Goal: Task Accomplishment & Management: Manage account settings

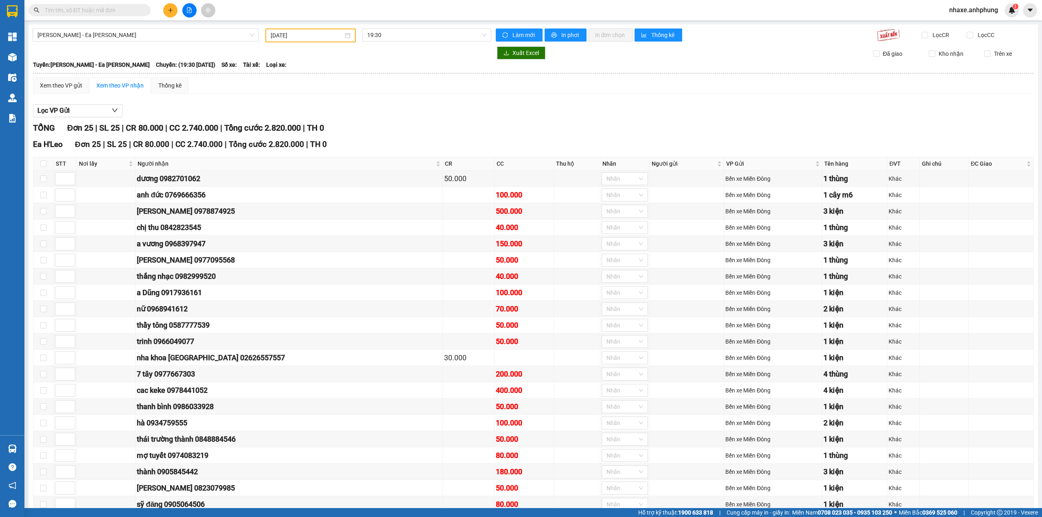
type input "[DATE]"
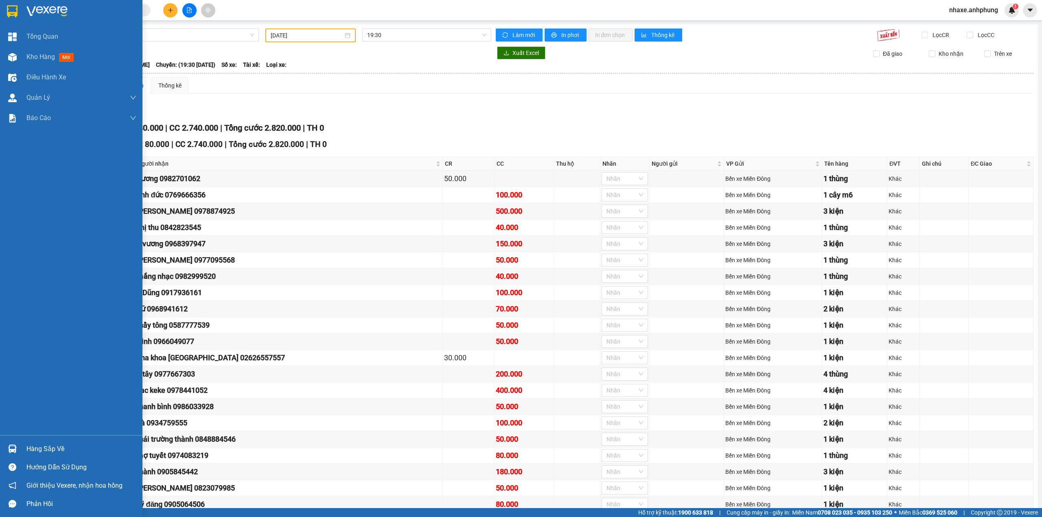
click at [39, 10] on img at bounding box center [46, 11] width 41 height 12
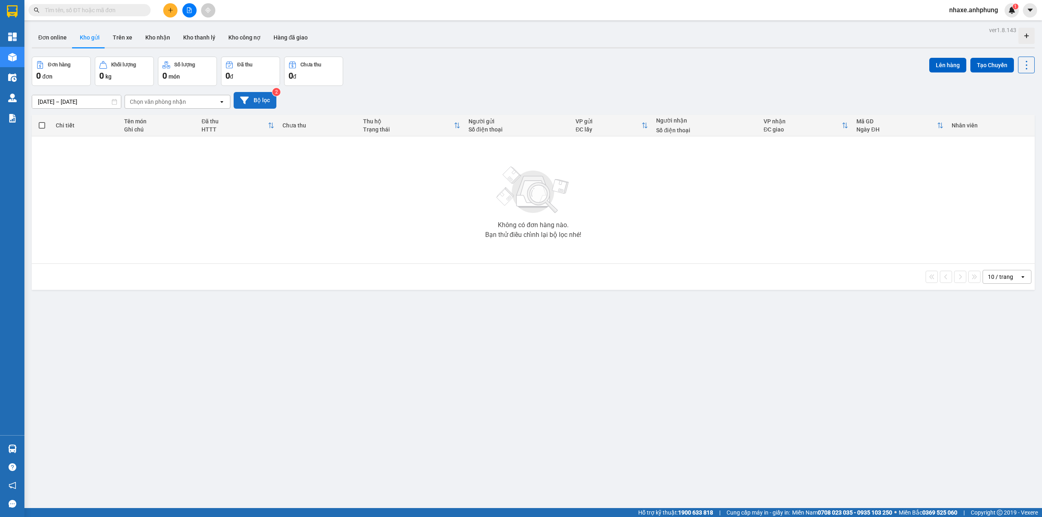
click at [263, 98] on button "Bộ lọc" at bounding box center [255, 100] width 43 height 17
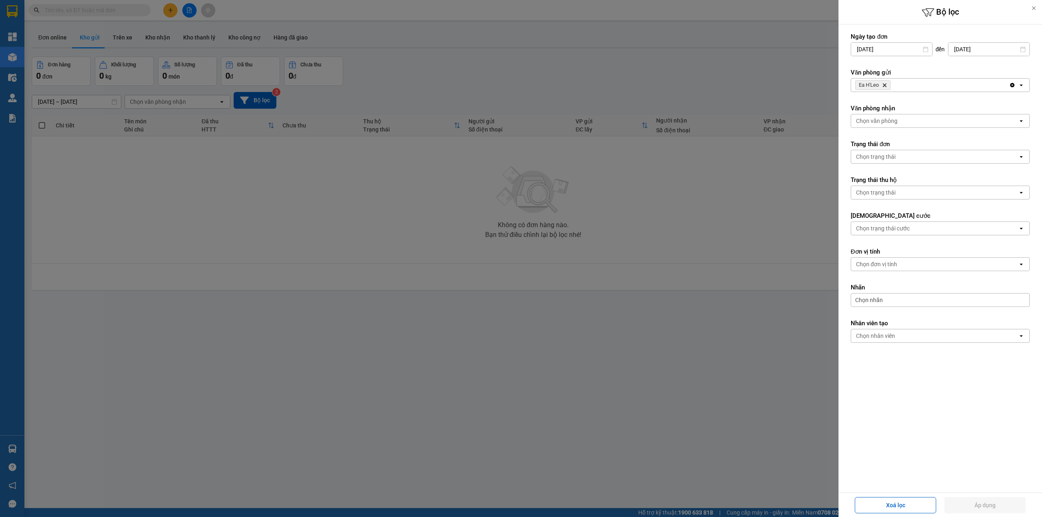
click at [888, 86] on span "Ea H'[PERSON_NAME]" at bounding box center [872, 85] width 35 height 10
click at [884, 85] on icon "Delete" at bounding box center [884, 85] width 5 height 5
click at [884, 85] on div "Chọn văn phòng" at bounding box center [877, 85] width 42 height 8
click at [884, 103] on span "Bến xe Miền Đông" at bounding box center [881, 103] width 49 height 8
click at [891, 124] on div "Chọn văn phòng" at bounding box center [877, 121] width 42 height 8
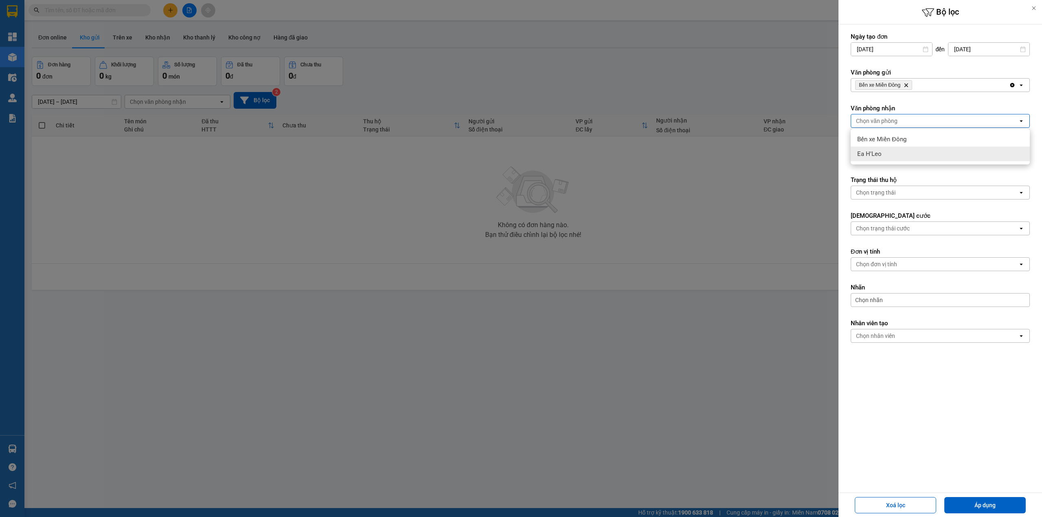
click at [887, 151] on div "Ea H'Leo" at bounding box center [939, 153] width 179 height 15
click at [975, 502] on button "Áp dụng" at bounding box center [984, 505] width 81 height 16
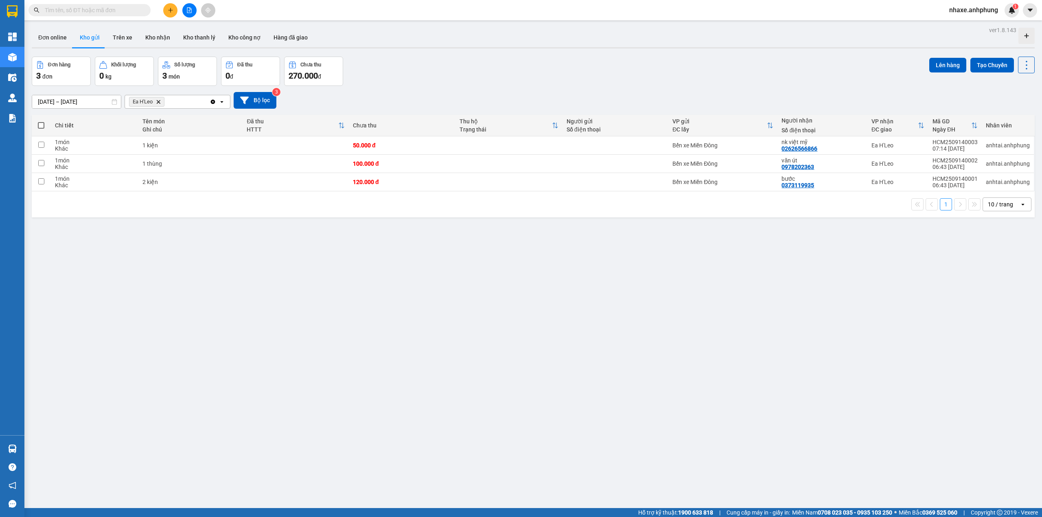
click at [40, 124] on span at bounding box center [41, 125] width 7 height 7
click at [41, 121] on input "checkbox" at bounding box center [41, 121] width 0 height 0
checkbox input "true"
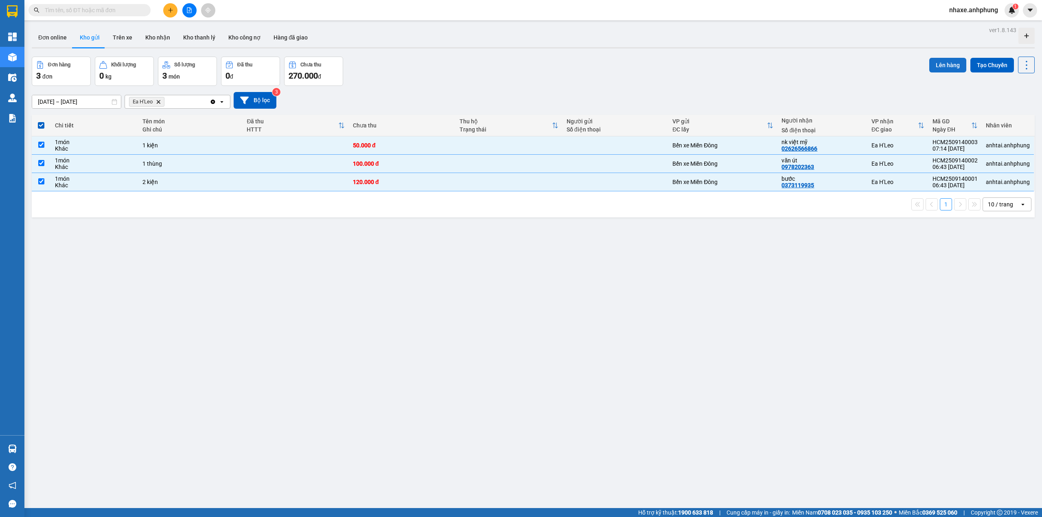
click at [946, 63] on button "Lên hàng" at bounding box center [947, 65] width 37 height 15
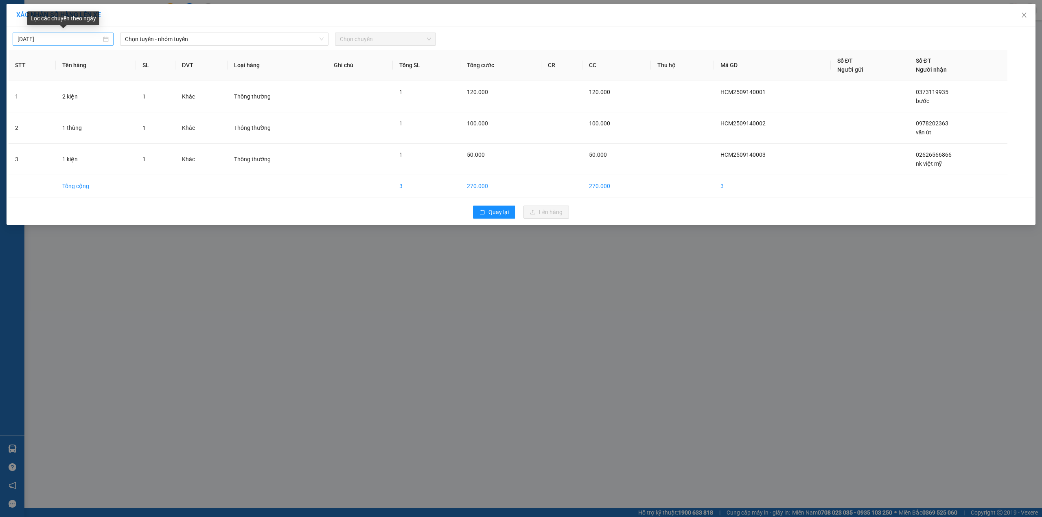
click at [78, 38] on input "[DATE]" at bounding box center [59, 39] width 84 height 9
click at [110, 98] on div "13" at bounding box center [113, 99] width 10 height 10
type input "[DATE]"
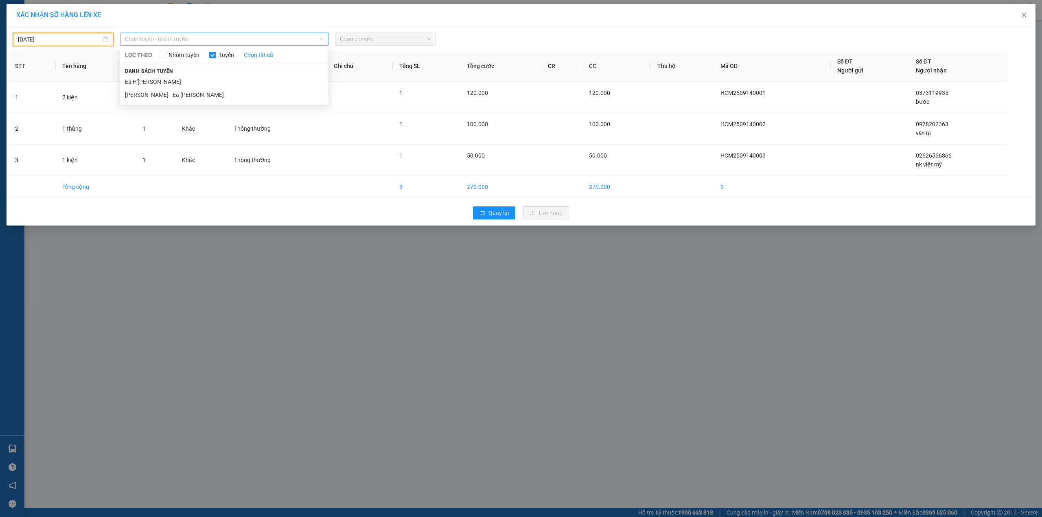
click at [207, 36] on span "Chọn tuyến - nhóm tuyến" at bounding box center [224, 39] width 199 height 12
click at [173, 93] on li "[PERSON_NAME] - Ea [PERSON_NAME]" at bounding box center [224, 94] width 208 height 13
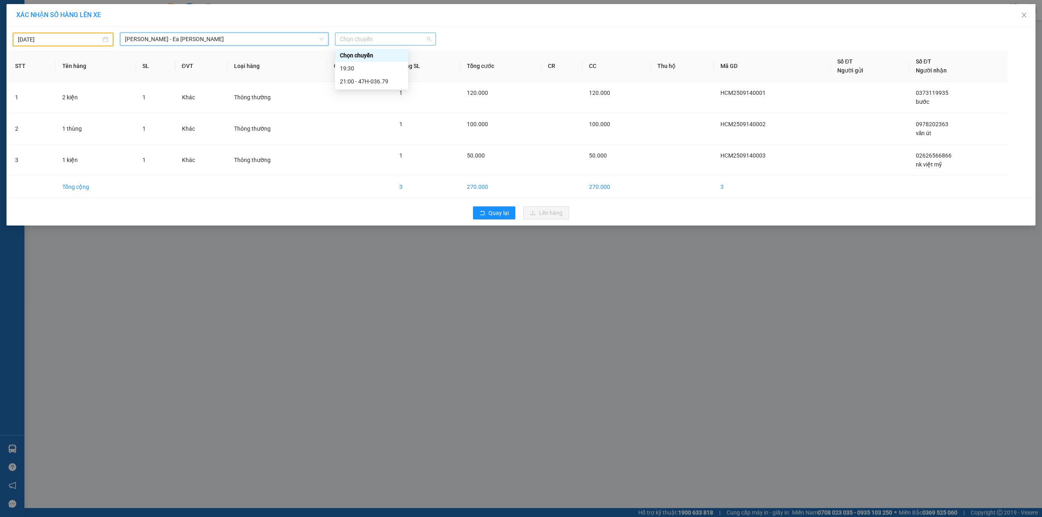
click at [375, 36] on span "Chọn chuyến" at bounding box center [385, 39] width 91 height 12
click at [385, 74] on div "19:30" at bounding box center [371, 68] width 73 height 13
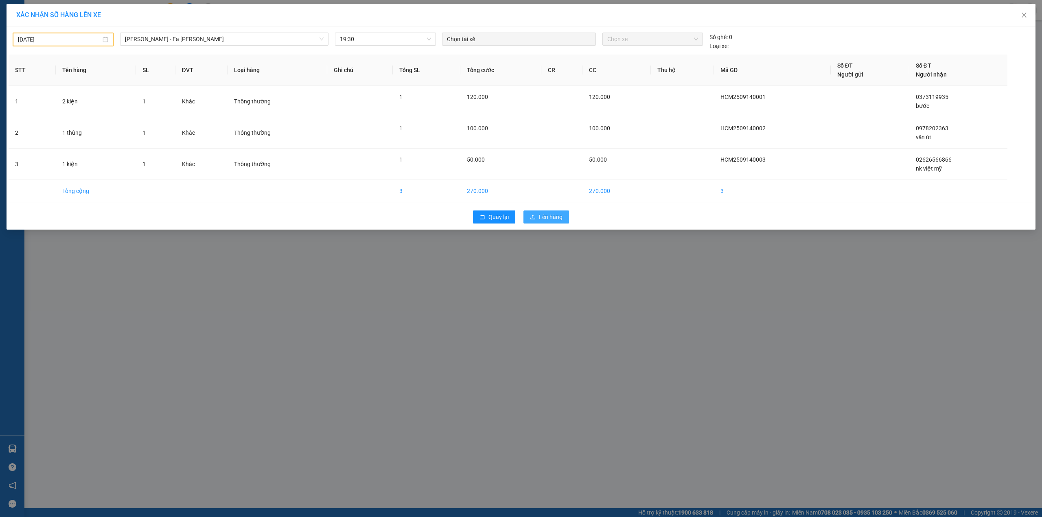
click at [541, 216] on span "Lên hàng" at bounding box center [551, 216] width 24 height 9
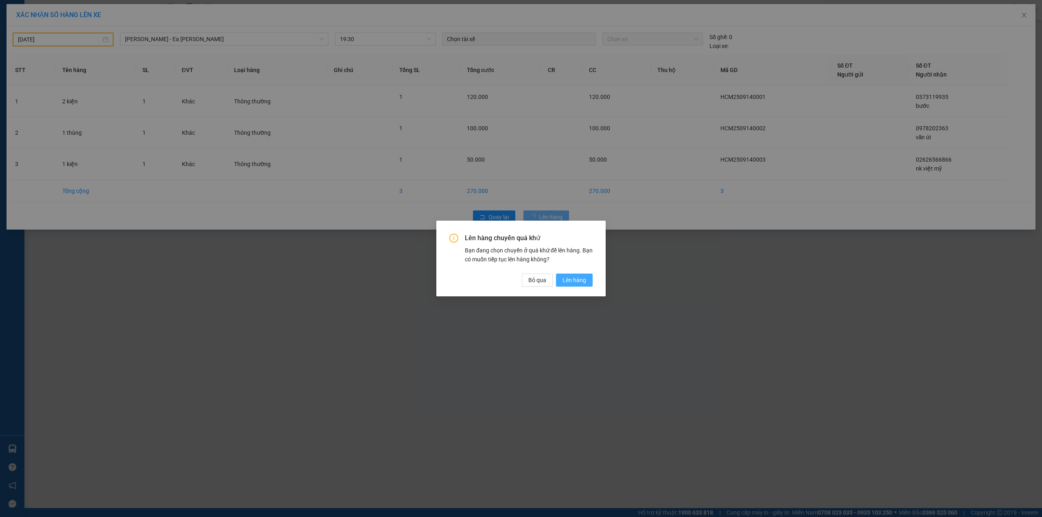
click at [588, 279] on button "Lên hàng" at bounding box center [574, 279] width 37 height 13
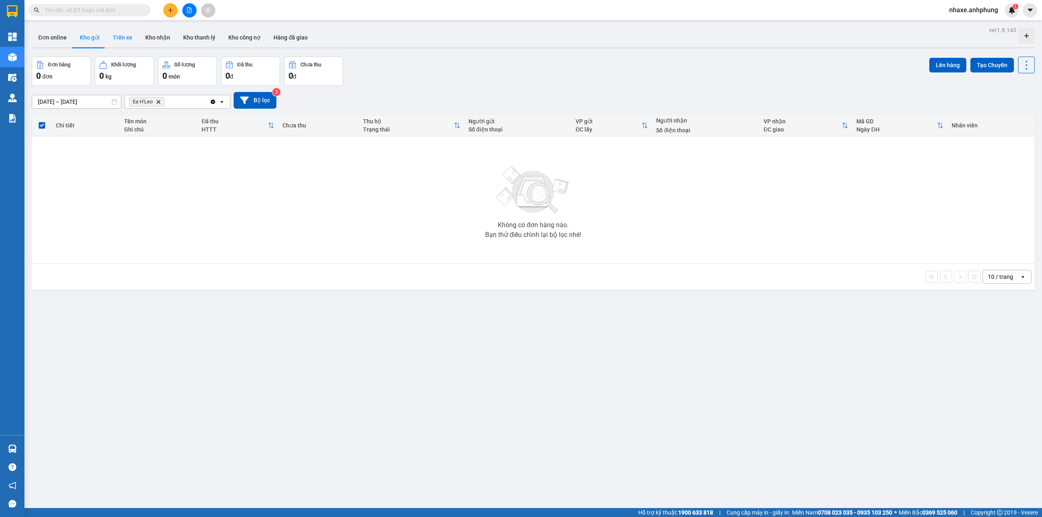
click at [120, 37] on button "Trên xe" at bounding box center [122, 38] width 33 height 20
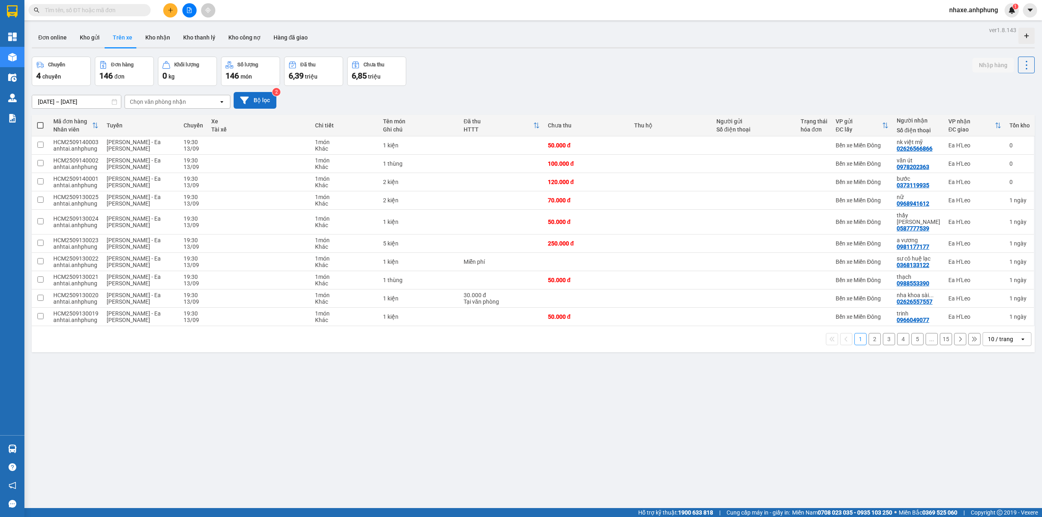
click at [260, 98] on button "Bộ lọc" at bounding box center [255, 100] width 43 height 17
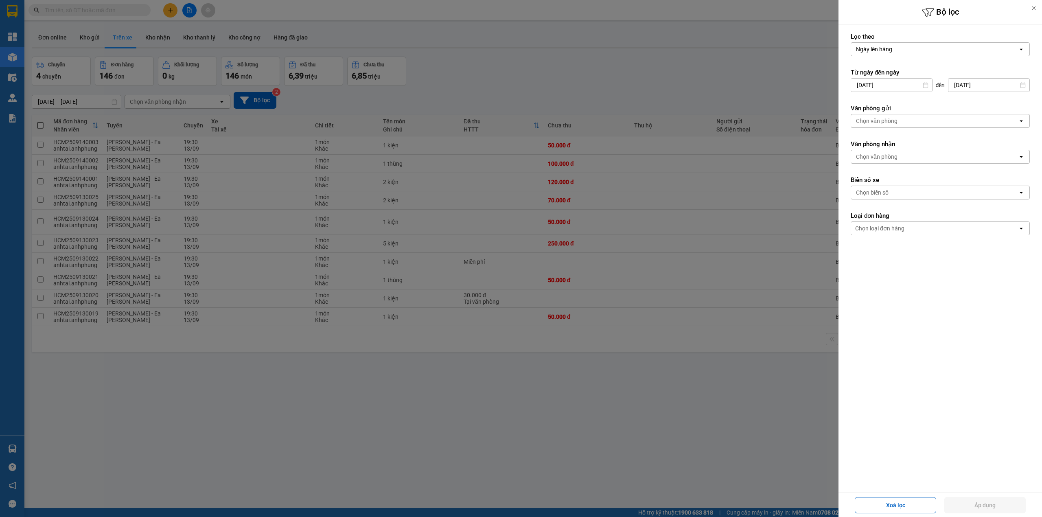
click at [884, 126] on div "Chọn văn phòng" at bounding box center [934, 120] width 167 height 13
click at [884, 138] on span "Bến xe Miền Đông" at bounding box center [881, 139] width 49 height 8
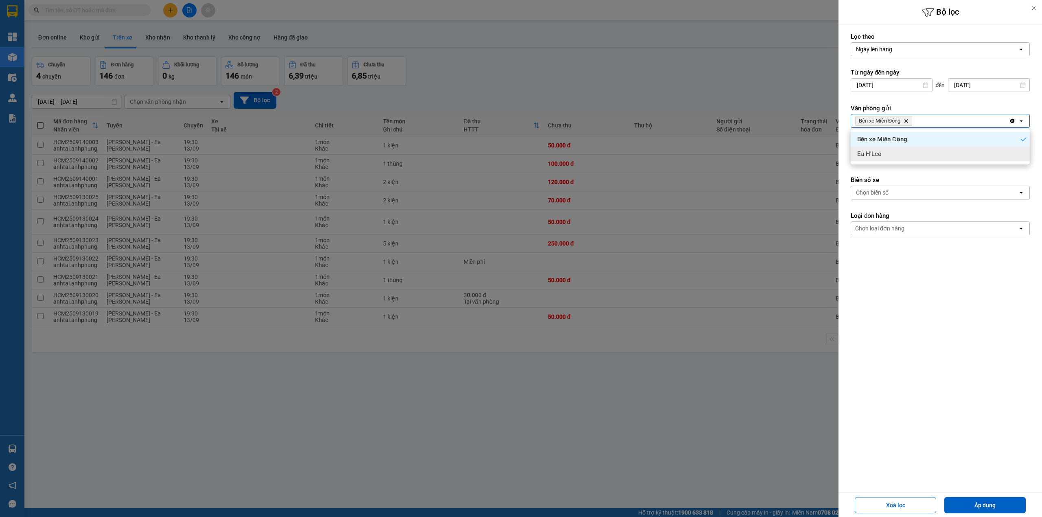
click at [889, 165] on form "Lọc theo Ngày lên hàng open Từ ngày đến ngày 12/09/2025 Press the down arrow ke…" at bounding box center [939, 171] width 179 height 276
click at [889, 155] on div "Chọn văn phòng" at bounding box center [877, 157] width 42 height 8
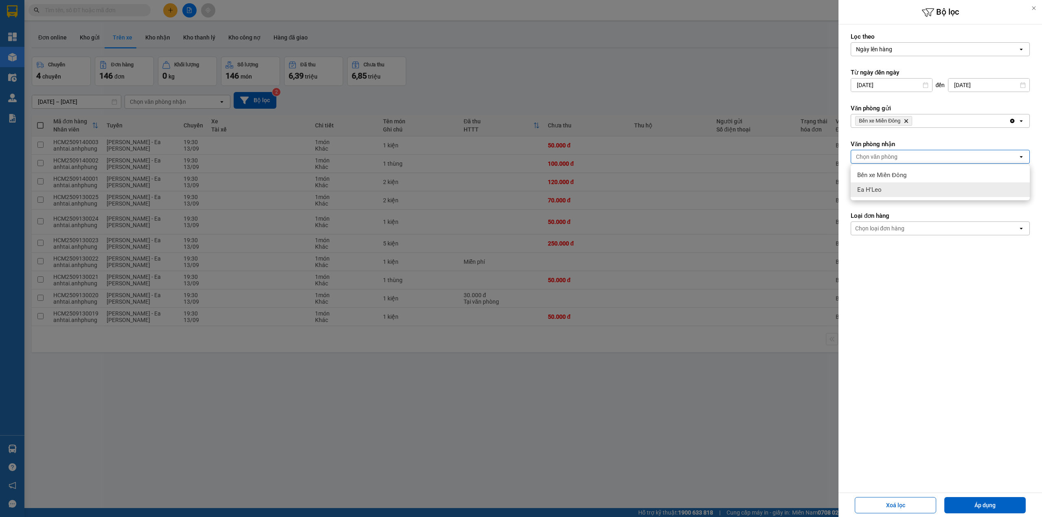
click at [892, 186] on div "Ea H'Leo" at bounding box center [939, 189] width 179 height 15
click at [988, 505] on button "Áp dụng" at bounding box center [984, 505] width 81 height 16
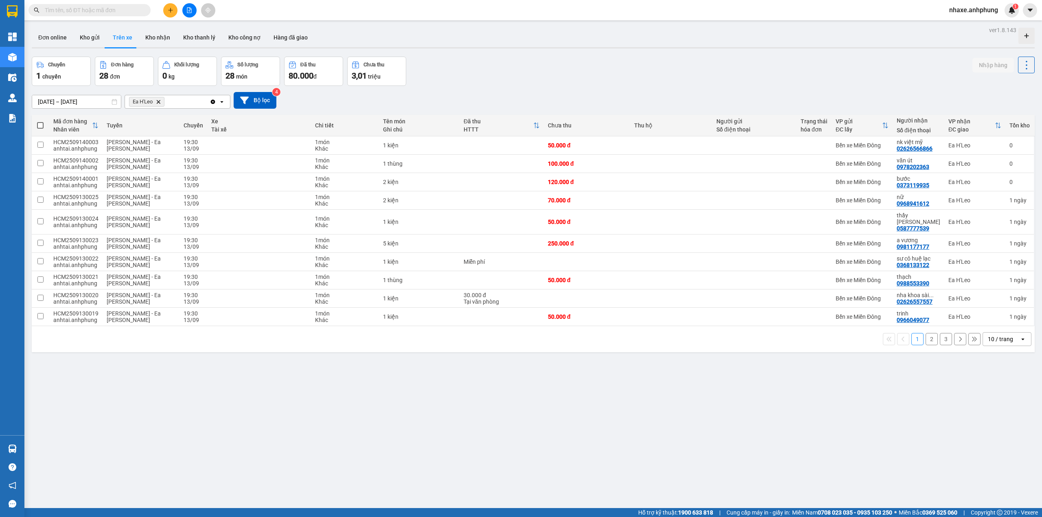
click at [993, 338] on div "10 / trang" at bounding box center [1000, 339] width 25 height 8
click at [1006, 425] on span "100 / trang" at bounding box center [995, 425] width 29 height 8
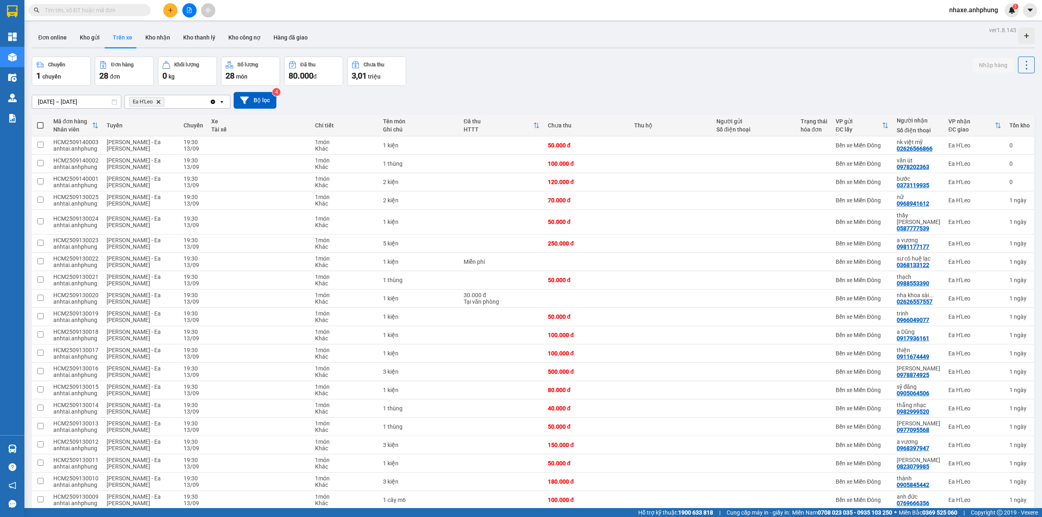
click at [37, 124] on span at bounding box center [40, 125] width 7 height 7
click at [40, 121] on input "checkbox" at bounding box center [40, 121] width 0 height 0
checkbox input "true"
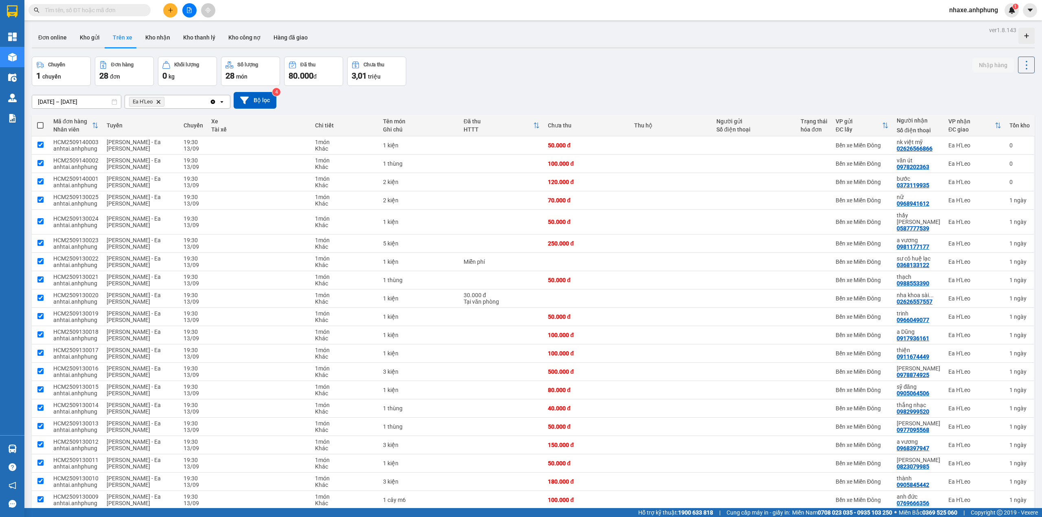
checkbox input "true"
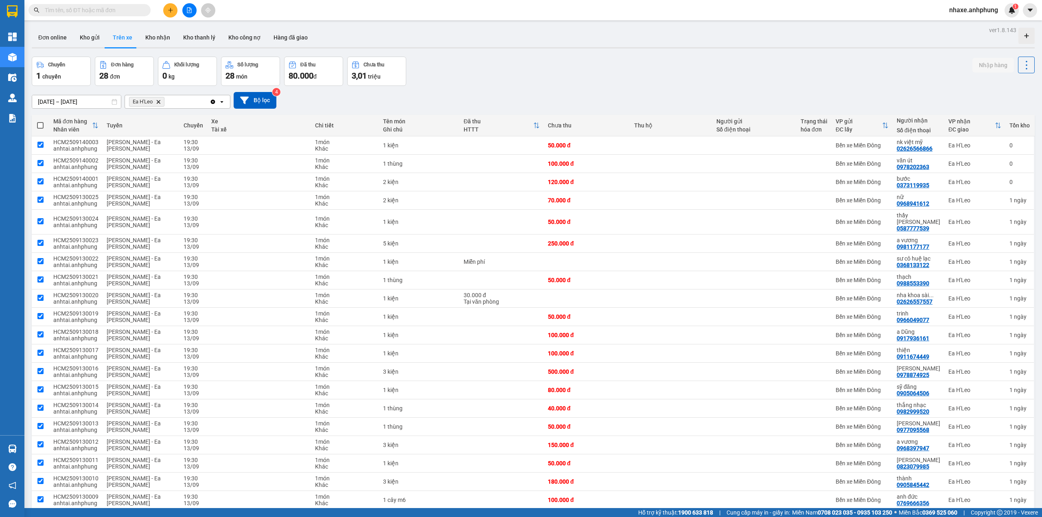
checkbox input "true"
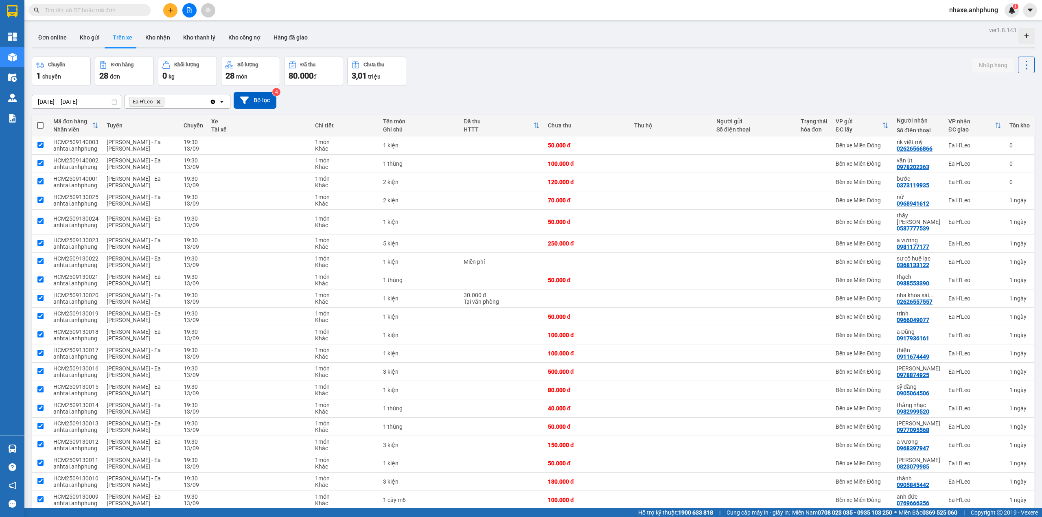
checkbox input "true"
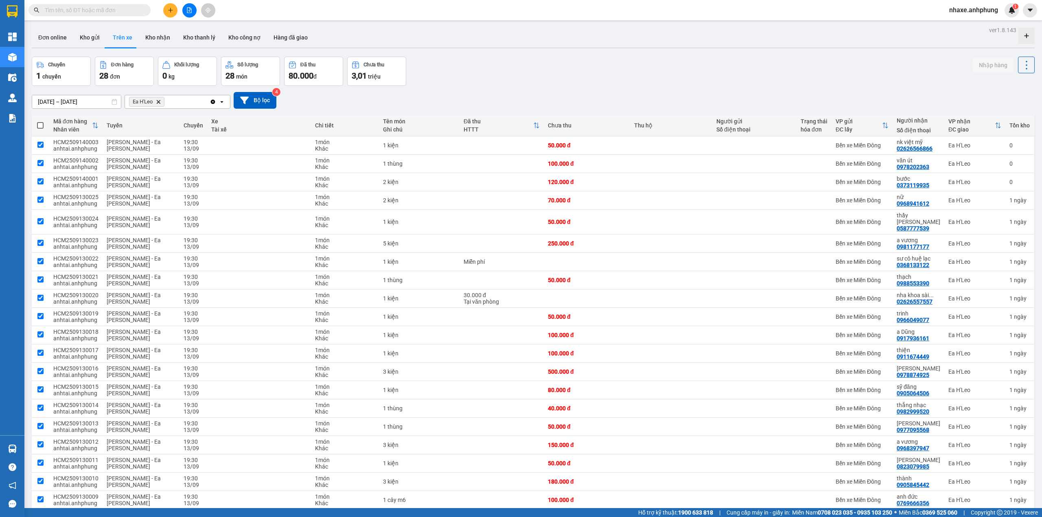
checkbox input "true"
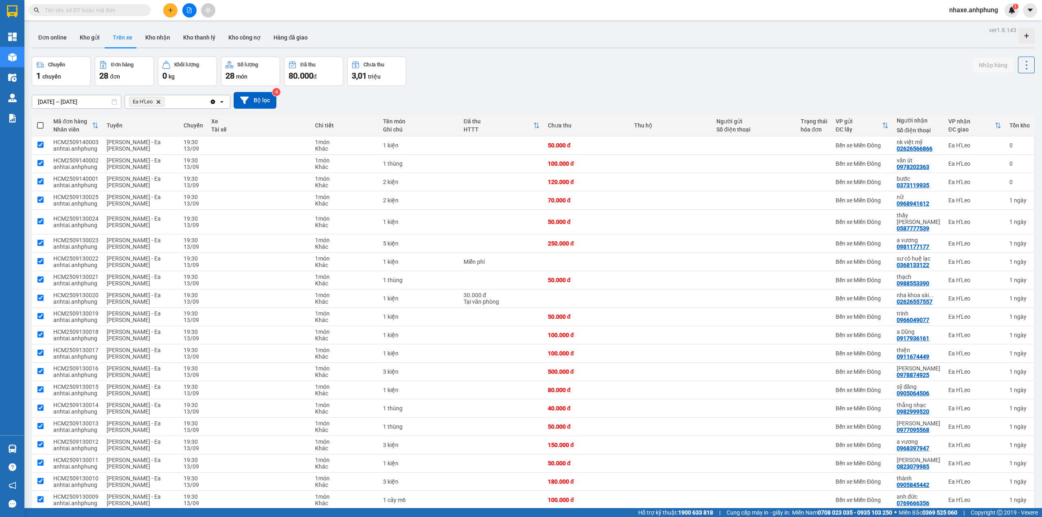
checkbox input "true"
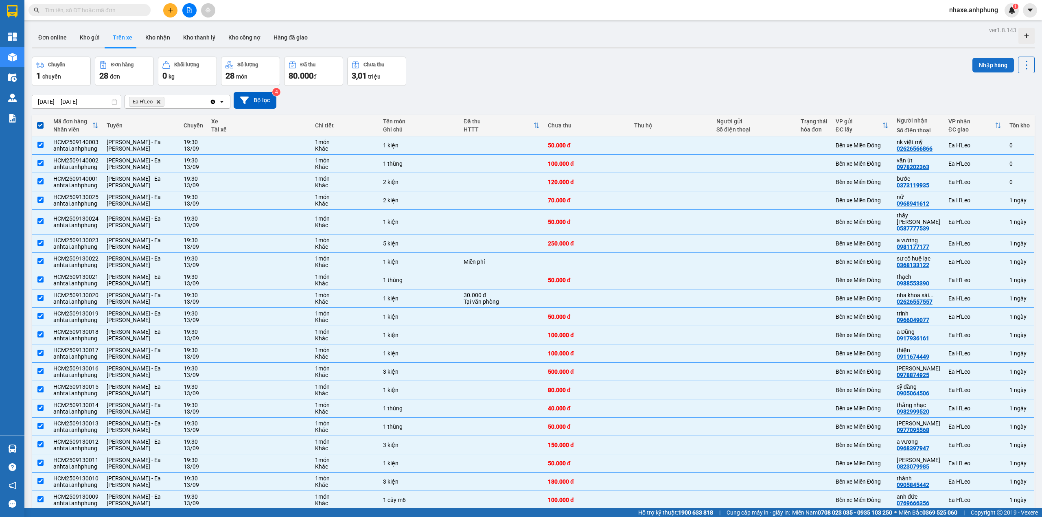
click at [977, 61] on button "Nhập hàng" at bounding box center [993, 65] width 42 height 15
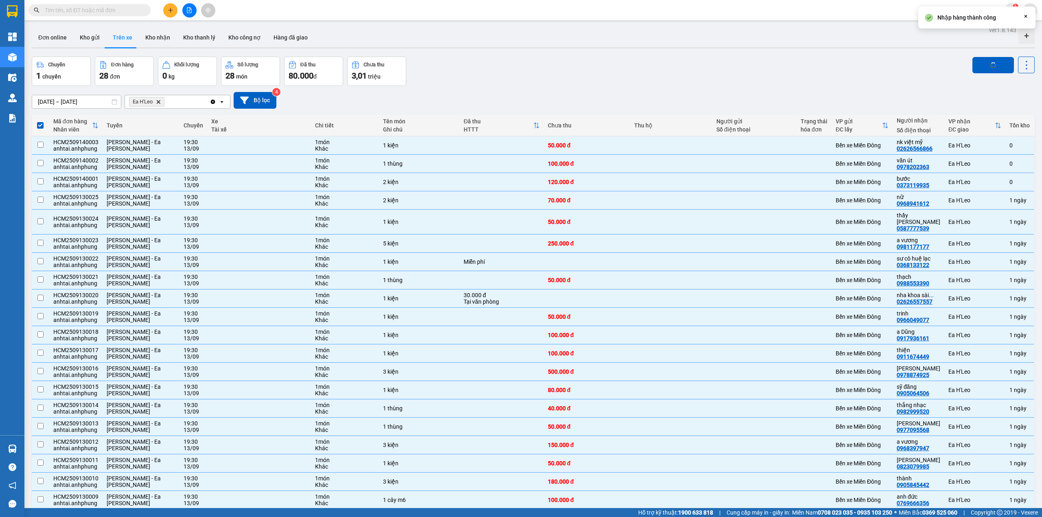
checkbox input "false"
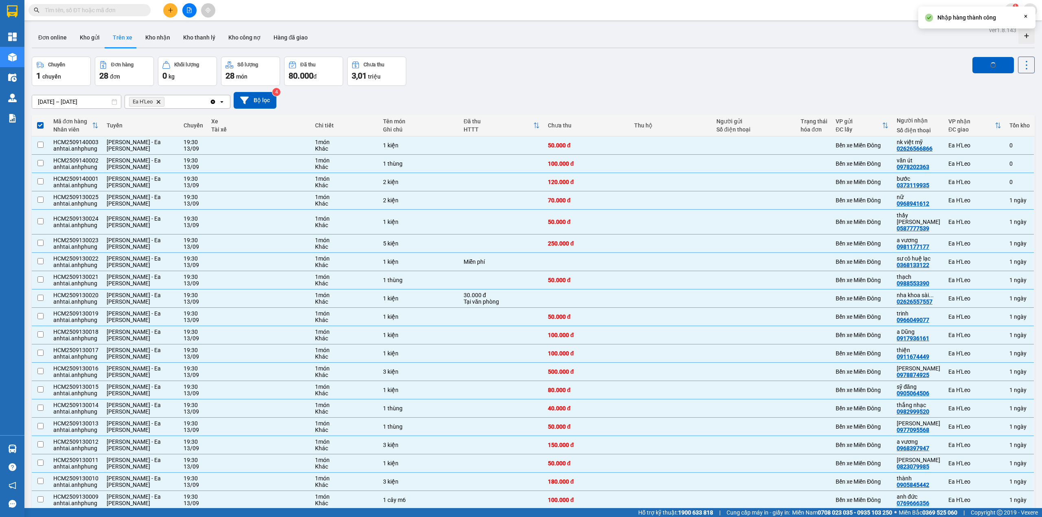
checkbox input "false"
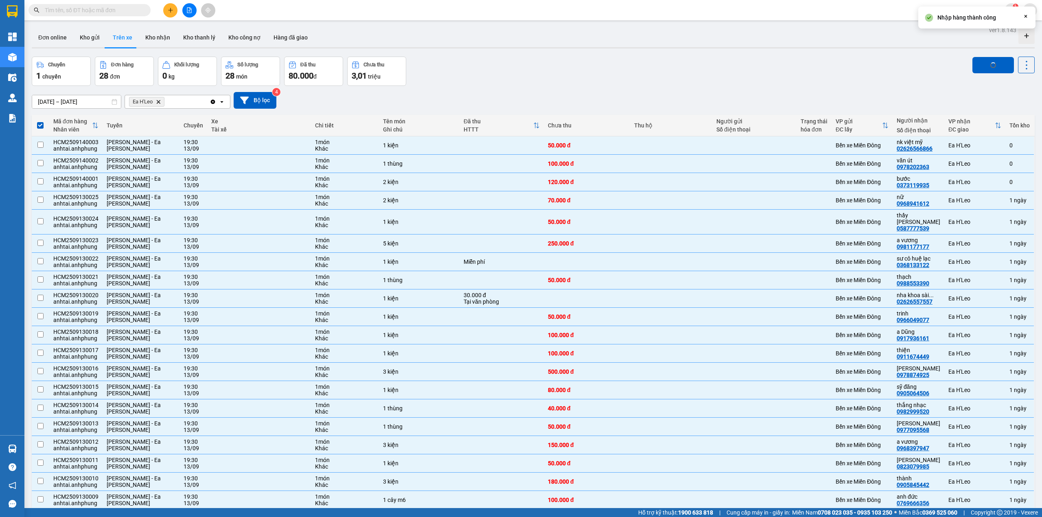
checkbox input "false"
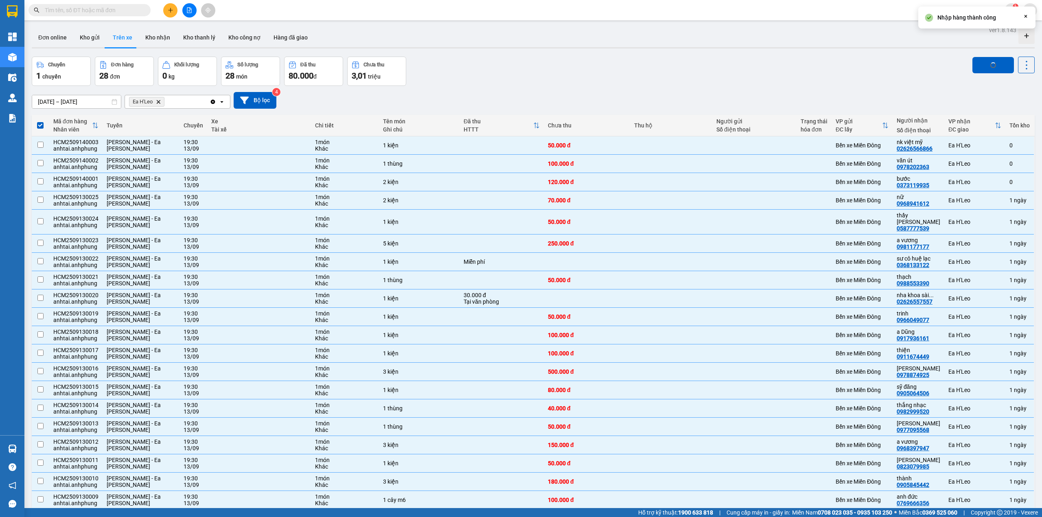
checkbox input "false"
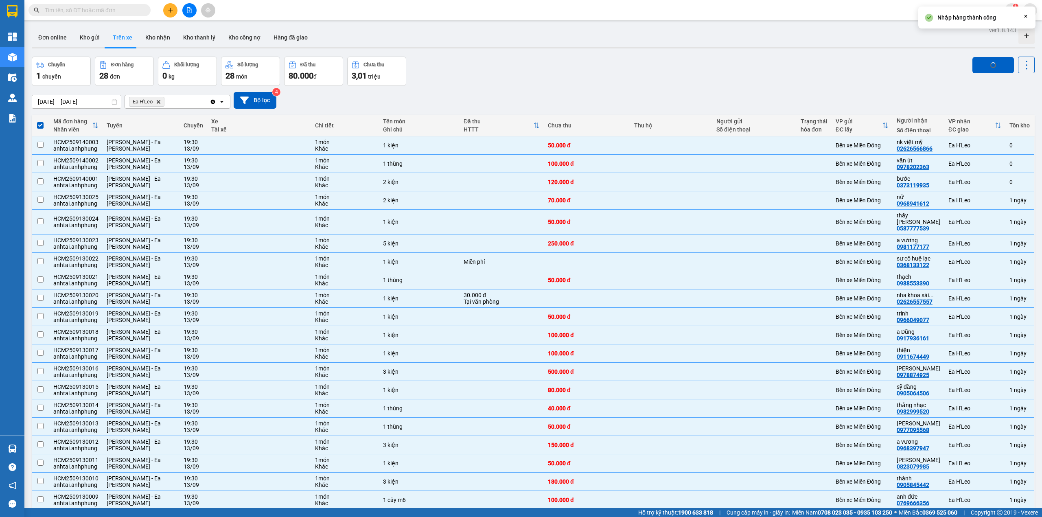
checkbox input "false"
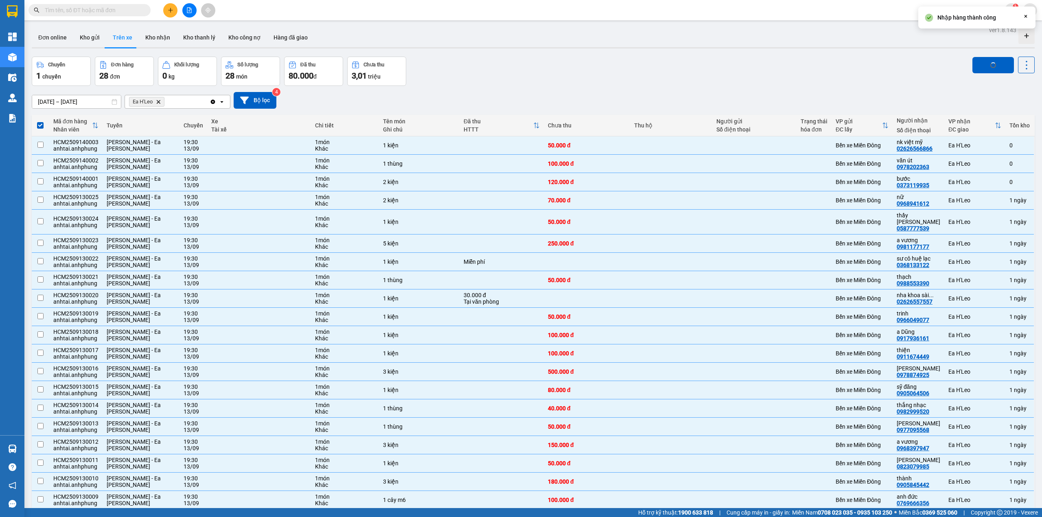
checkbox input "false"
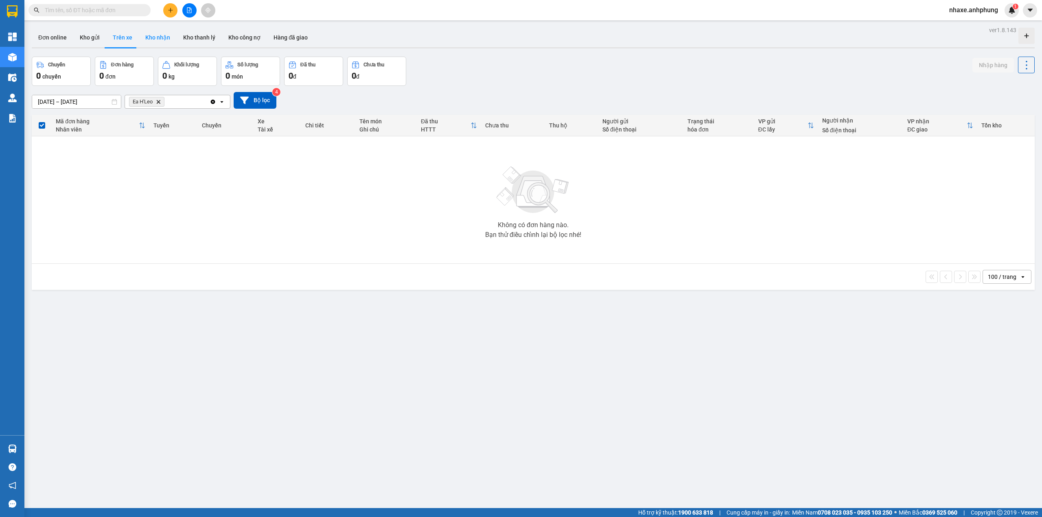
click at [158, 37] on button "Kho nhận" at bounding box center [158, 38] width 38 height 20
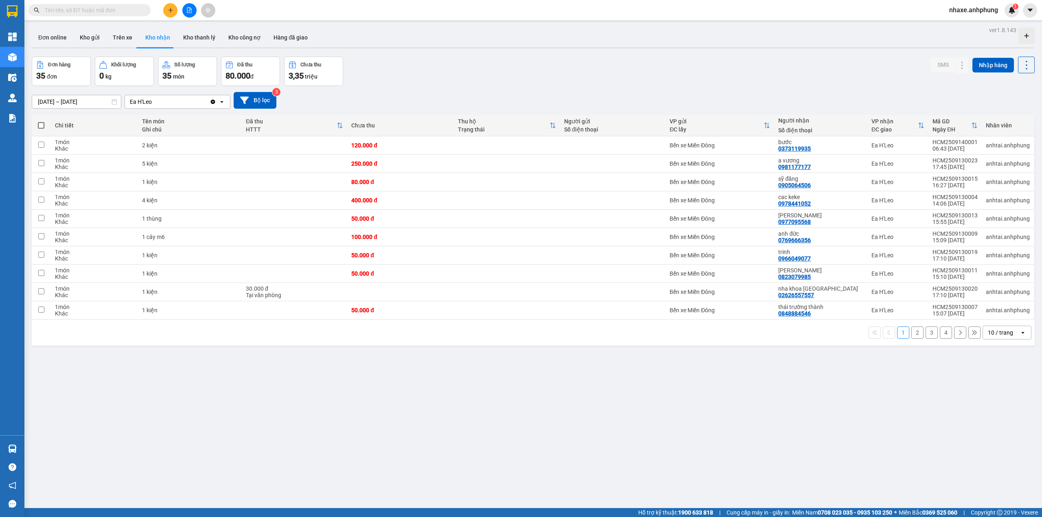
click at [995, 336] on div "10 / trang" at bounding box center [1000, 332] width 25 height 8
click at [1004, 423] on span "100 / trang" at bounding box center [995, 425] width 29 height 8
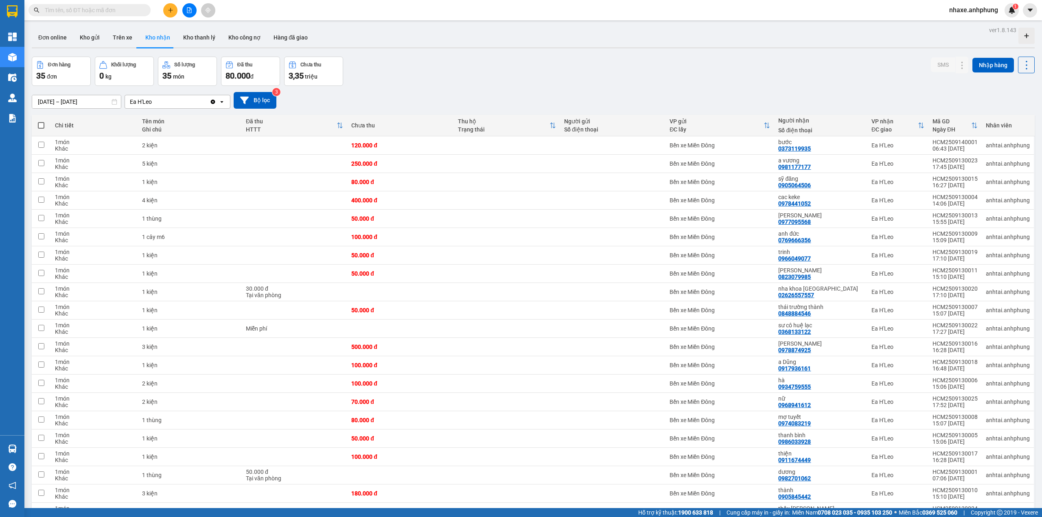
click at [41, 124] on span at bounding box center [41, 125] width 7 height 7
click at [41, 121] on input "checkbox" at bounding box center [41, 121] width 0 height 0
checkbox input "true"
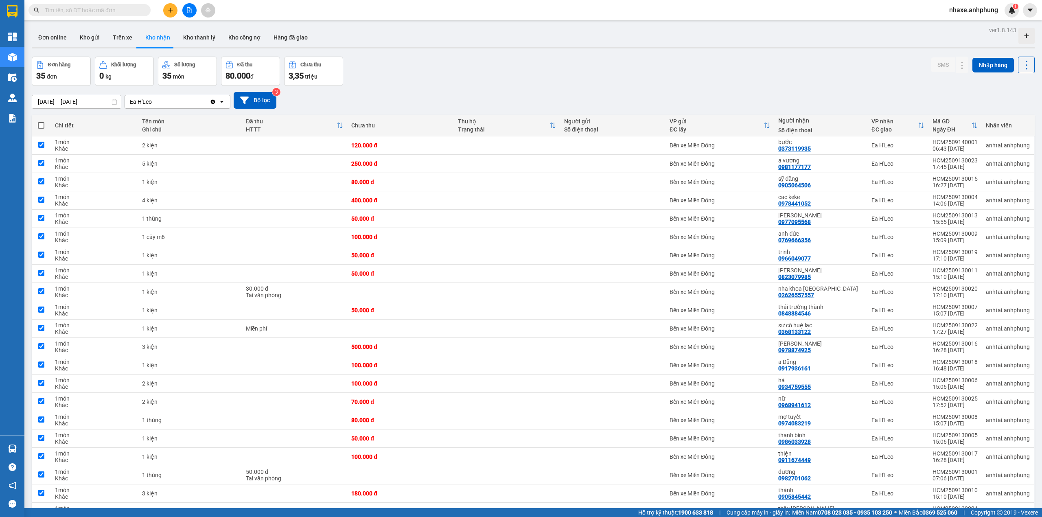
checkbox input "true"
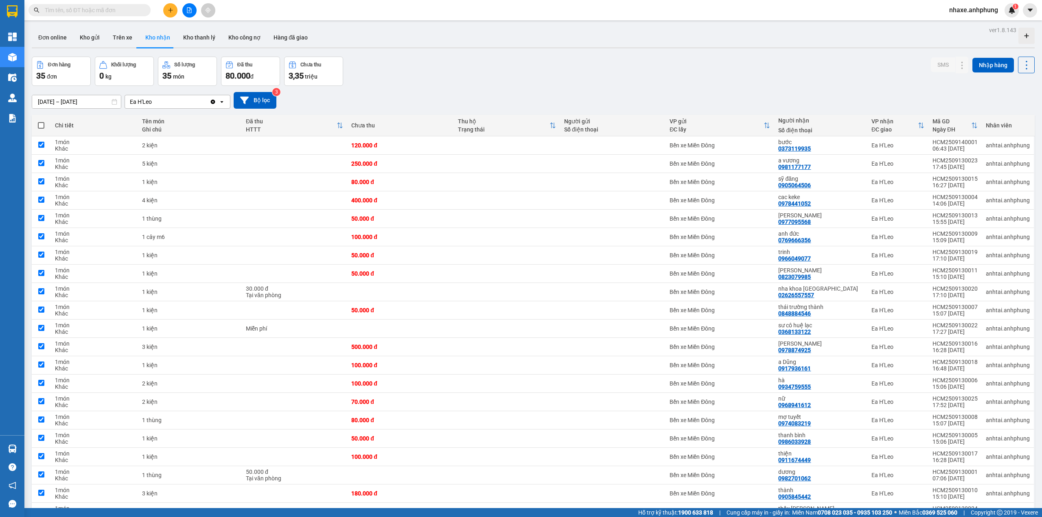
checkbox input "true"
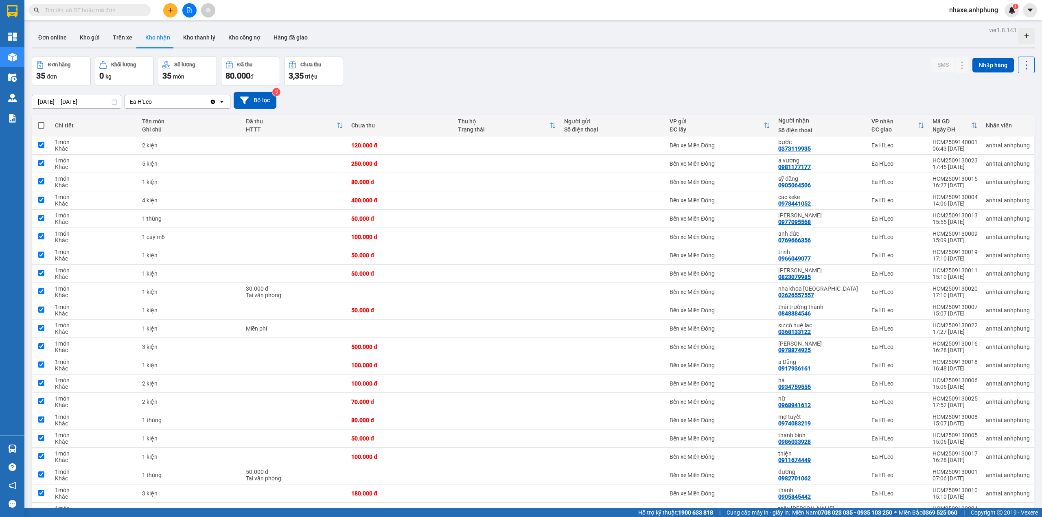
checkbox input "true"
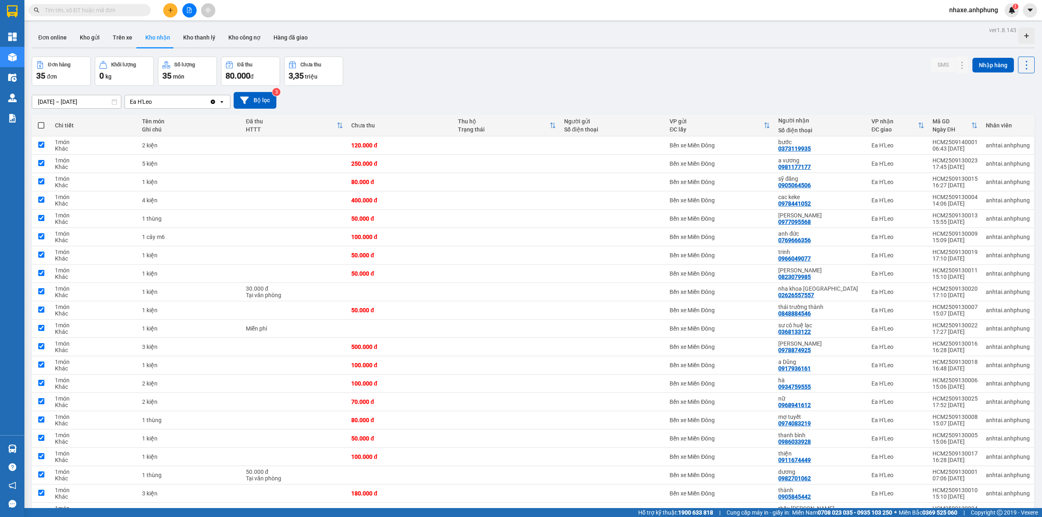
checkbox input "true"
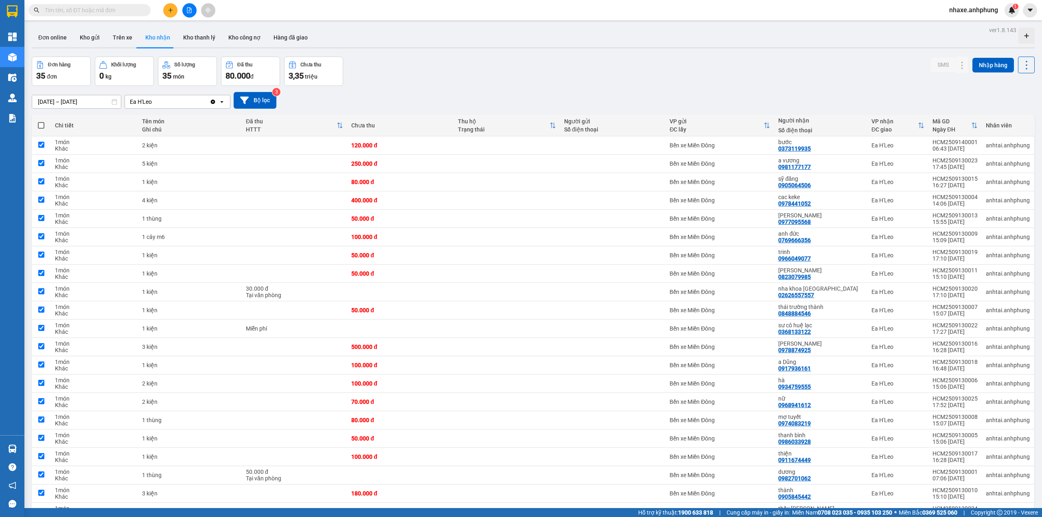
checkbox input "true"
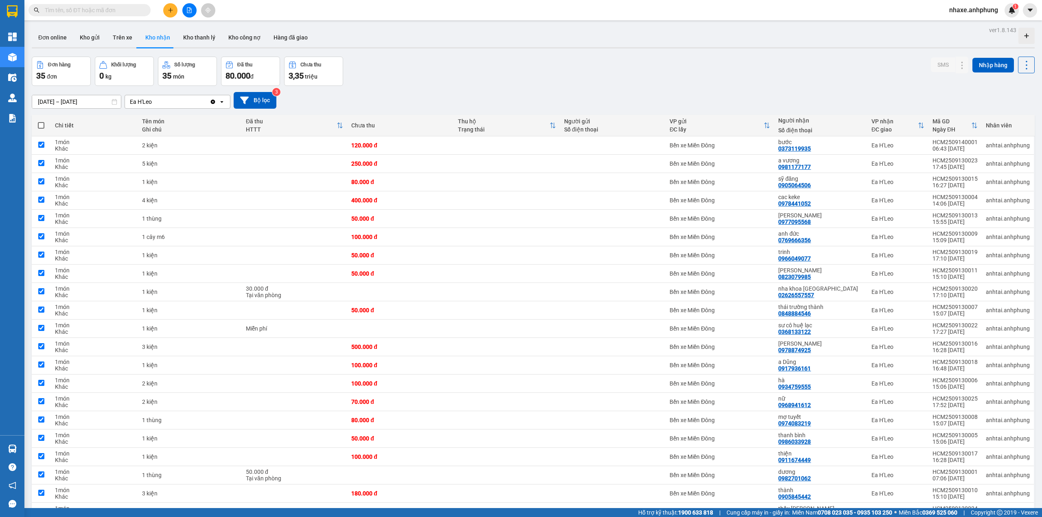
checkbox input "true"
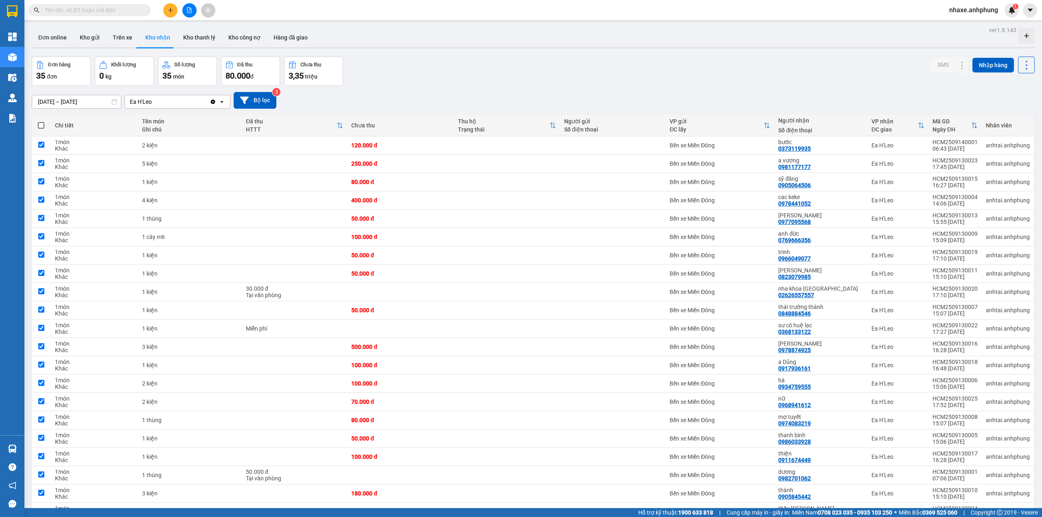
checkbox input "true"
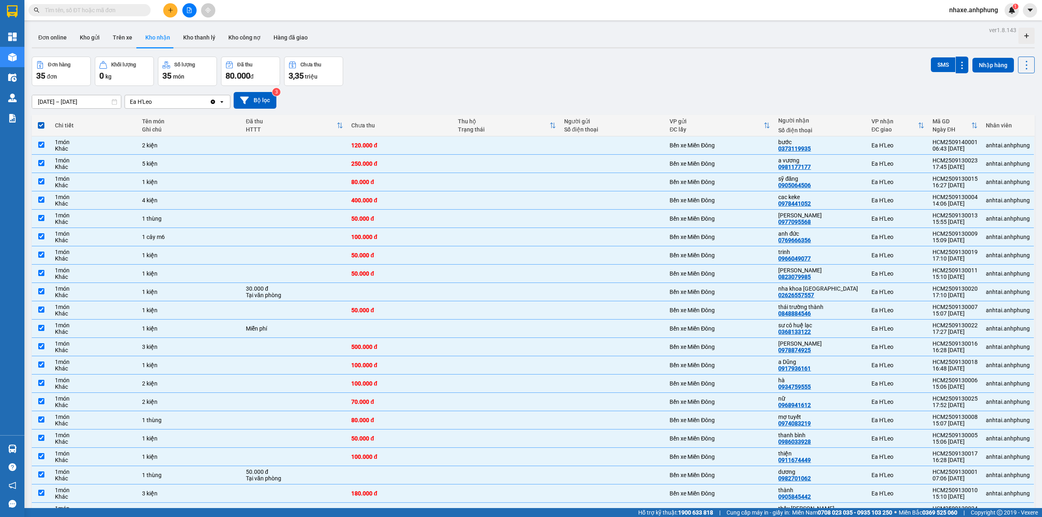
click at [42, 127] on span at bounding box center [41, 125] width 7 height 7
click at [41, 121] on input "checkbox" at bounding box center [41, 121] width 0 height 0
checkbox input "false"
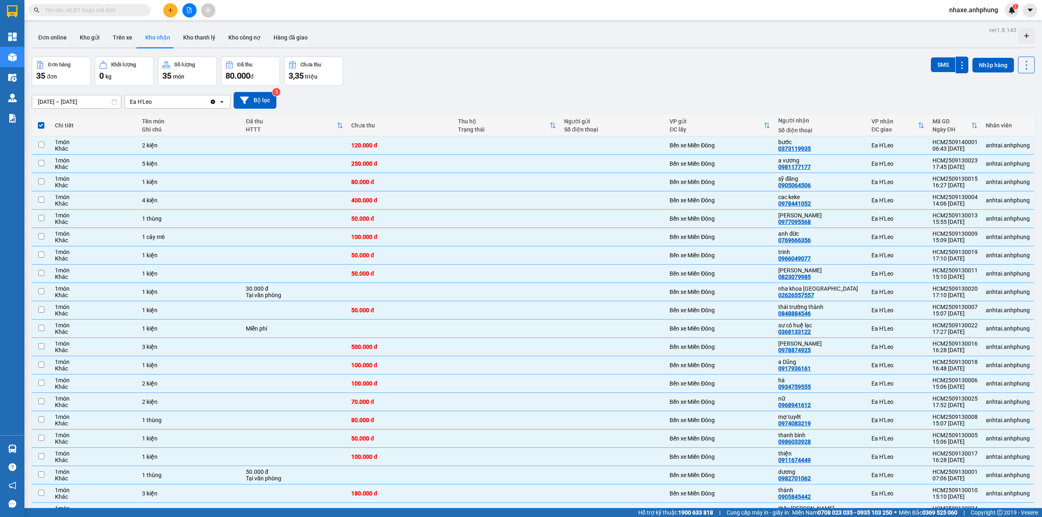
checkbox input "false"
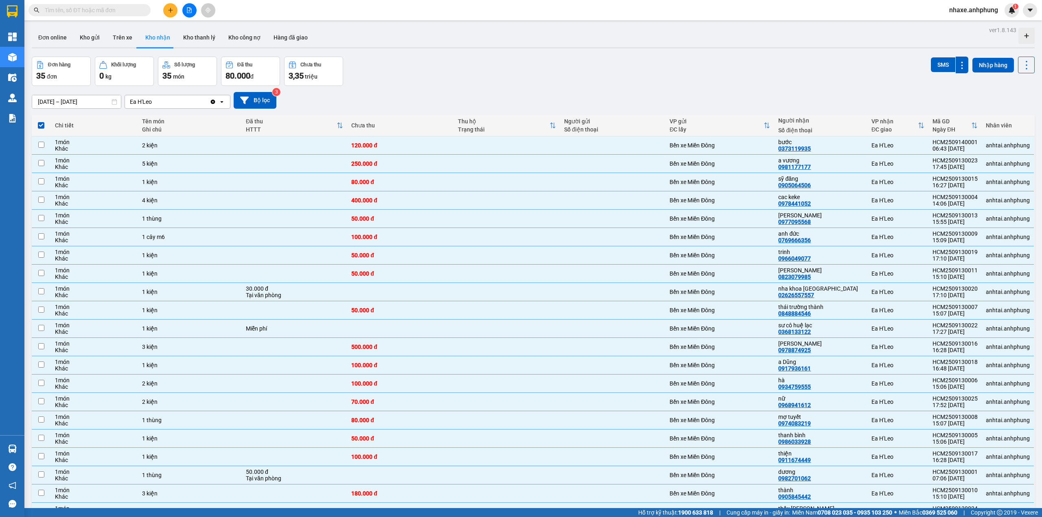
checkbox input "false"
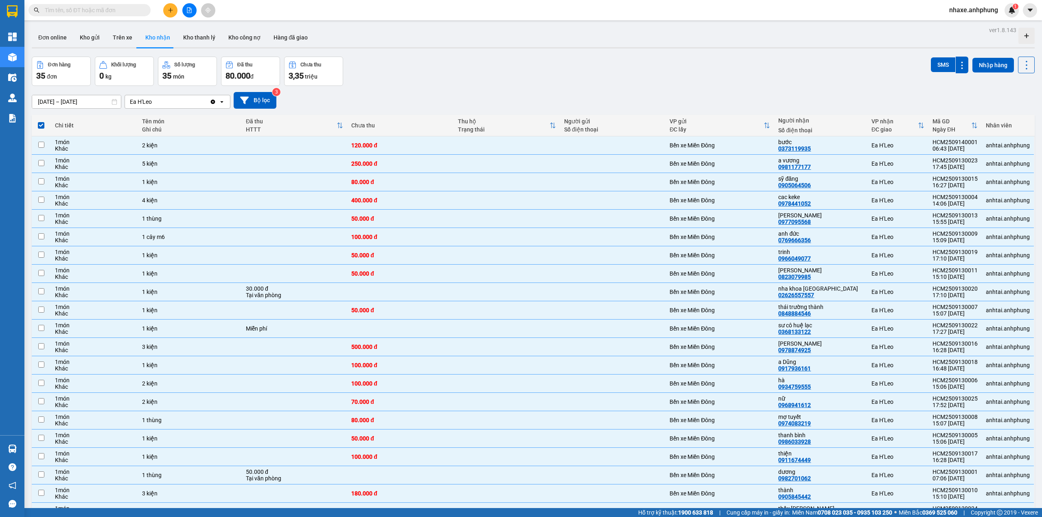
checkbox input "false"
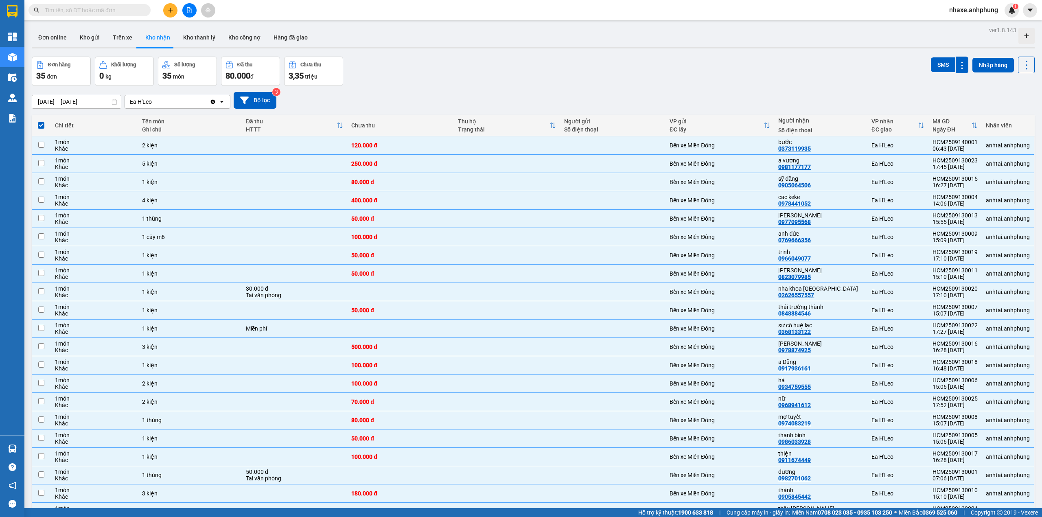
checkbox input "false"
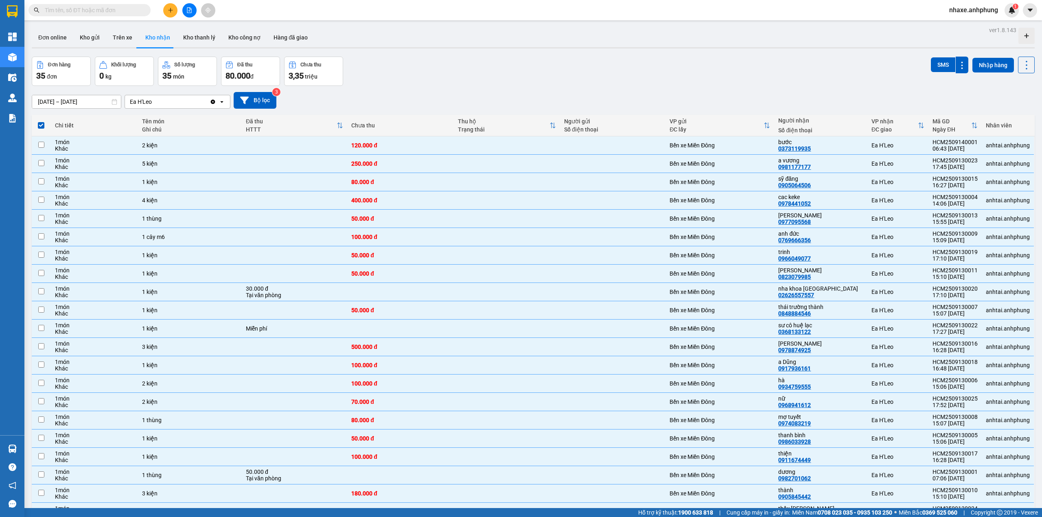
checkbox input "false"
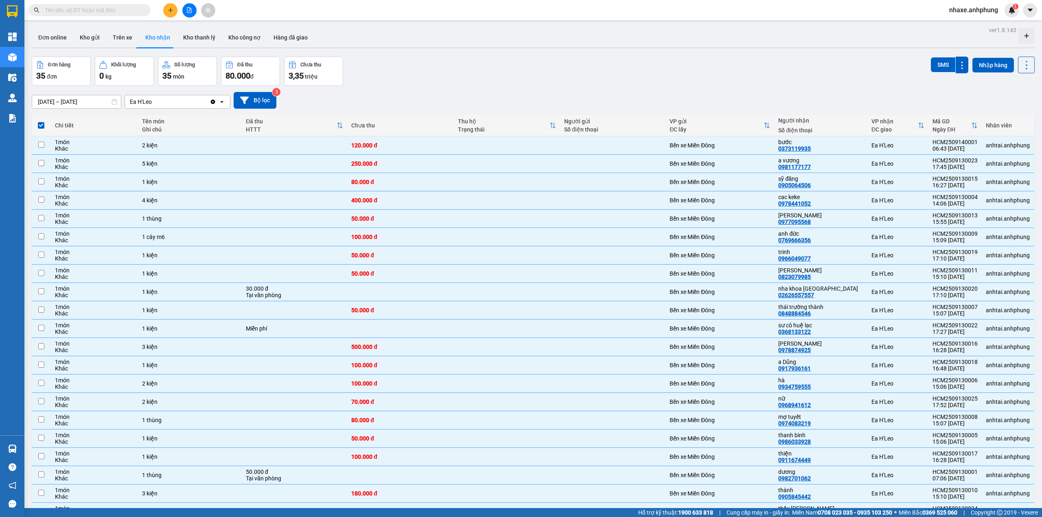
checkbox input "false"
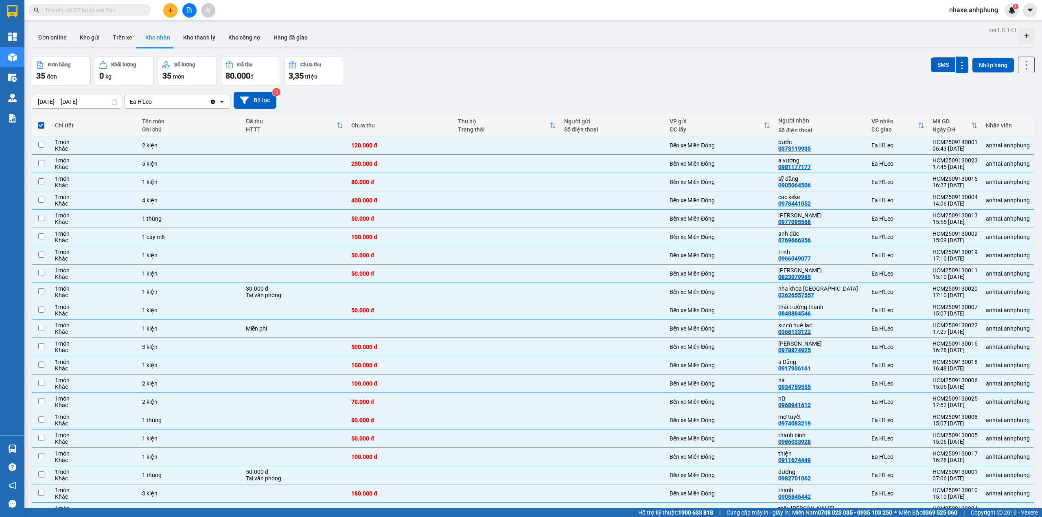
checkbox input "false"
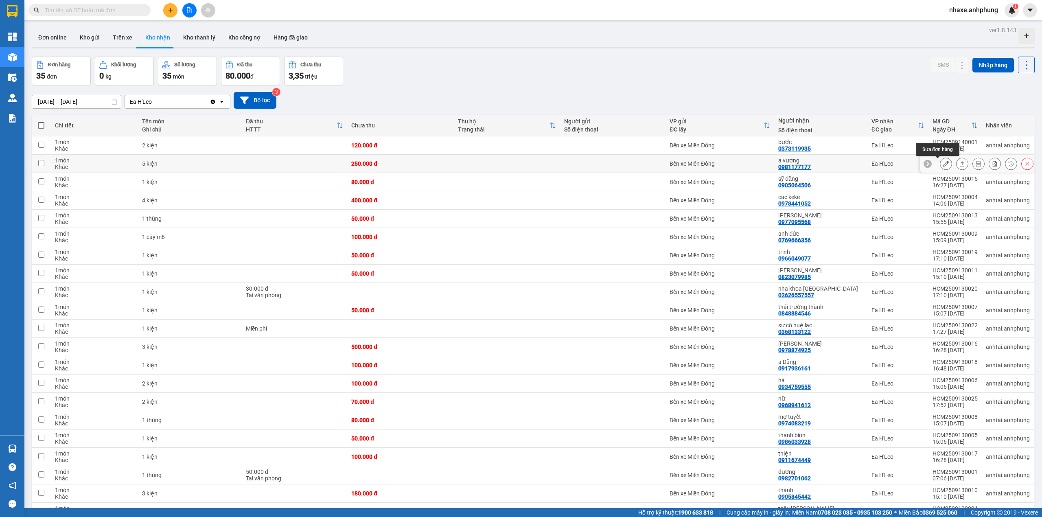
click at [943, 164] on icon at bounding box center [946, 164] width 6 height 6
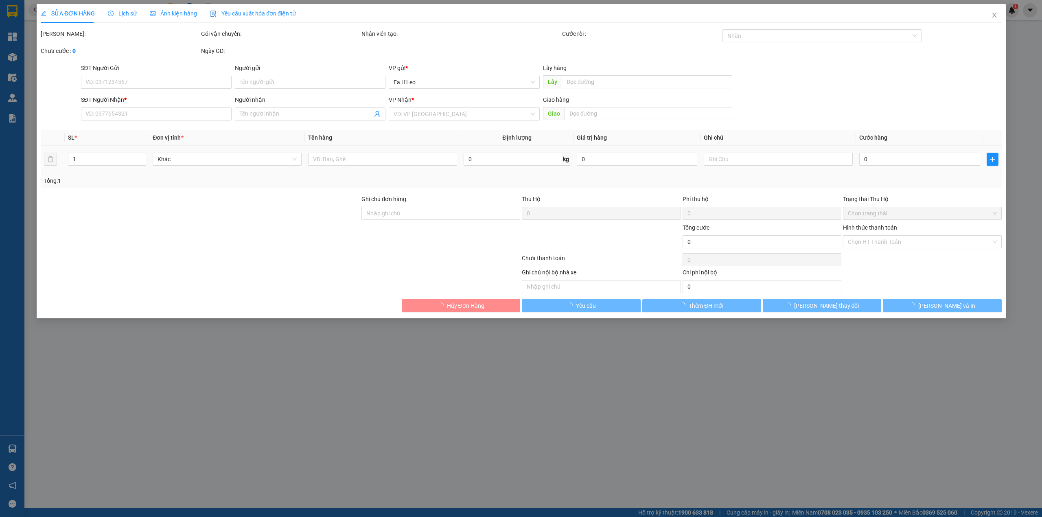
type input "0981177177"
type input "a vương"
type input "250.000"
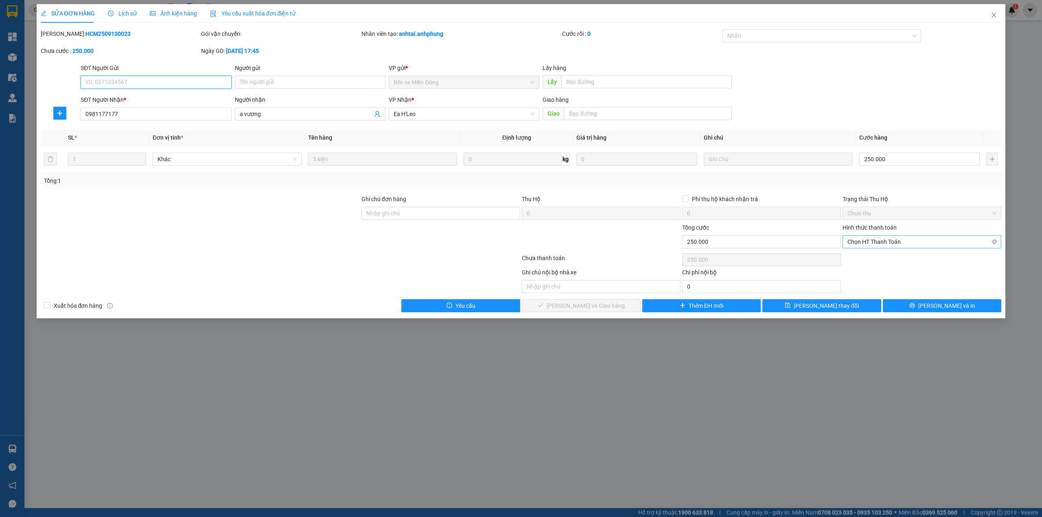
click at [904, 243] on span "Chọn HT Thanh Toán" at bounding box center [921, 242] width 149 height 12
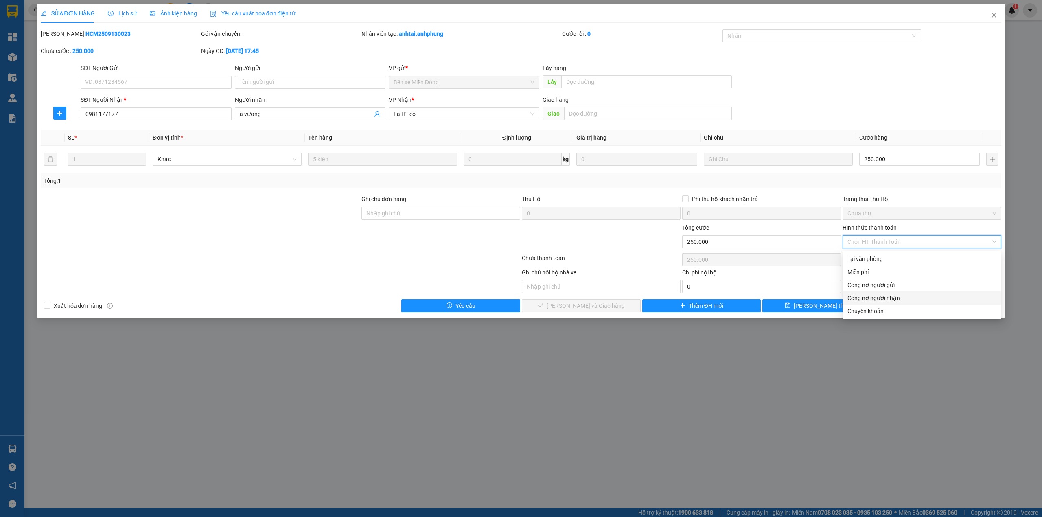
click at [886, 295] on div "Công nợ người nhận" at bounding box center [921, 297] width 149 height 9
type input "0"
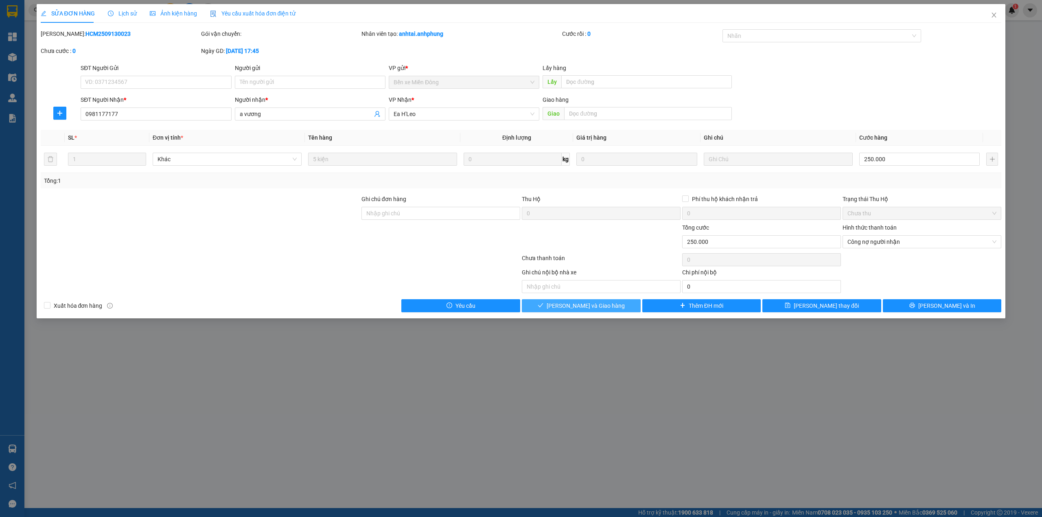
click at [580, 305] on span "Lưu và Giao hàng" at bounding box center [585, 305] width 78 height 9
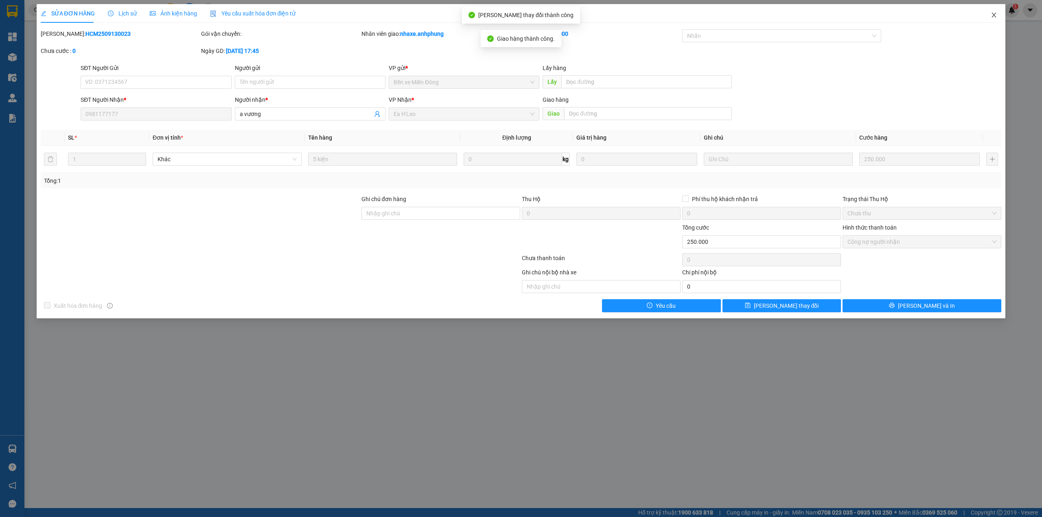
click at [990, 14] on icon "close" at bounding box center [993, 15] width 7 height 7
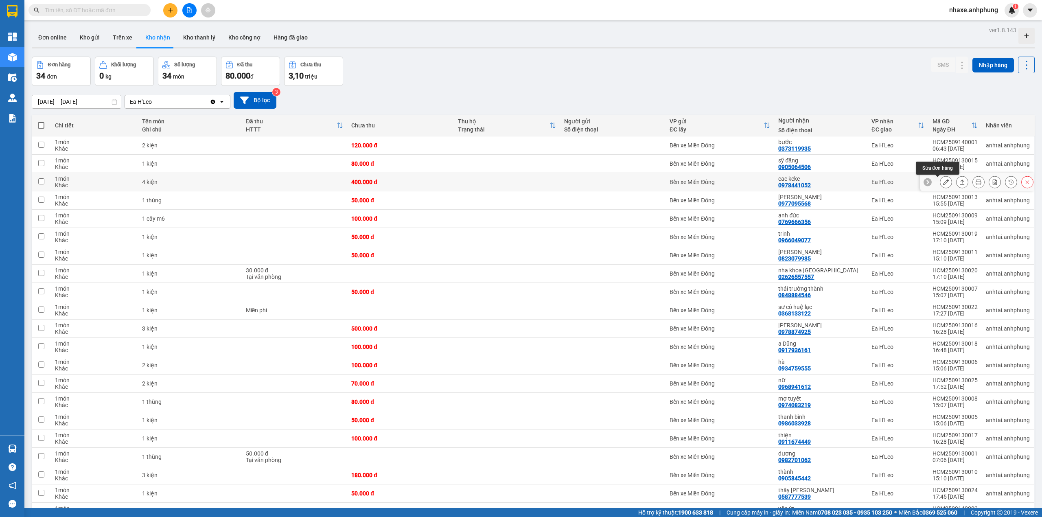
click at [943, 183] on icon at bounding box center [946, 182] width 6 height 6
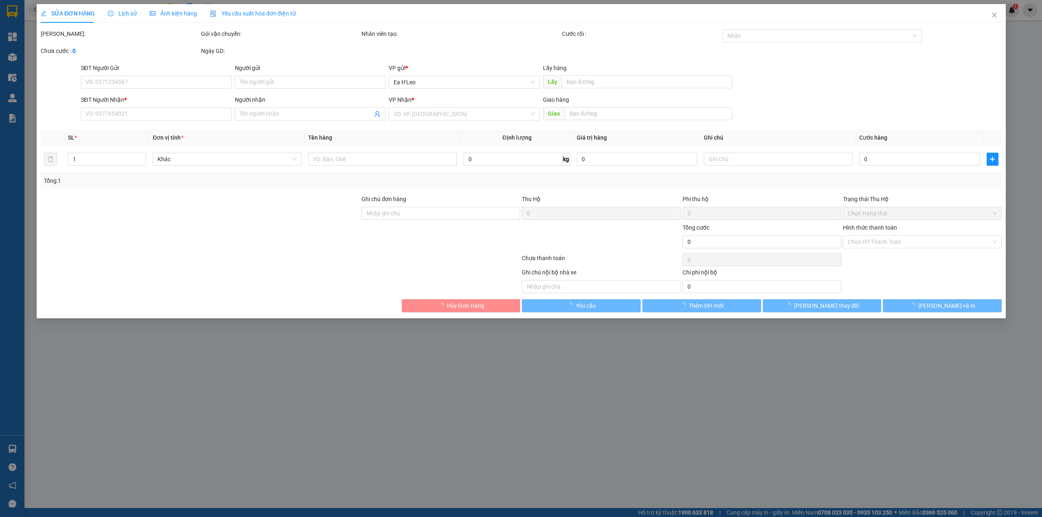
type input "0978441052"
type input "cac keke"
type input "400.000"
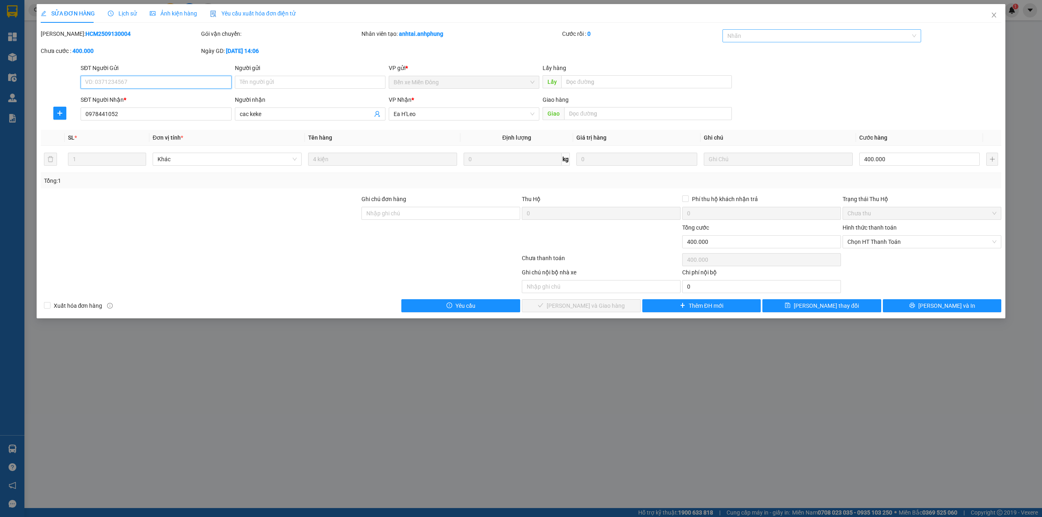
click at [762, 36] on div at bounding box center [817, 36] width 187 height 10
click at [750, 51] on div "CHUYỂN KHOẢN" at bounding box center [821, 52] width 189 height 9
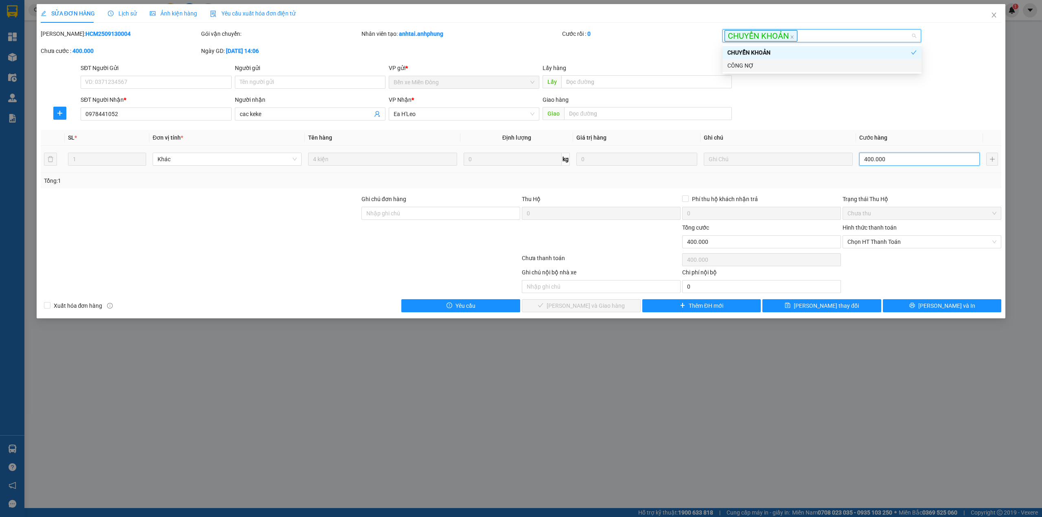
click at [894, 158] on input "400.000" at bounding box center [919, 159] width 120 height 13
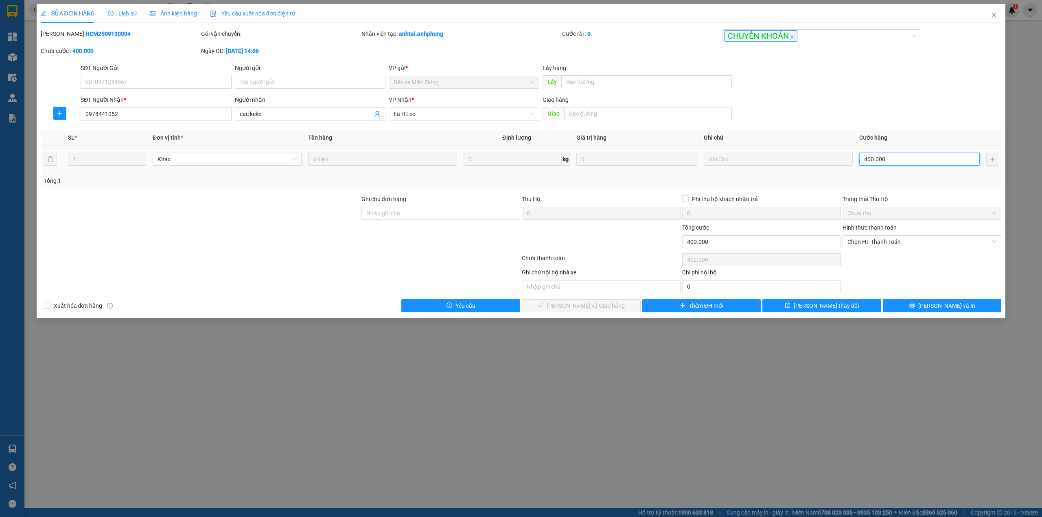
type input "2"
type input "25"
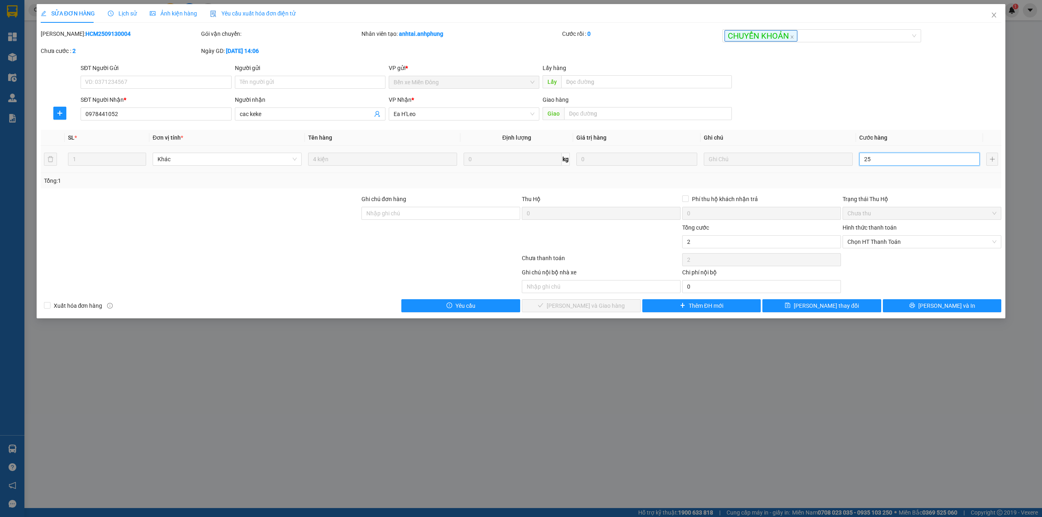
type input "25"
type input "250"
click at [889, 245] on span "Chọn HT Thanh Toán" at bounding box center [921, 242] width 149 height 12
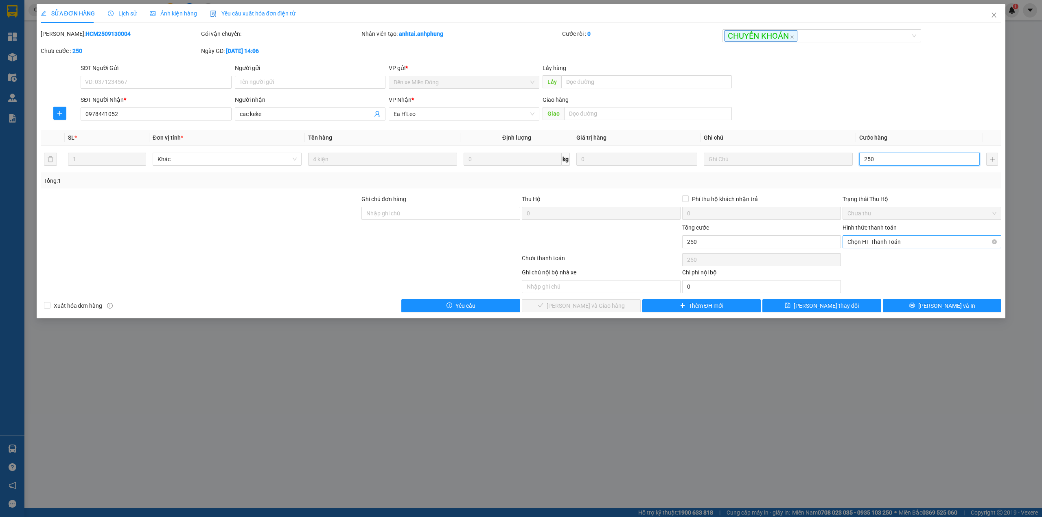
type input "250"
type input "250.000"
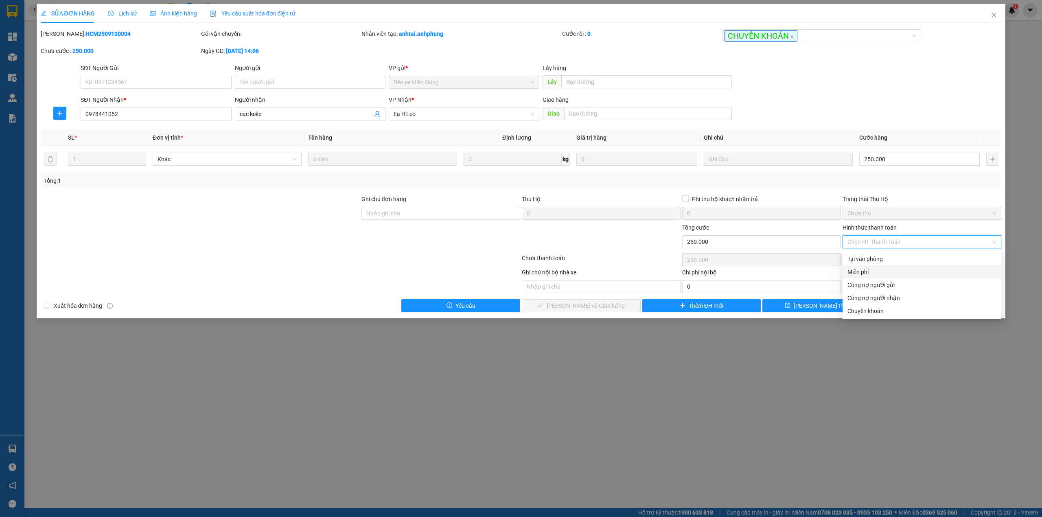
click at [877, 269] on div "Miễn phí" at bounding box center [921, 271] width 149 height 9
type input "0"
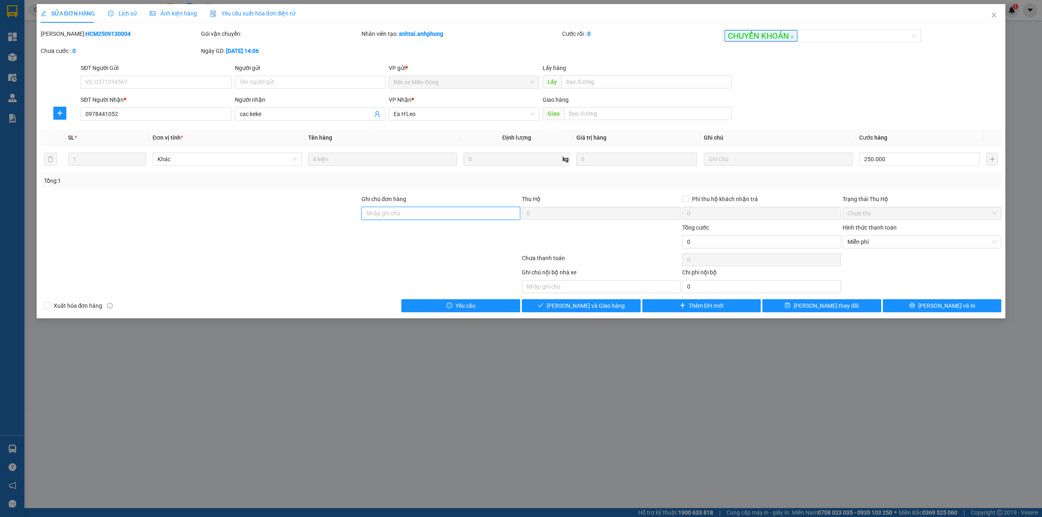
click at [394, 213] on input "Ghi chú đơn hàng" at bounding box center [440, 213] width 159 height 13
type input "pháp"
click at [618, 306] on button "Lưu và Giao hàng" at bounding box center [581, 305] width 119 height 13
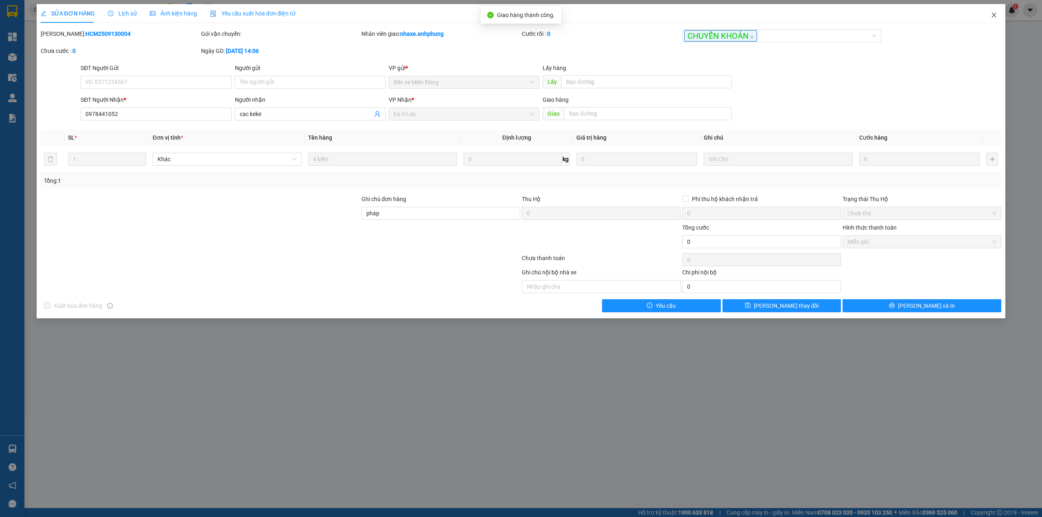
click at [993, 13] on icon "close" at bounding box center [993, 15] width 7 height 7
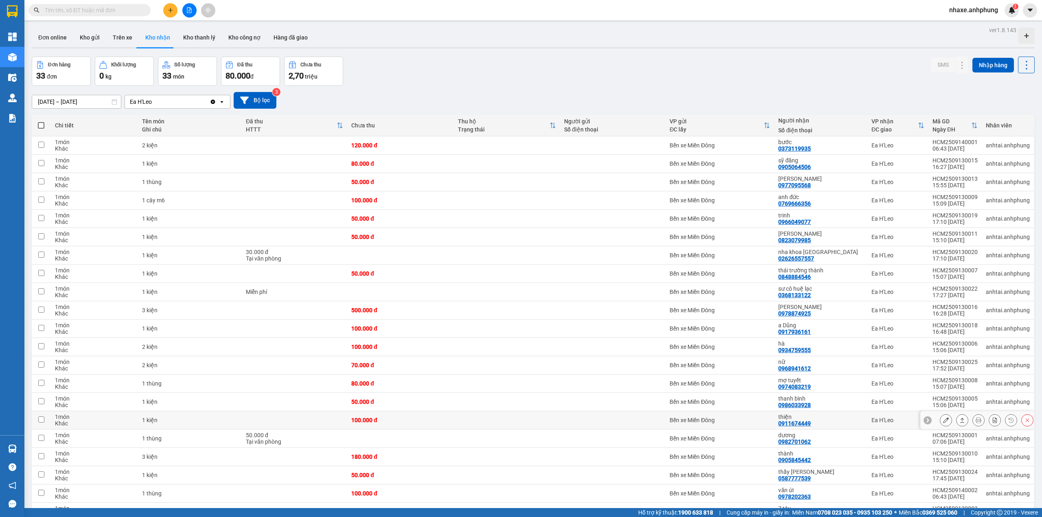
scroll to position [54, 0]
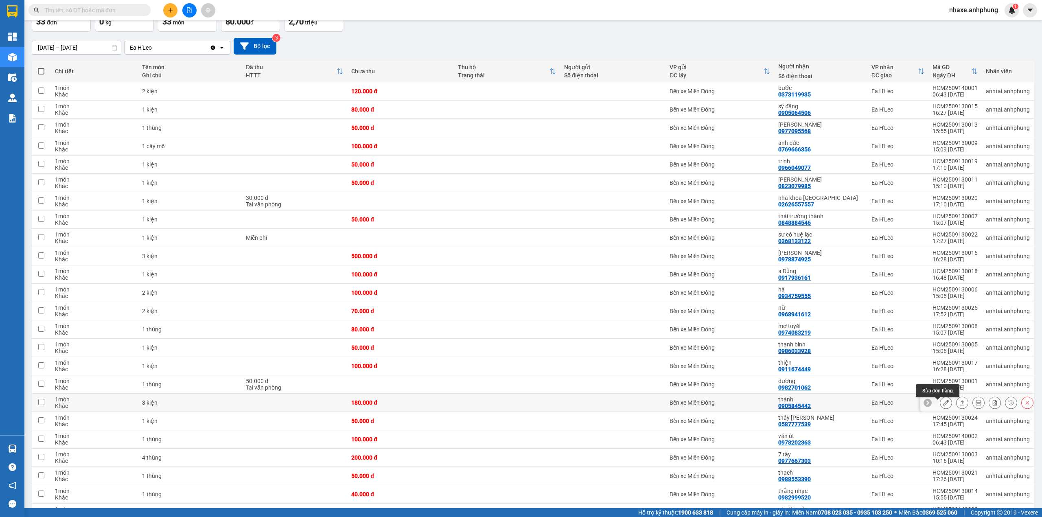
click at [943, 405] on icon at bounding box center [946, 403] width 6 height 6
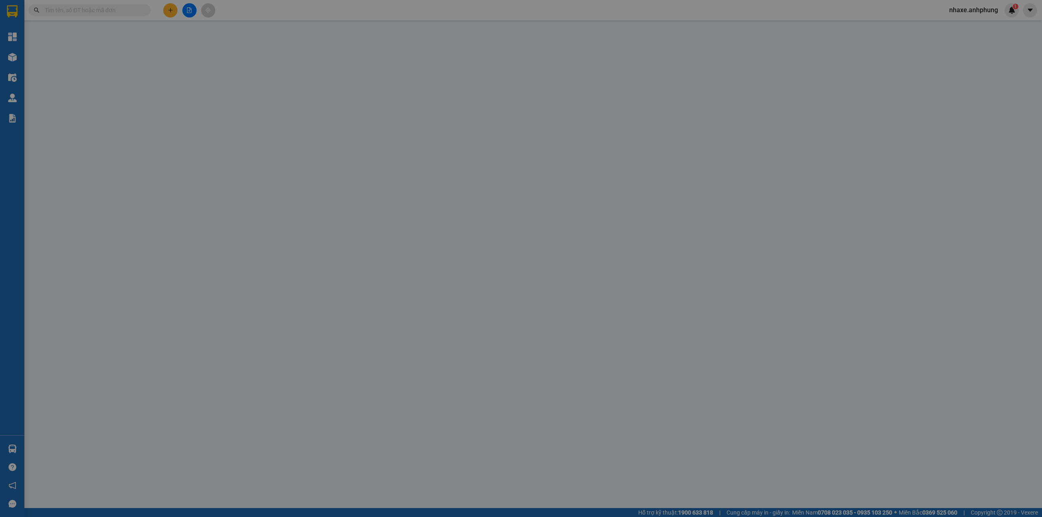
type input "0905845442"
type input "thành"
type input "180.000"
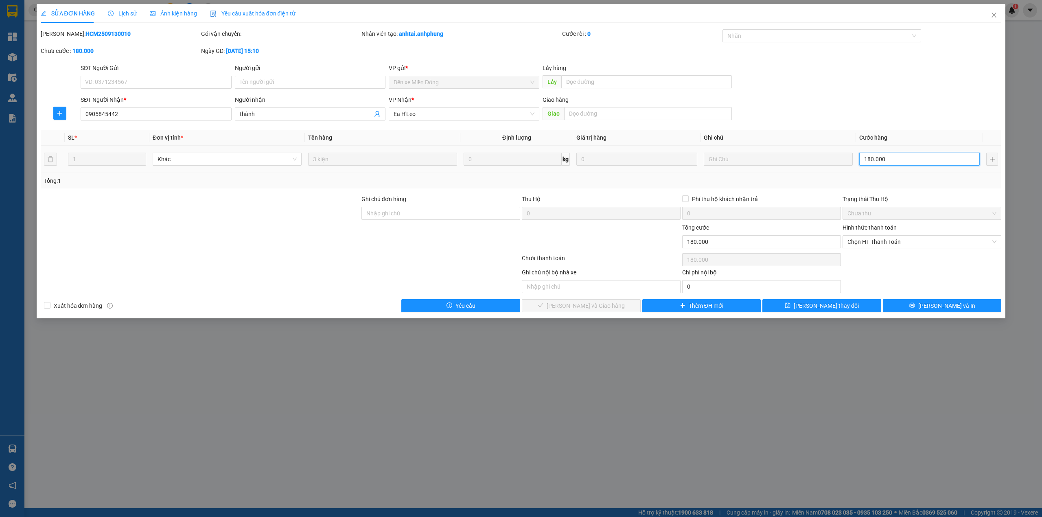
click at [894, 160] on input "180.000" at bounding box center [919, 159] width 120 height 13
type input "2"
type input "25"
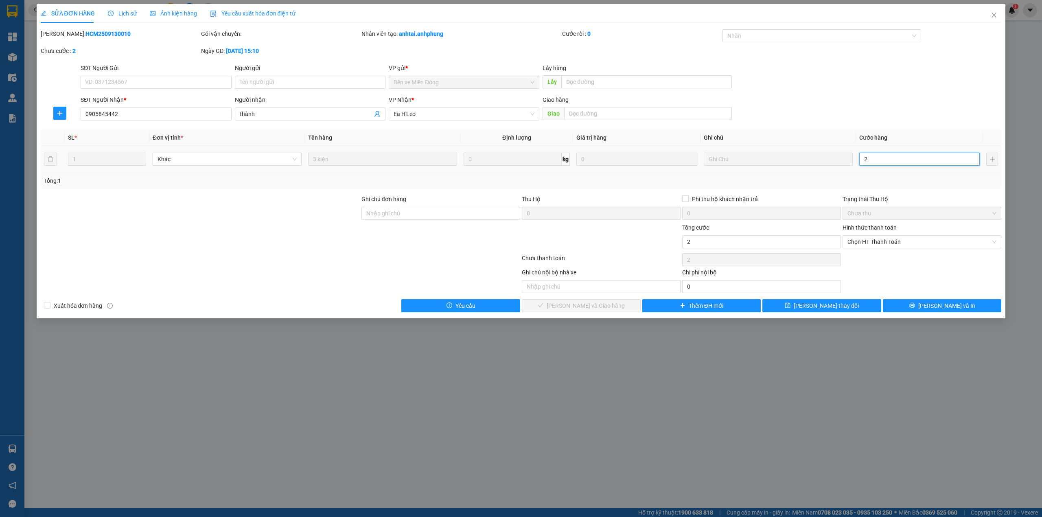
type input "25"
type input "250"
click at [769, 33] on div at bounding box center [817, 36] width 187 height 10
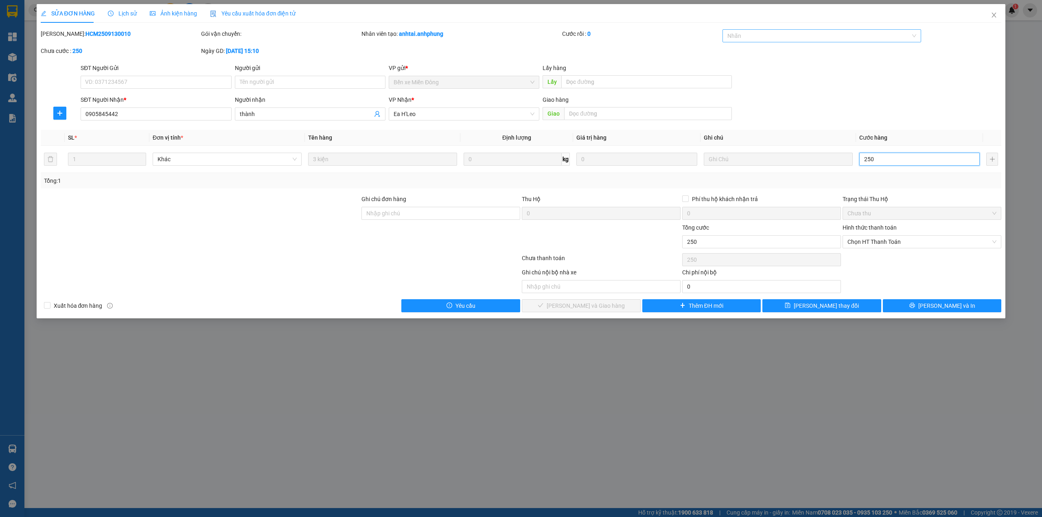
type input "250"
type input "250.000"
click at [756, 56] on div "CHUYỂN KHOẢN" at bounding box center [821, 52] width 189 height 9
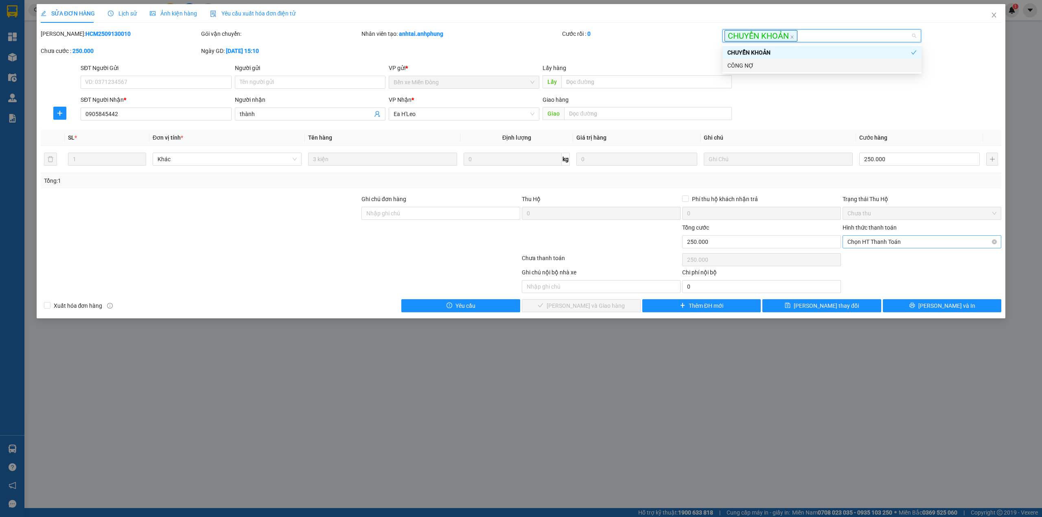
click at [867, 243] on span "Chọn HT Thanh Toán" at bounding box center [921, 242] width 149 height 12
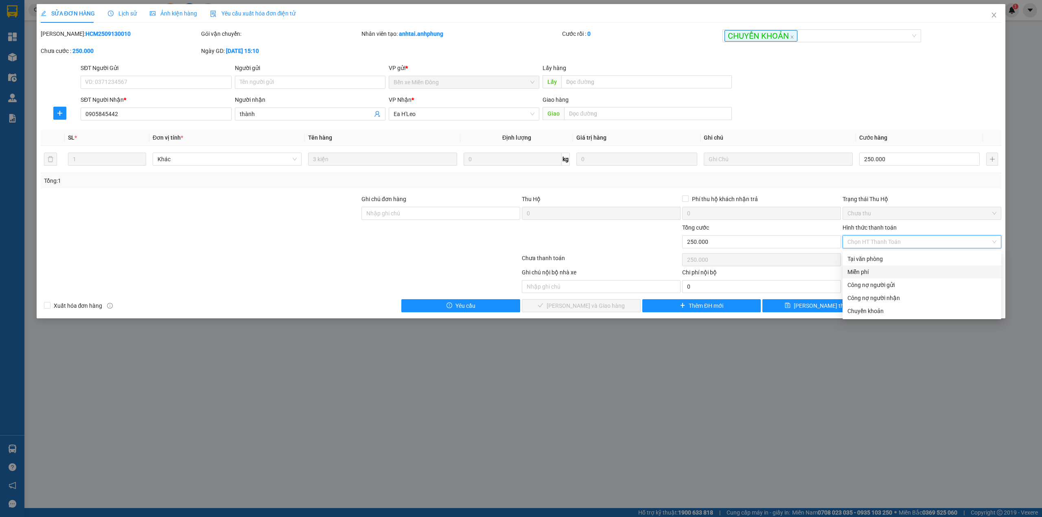
click at [866, 272] on div "Miễn phí" at bounding box center [921, 271] width 149 height 9
type input "0"
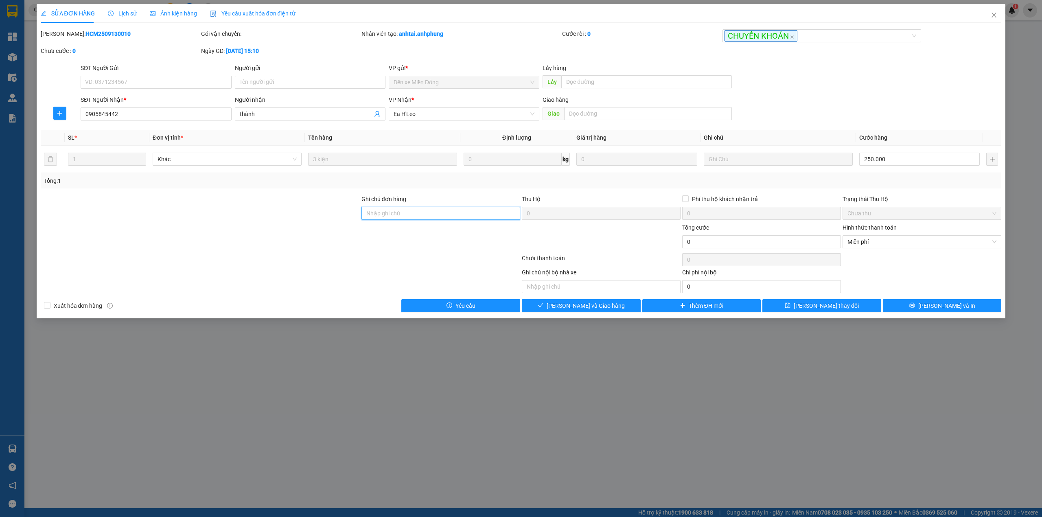
click at [425, 215] on input "Ghi chú đơn hàng" at bounding box center [440, 213] width 159 height 13
type input "pháp"
click at [596, 310] on span "Lưu và Giao hàng" at bounding box center [585, 305] width 78 height 9
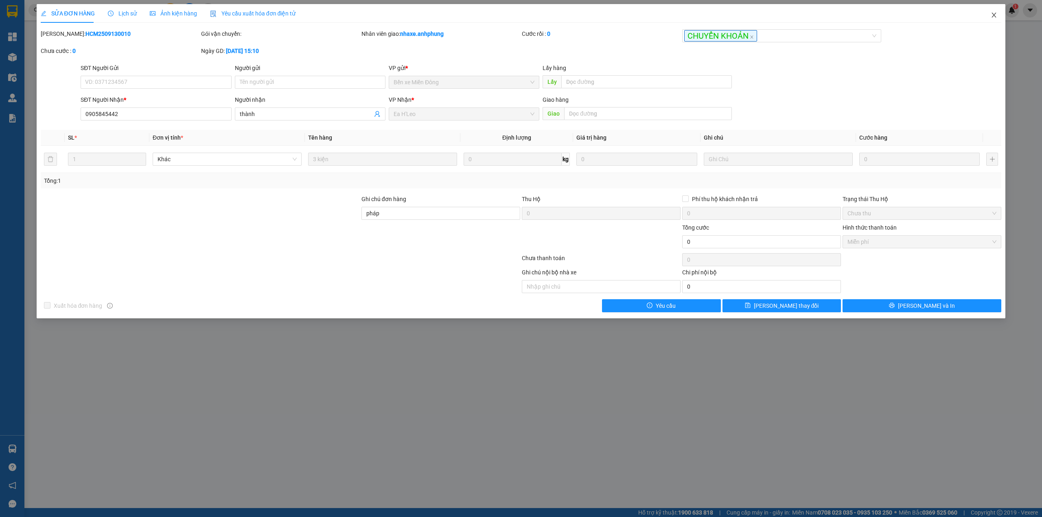
click at [994, 15] on icon "close" at bounding box center [993, 15] width 7 height 7
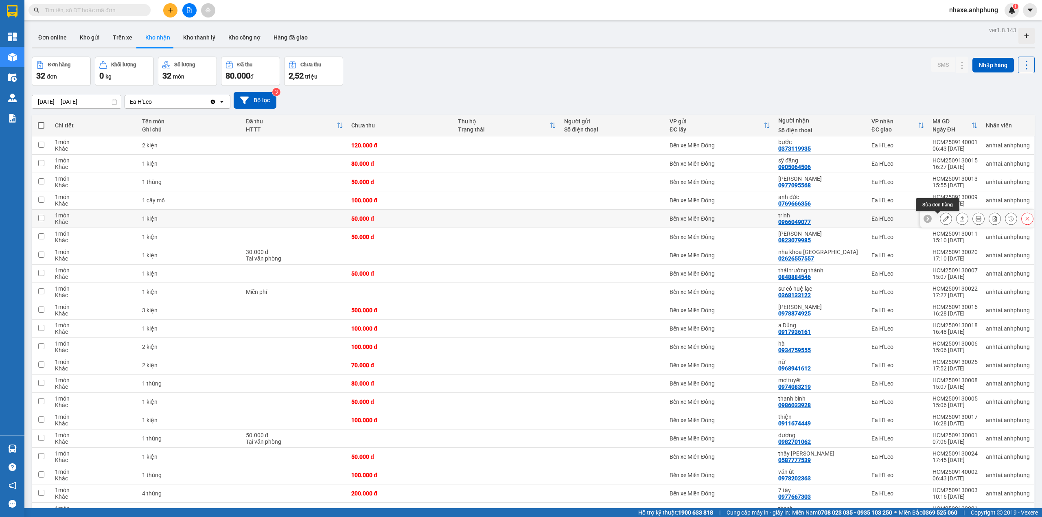
click at [943, 221] on icon at bounding box center [946, 219] width 6 height 6
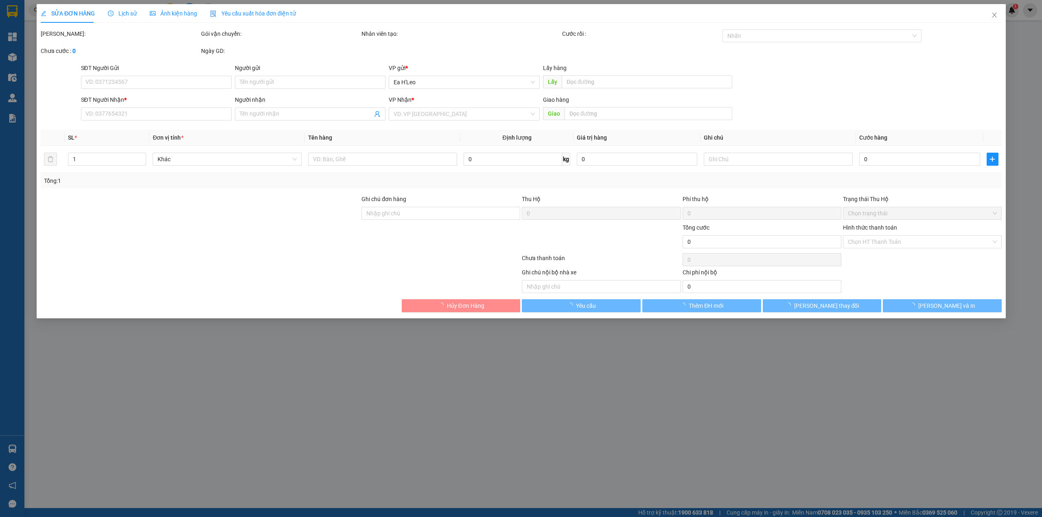
type input "0966049077"
type input "trinh"
type input "50.000"
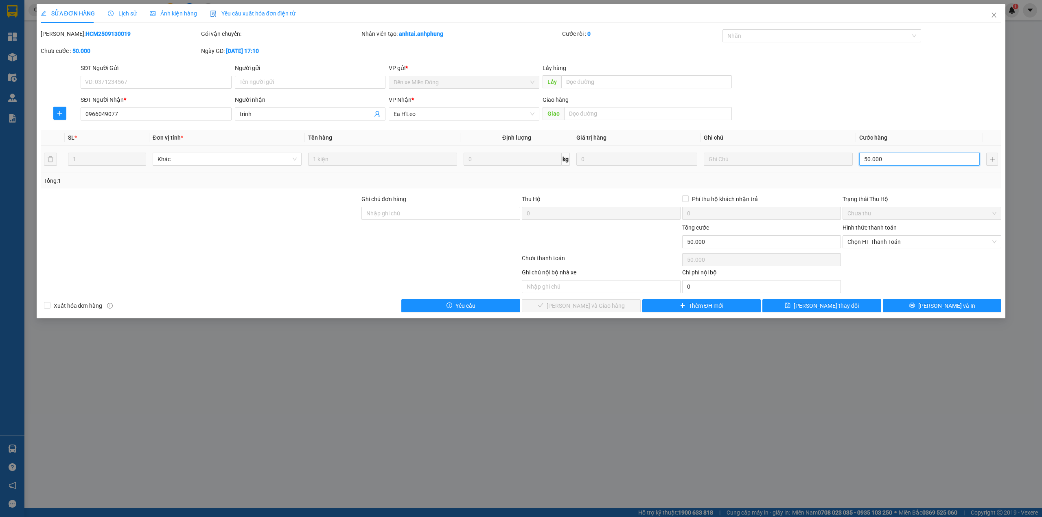
click at [901, 164] on input "50.000" at bounding box center [919, 159] width 120 height 13
type input "4"
type input "40"
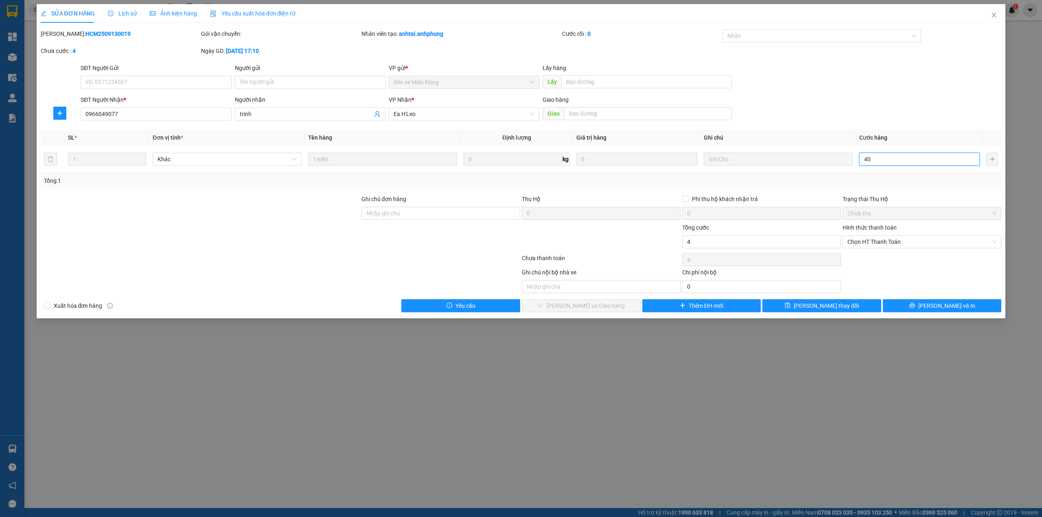
type input "40"
click at [896, 243] on span "Chọn HT Thanh Toán" at bounding box center [921, 242] width 149 height 12
type input "40"
type input "40.000"
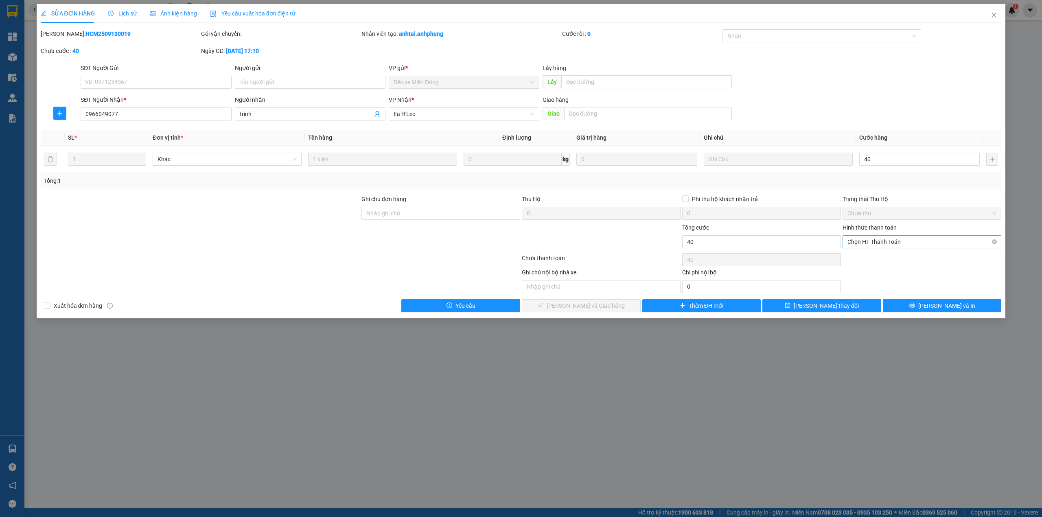
type input "40.000"
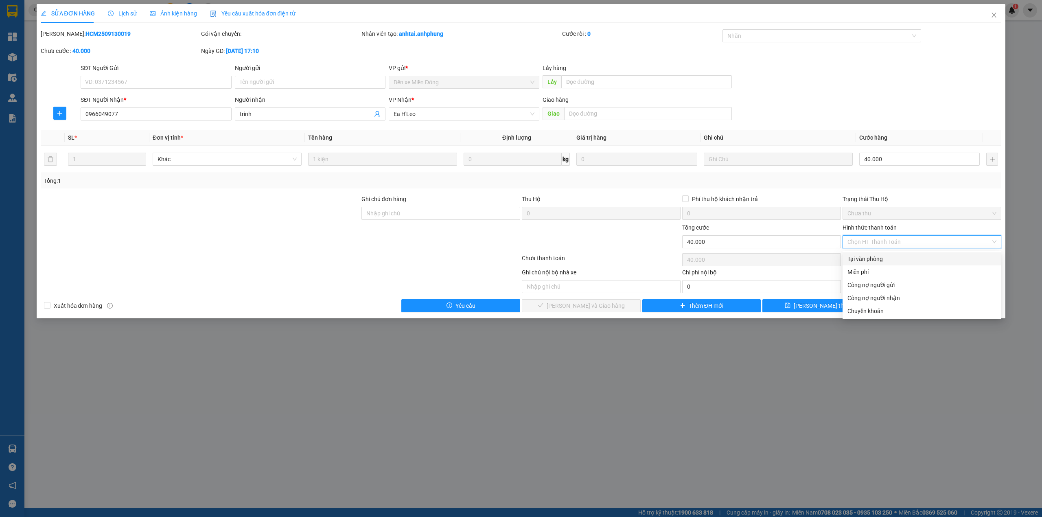
click at [894, 262] on div "Tại văn phòng" at bounding box center [921, 258] width 149 height 9
type input "0"
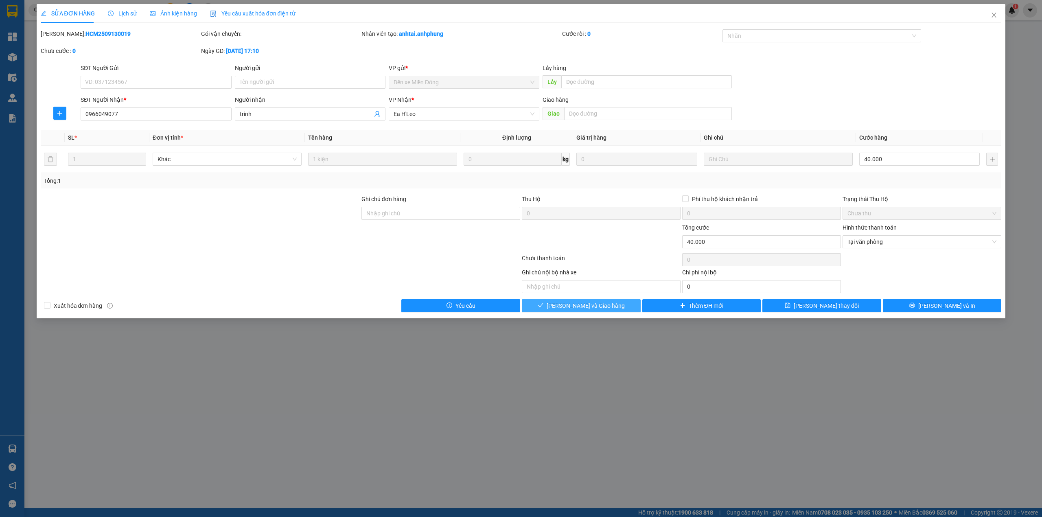
click at [590, 308] on span "Lưu và Giao hàng" at bounding box center [585, 305] width 78 height 9
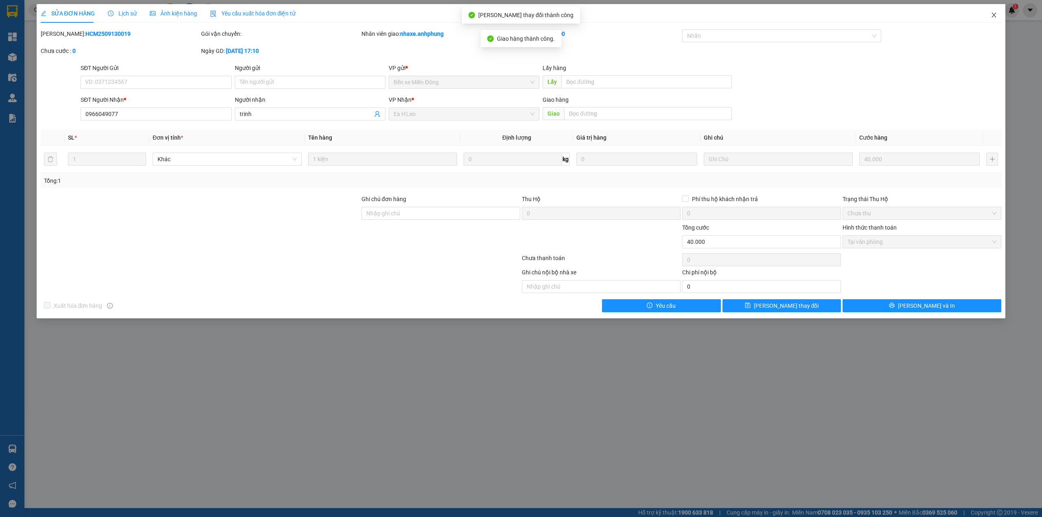
click at [995, 12] on span "Close" at bounding box center [993, 15] width 23 height 23
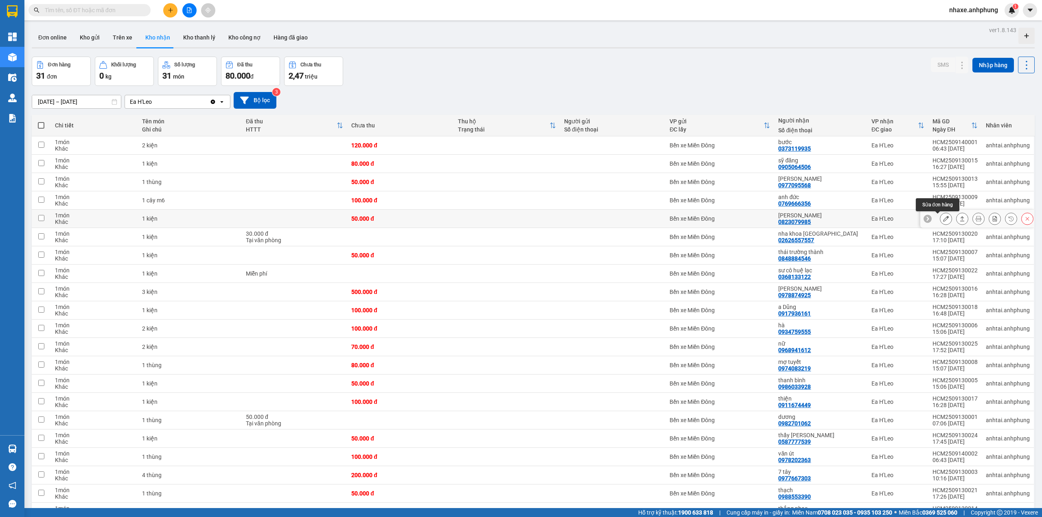
click at [943, 220] on icon at bounding box center [946, 219] width 6 height 6
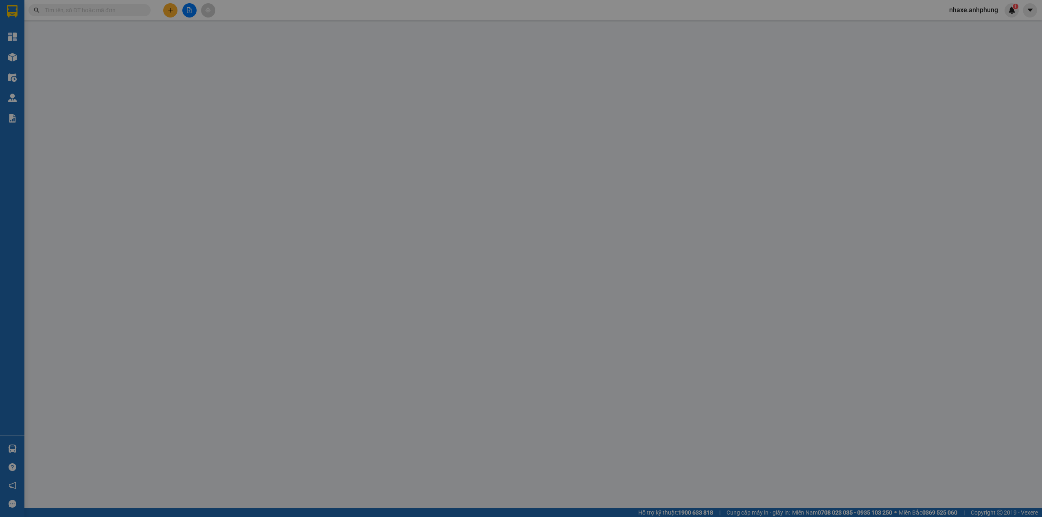
type input "0823079985"
type input "minh dung"
type input "50.000"
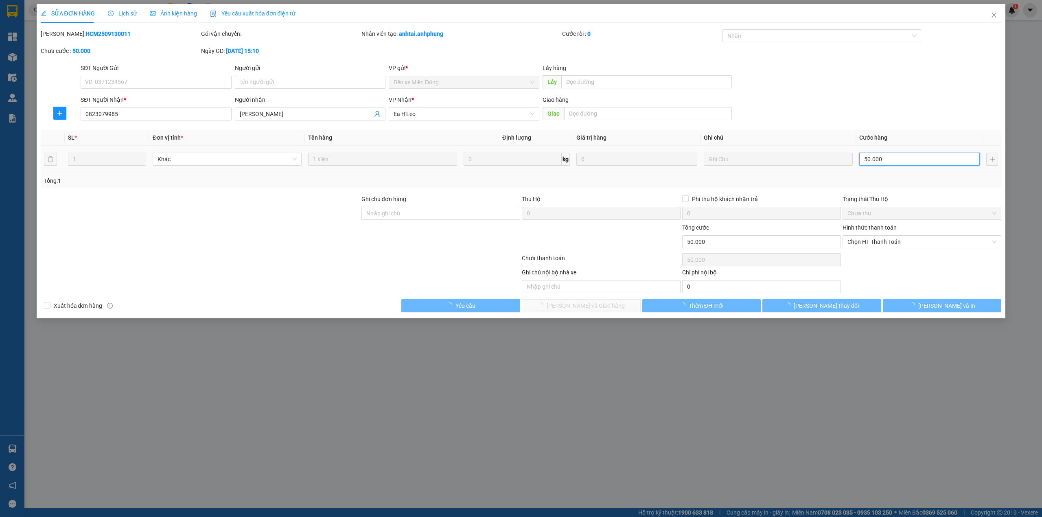
click at [905, 160] on input "50.000" at bounding box center [919, 159] width 120 height 13
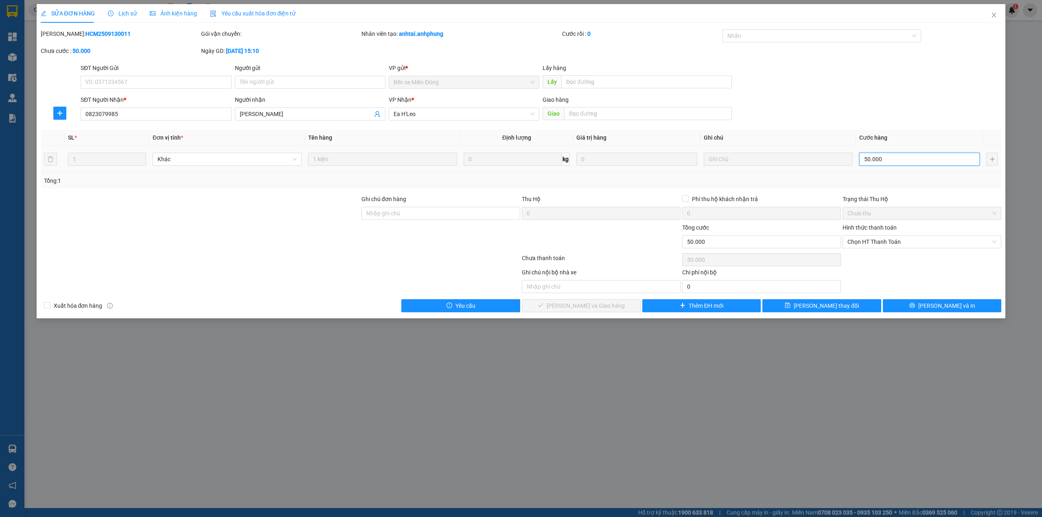
type input "4"
type input "40"
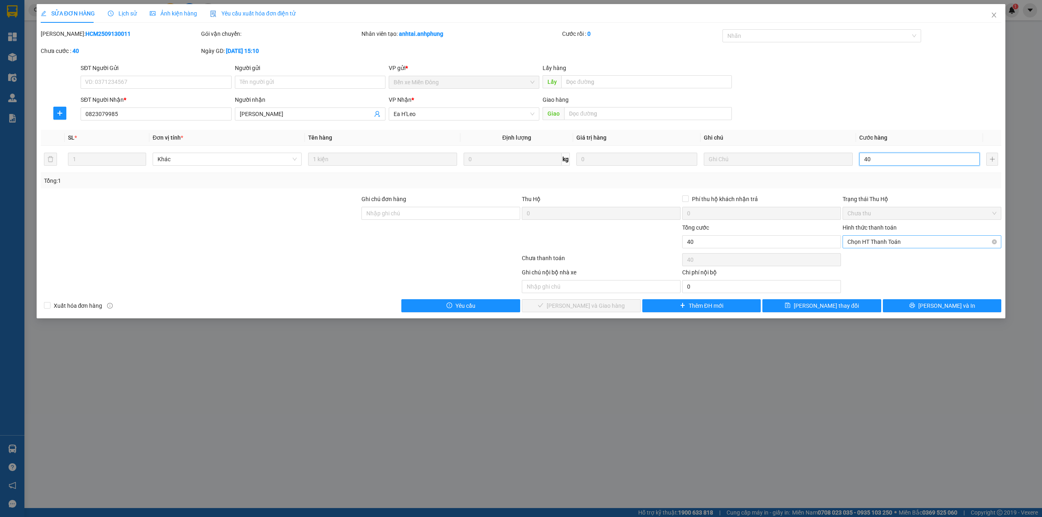
click at [890, 241] on span "Chọn HT Thanh Toán" at bounding box center [921, 242] width 149 height 12
type input "40"
type input "40.000"
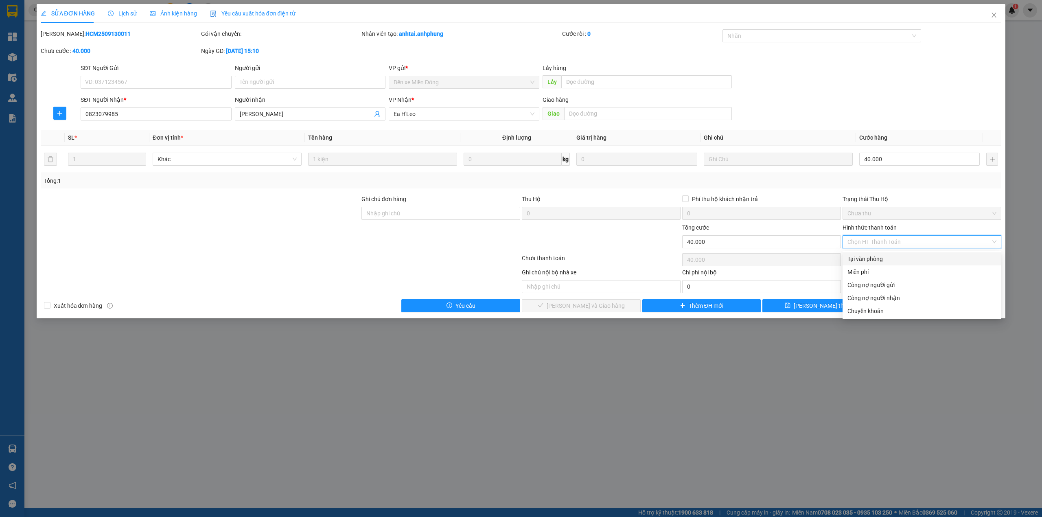
click at [878, 261] on div "Tại văn phòng" at bounding box center [921, 258] width 149 height 9
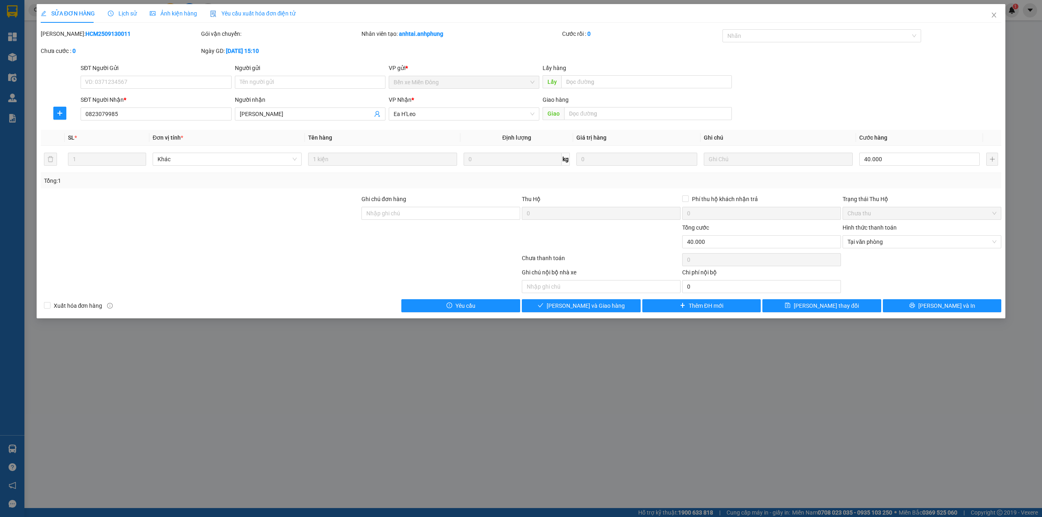
click at [597, 315] on div "SỬA ĐƠN HÀNG Lịch sử Ảnh kiện hàng Yêu cầu xuất hóa đơn điện tử Total Paid Fee …" at bounding box center [521, 161] width 969 height 314
click at [614, 302] on button "Lưu và Giao hàng" at bounding box center [581, 305] width 119 height 13
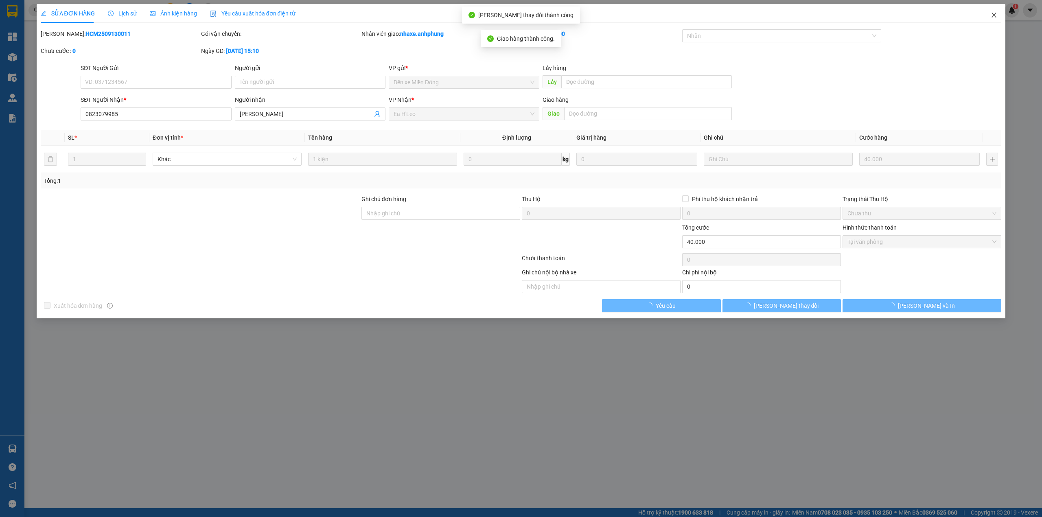
click at [996, 11] on span "Close" at bounding box center [993, 15] width 23 height 23
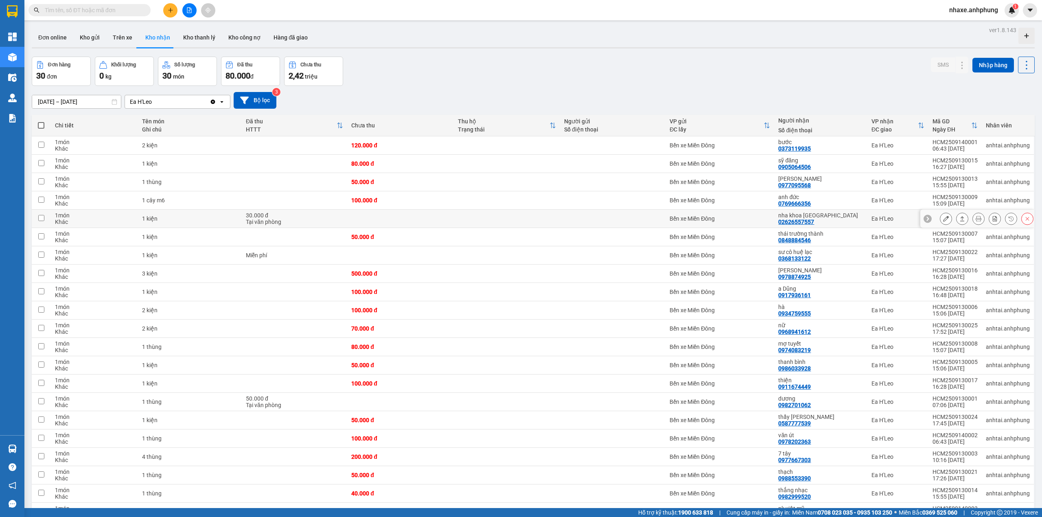
click at [943, 217] on icon at bounding box center [946, 219] width 6 height 6
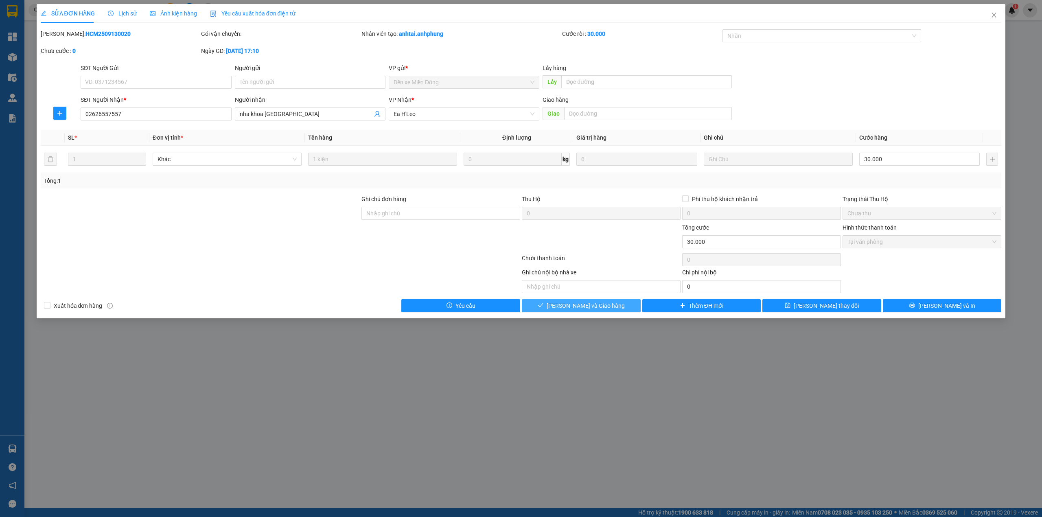
click at [541, 306] on button "Lưu và Giao hàng" at bounding box center [581, 305] width 119 height 13
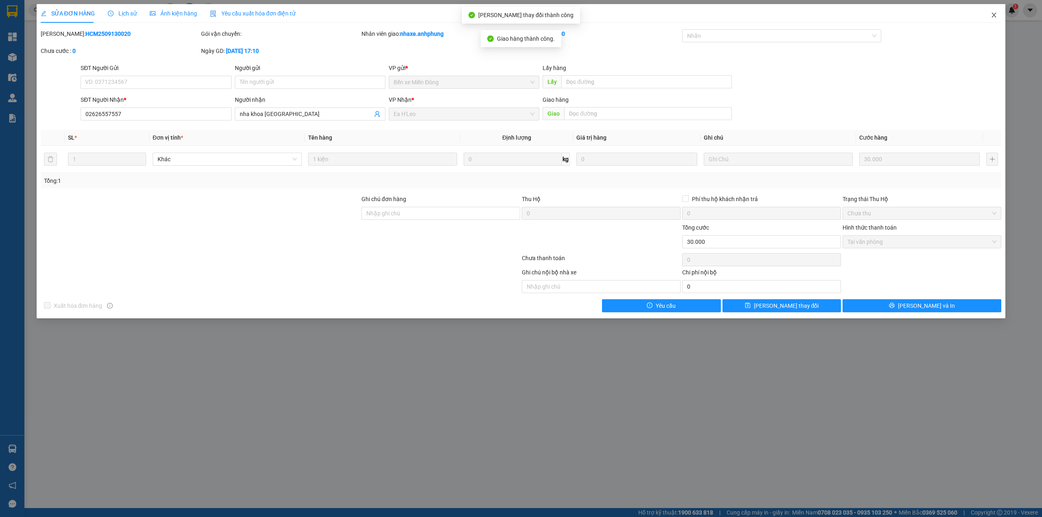
click at [994, 13] on icon "close" at bounding box center [993, 15] width 7 height 7
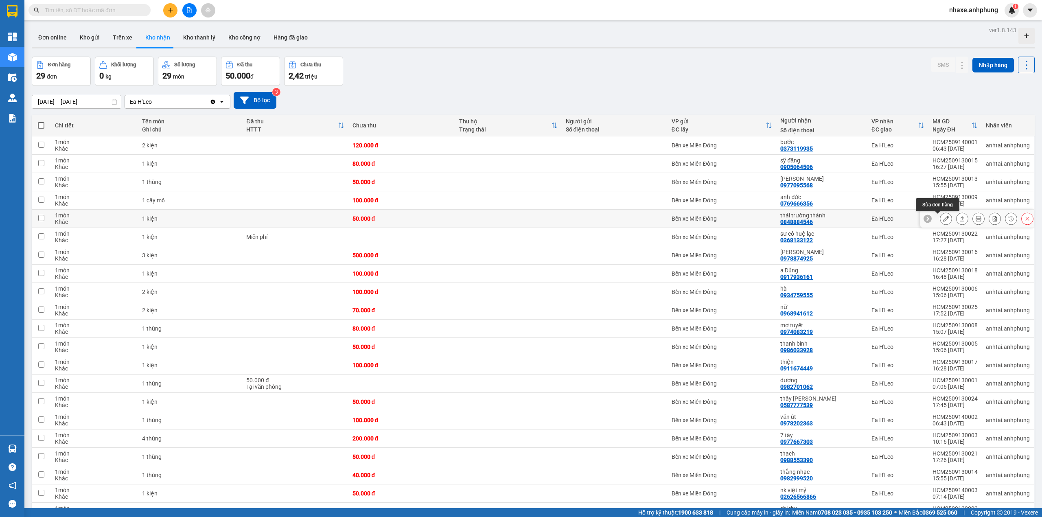
click at [940, 224] on button at bounding box center [945, 219] width 11 height 14
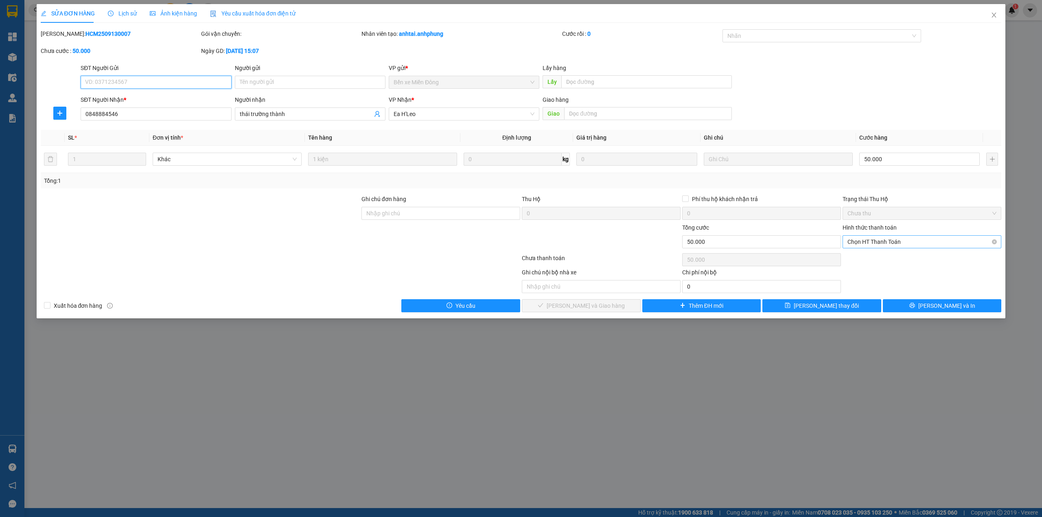
click at [912, 241] on span "Chọn HT Thanh Toán" at bounding box center [921, 242] width 149 height 12
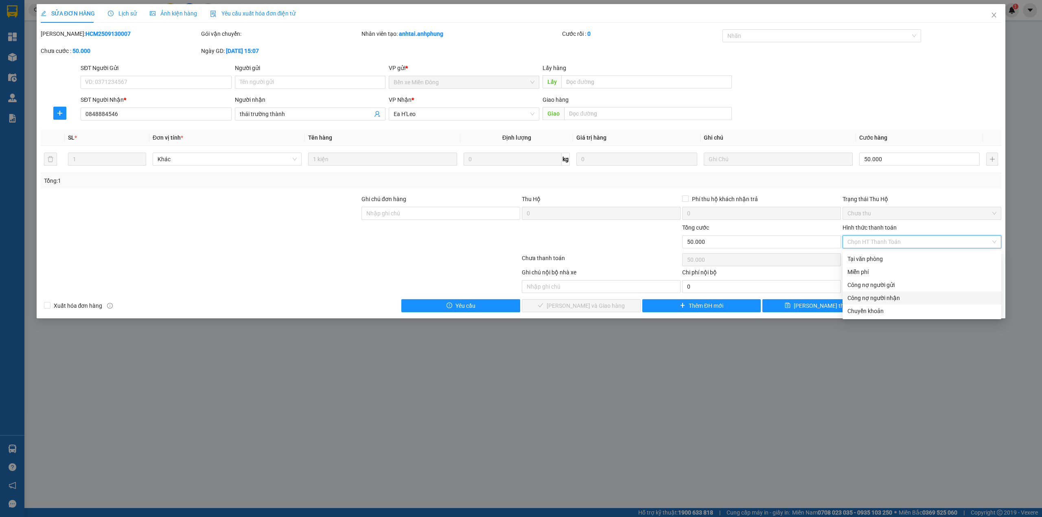
click at [897, 297] on div "Công nợ người nhận" at bounding box center [921, 297] width 149 height 9
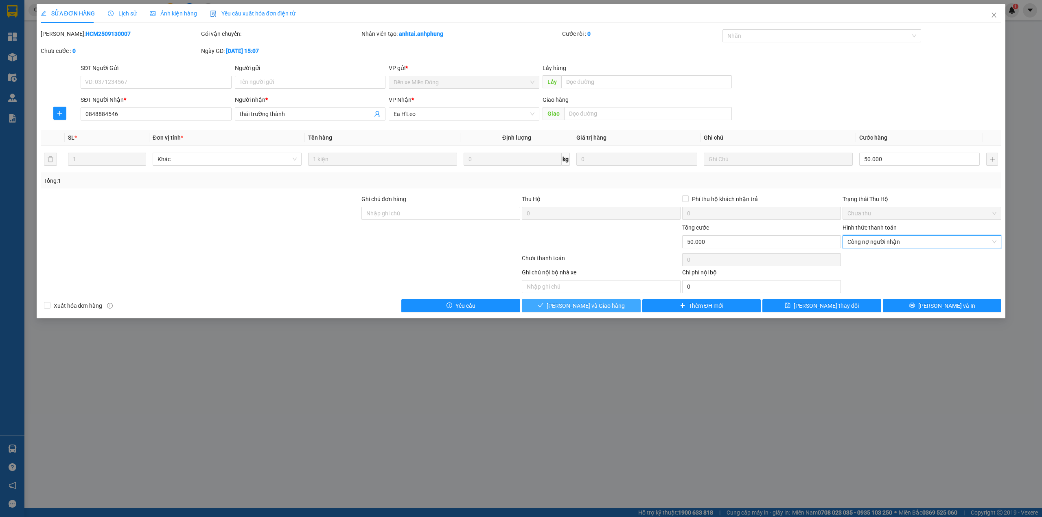
click at [583, 310] on span "Lưu và Giao hàng" at bounding box center [585, 305] width 78 height 9
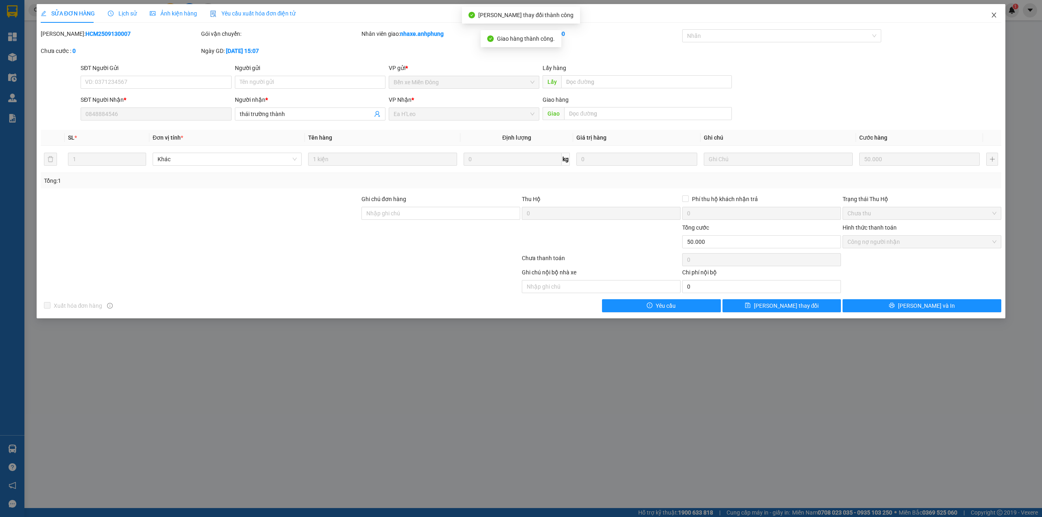
click at [988, 16] on span "Close" at bounding box center [993, 15] width 23 height 23
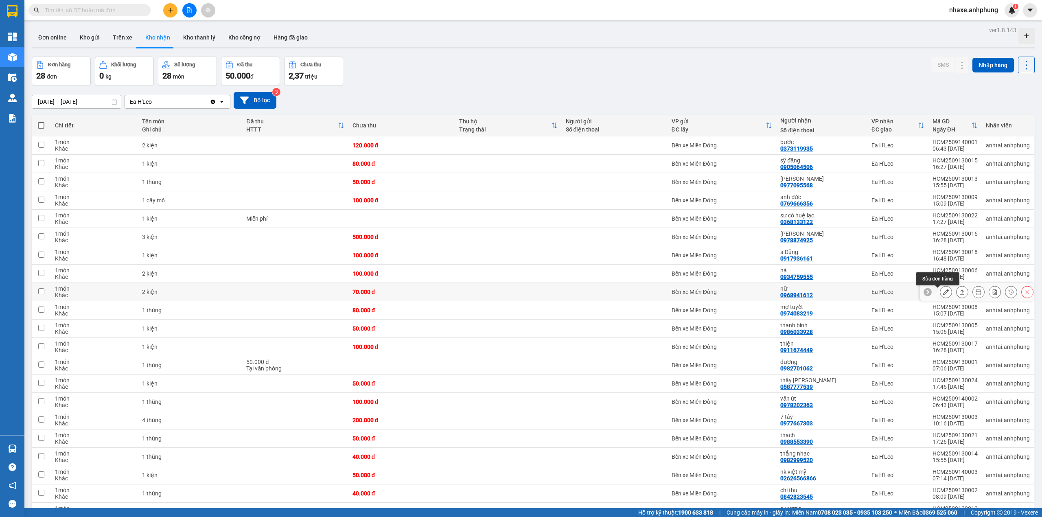
click at [943, 294] on icon at bounding box center [946, 292] width 6 height 6
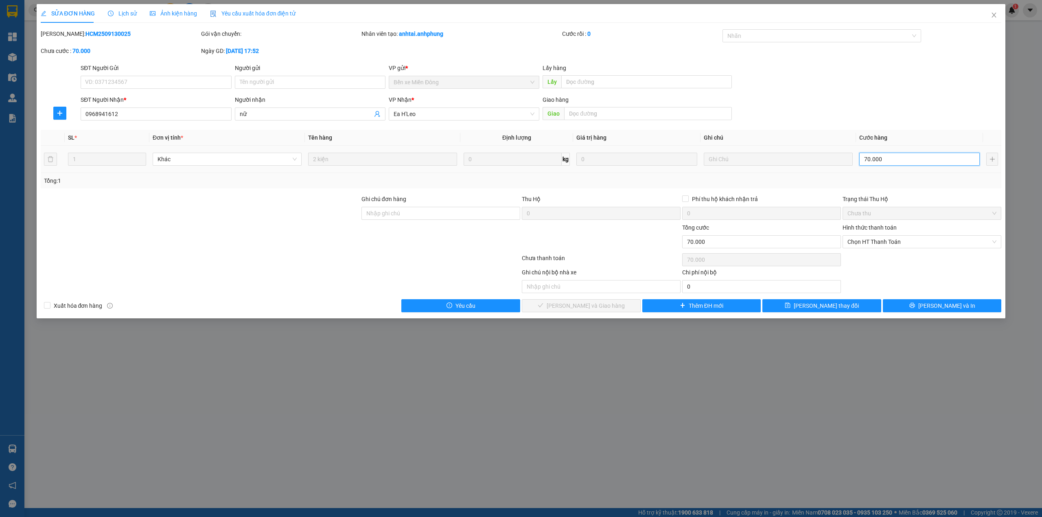
click at [887, 158] on input "70.000" at bounding box center [919, 159] width 120 height 13
click at [902, 244] on span "Chọn HT Thanh Toán" at bounding box center [921, 242] width 149 height 12
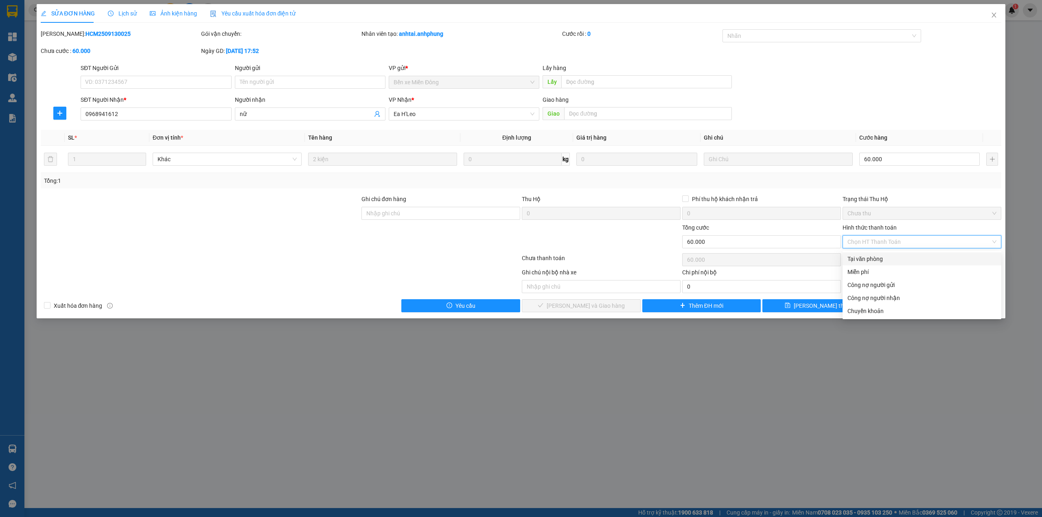
click at [900, 259] on div "Tại văn phòng" at bounding box center [921, 258] width 149 height 9
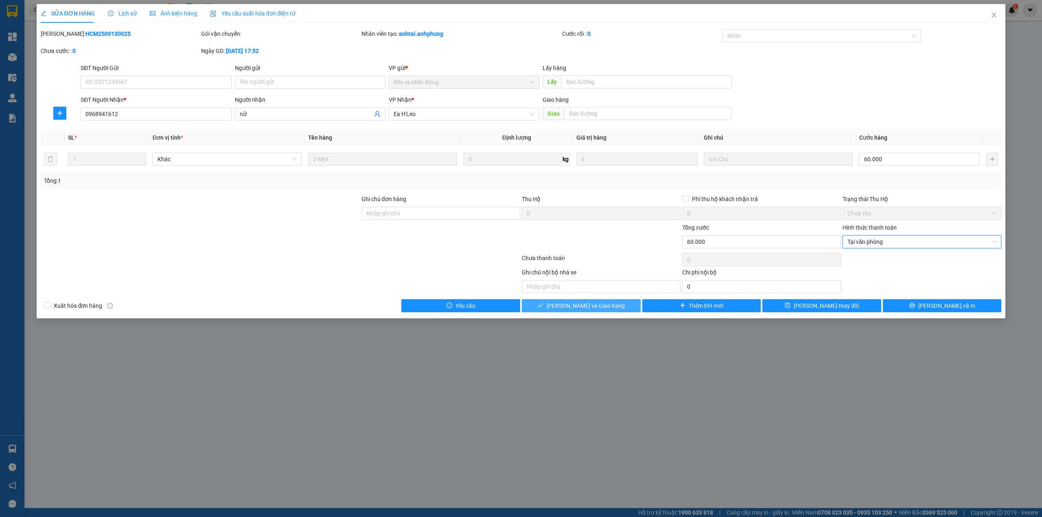
click at [598, 304] on span "Lưu và Giao hàng" at bounding box center [585, 305] width 78 height 9
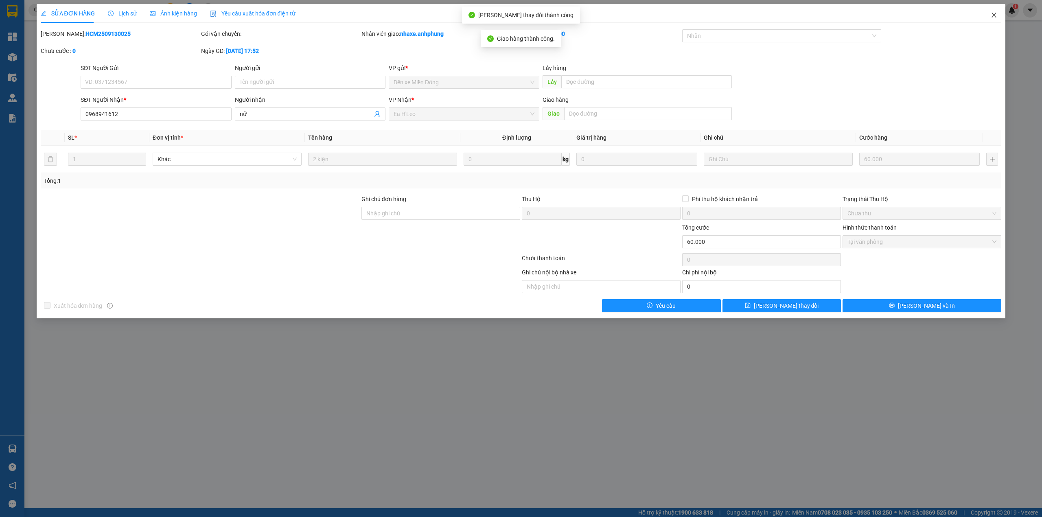
click at [996, 14] on icon "close" at bounding box center [993, 15] width 7 height 7
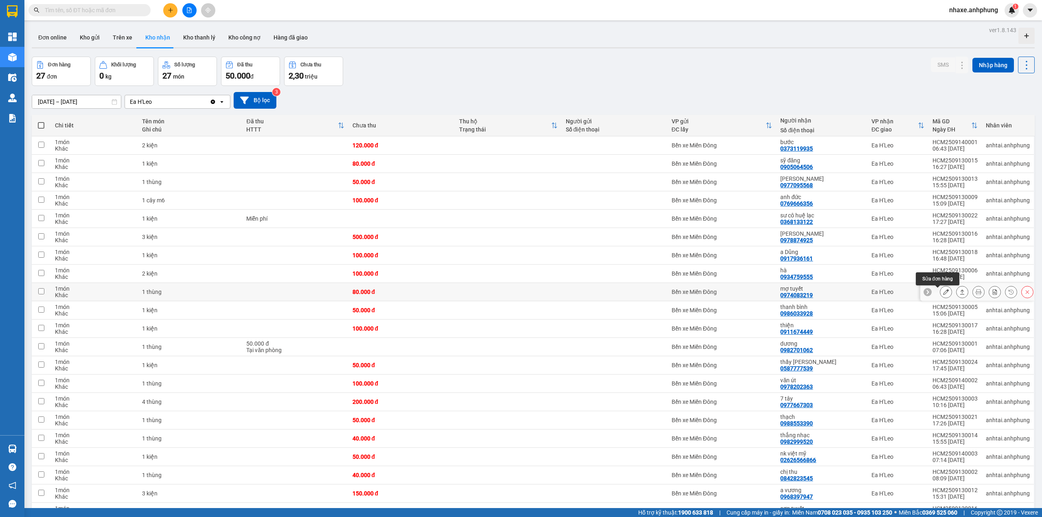
click at [943, 295] on icon at bounding box center [946, 292] width 6 height 6
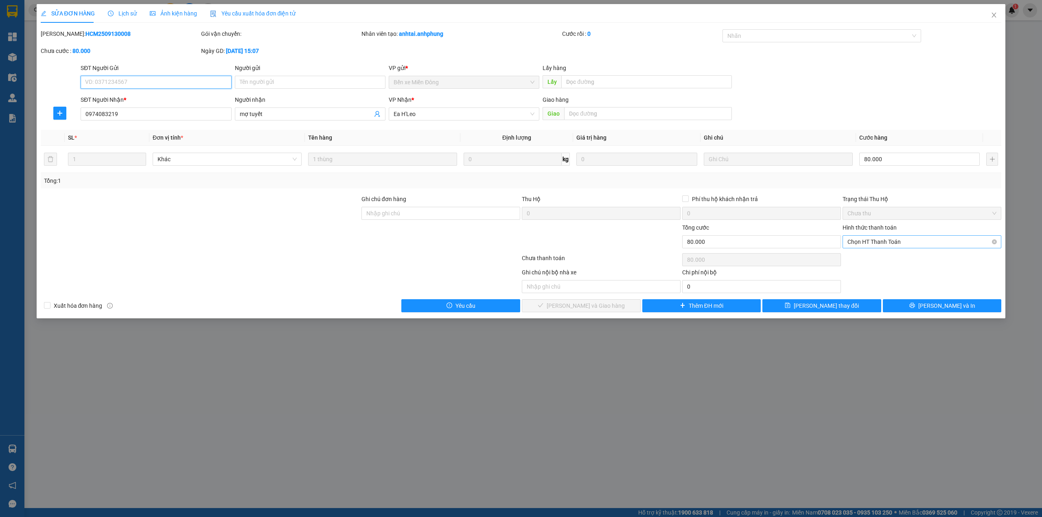
click at [886, 239] on span "Chọn HT Thanh Toán" at bounding box center [921, 242] width 149 height 12
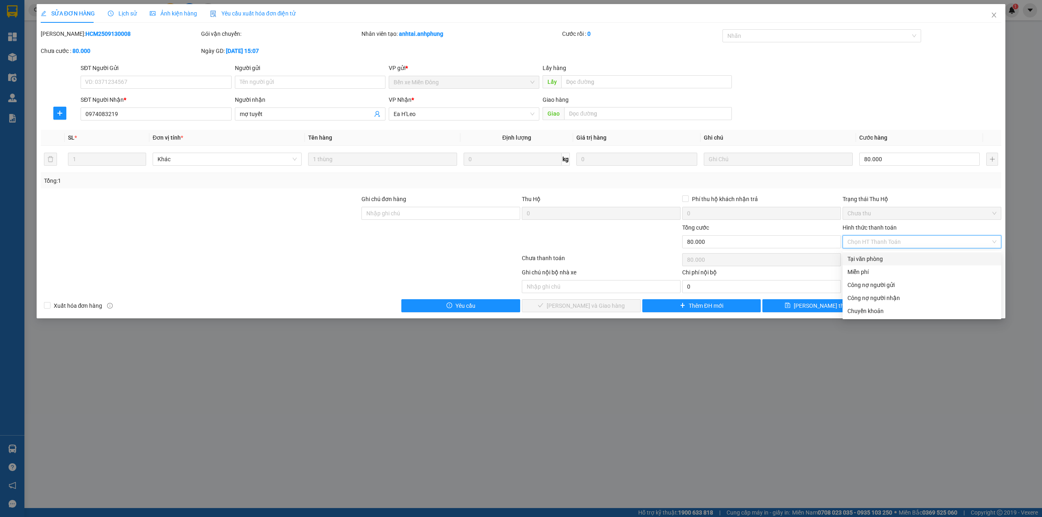
click at [886, 254] on div "Tại văn phòng" at bounding box center [921, 258] width 149 height 9
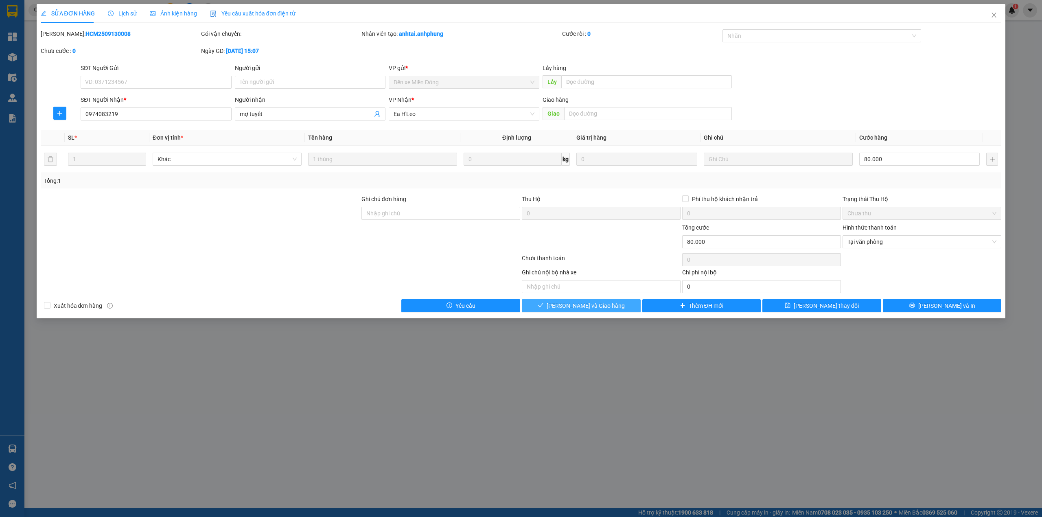
click at [618, 310] on button "Lưu và Giao hàng" at bounding box center [581, 305] width 119 height 13
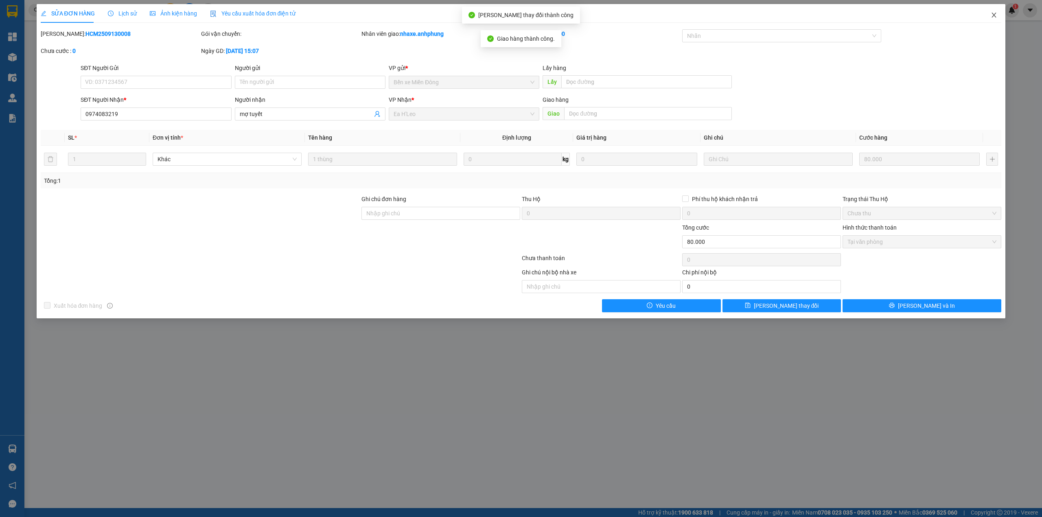
click at [995, 15] on icon "close" at bounding box center [993, 15] width 7 height 7
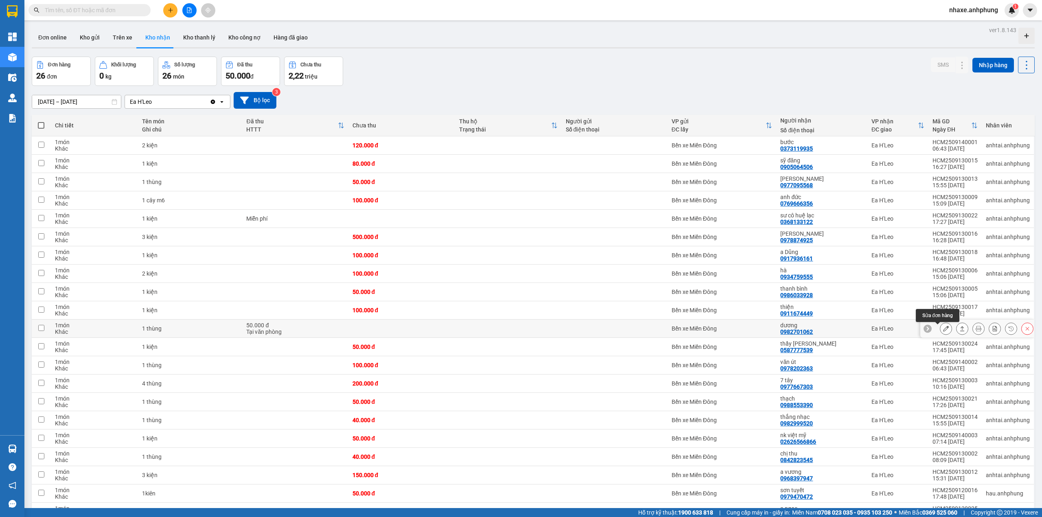
click at [943, 331] on icon at bounding box center [946, 329] width 6 height 6
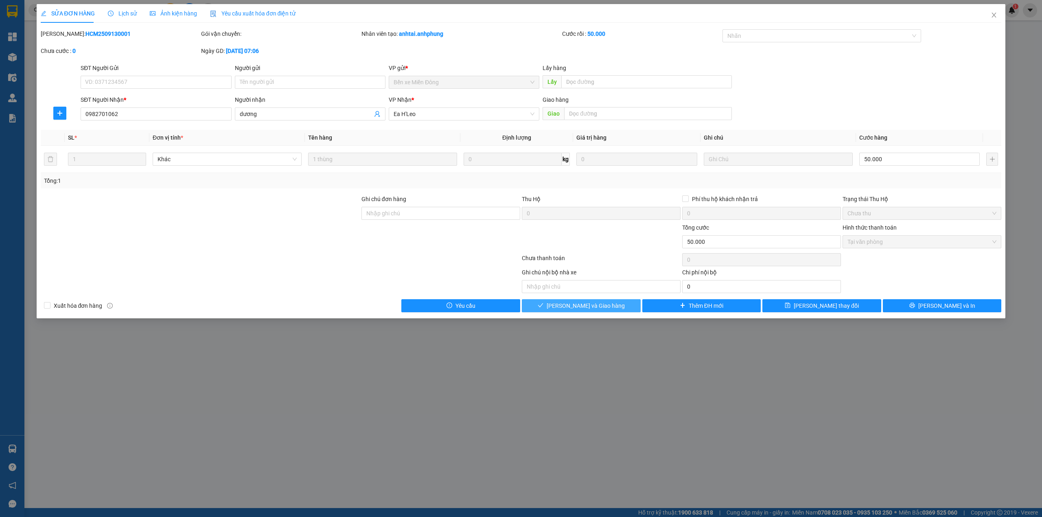
click at [590, 306] on span "Lưu và Giao hàng" at bounding box center [585, 305] width 78 height 9
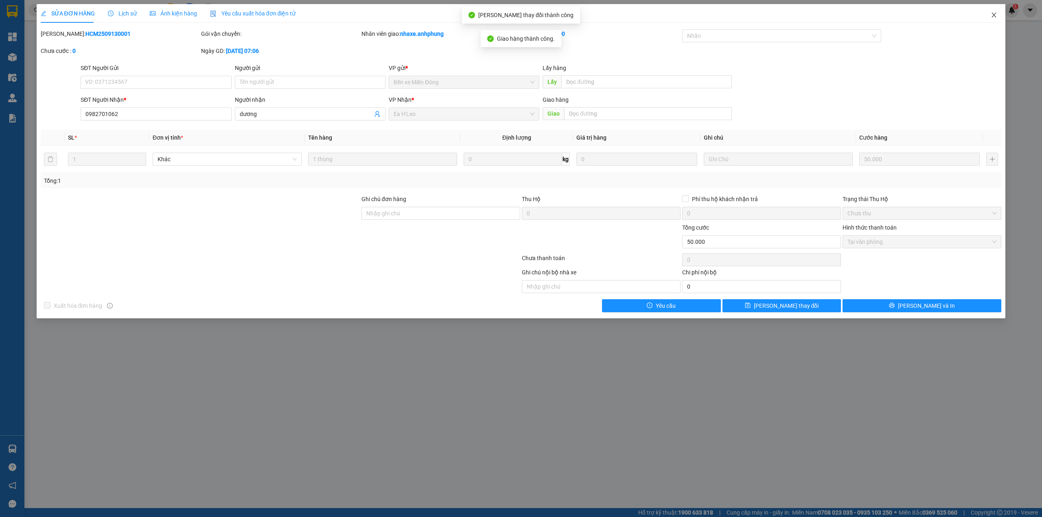
click at [993, 15] on icon "close" at bounding box center [994, 15] width 4 height 5
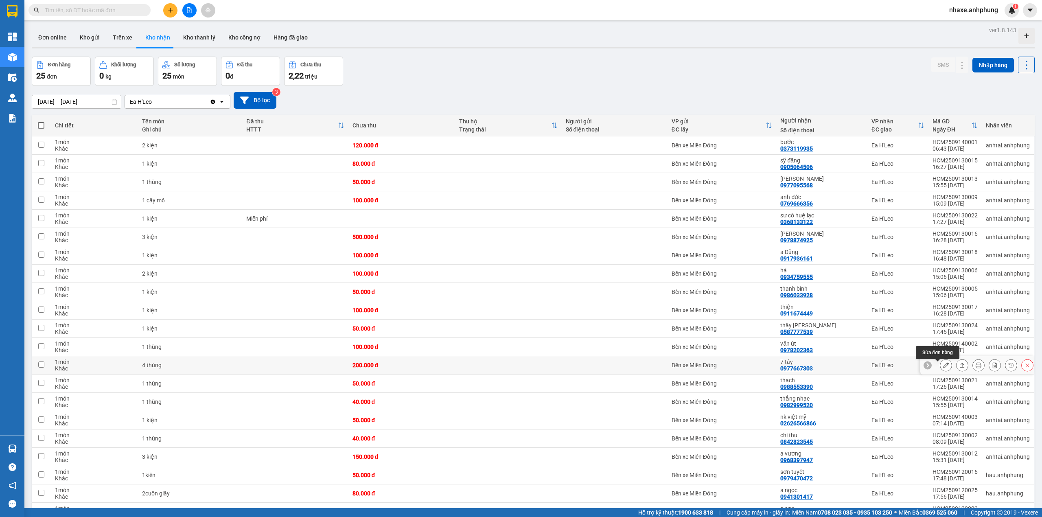
click at [943, 368] on icon at bounding box center [946, 365] width 6 height 6
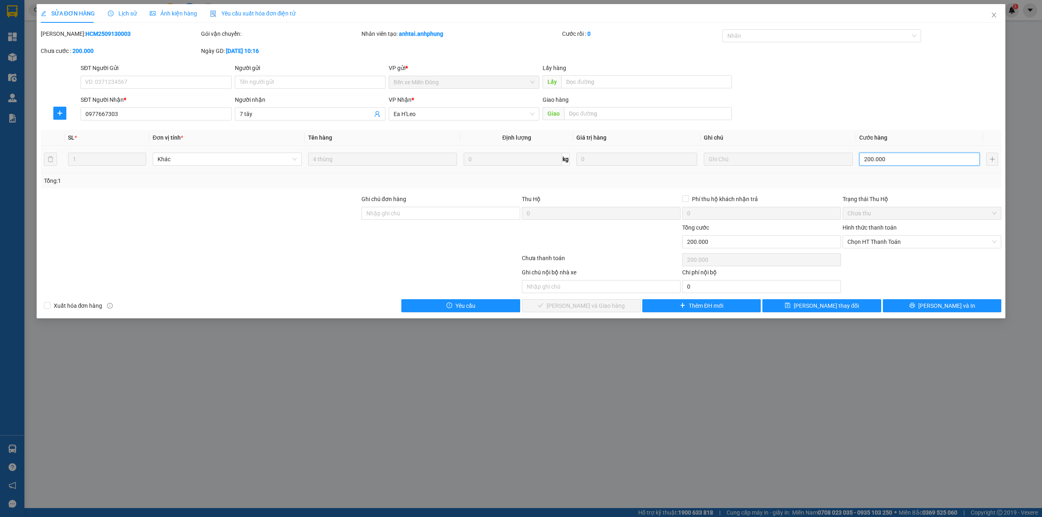
click at [889, 157] on input "200.000" at bounding box center [919, 159] width 120 height 13
click at [890, 245] on span "Chọn HT Thanh Toán" at bounding box center [921, 242] width 149 height 12
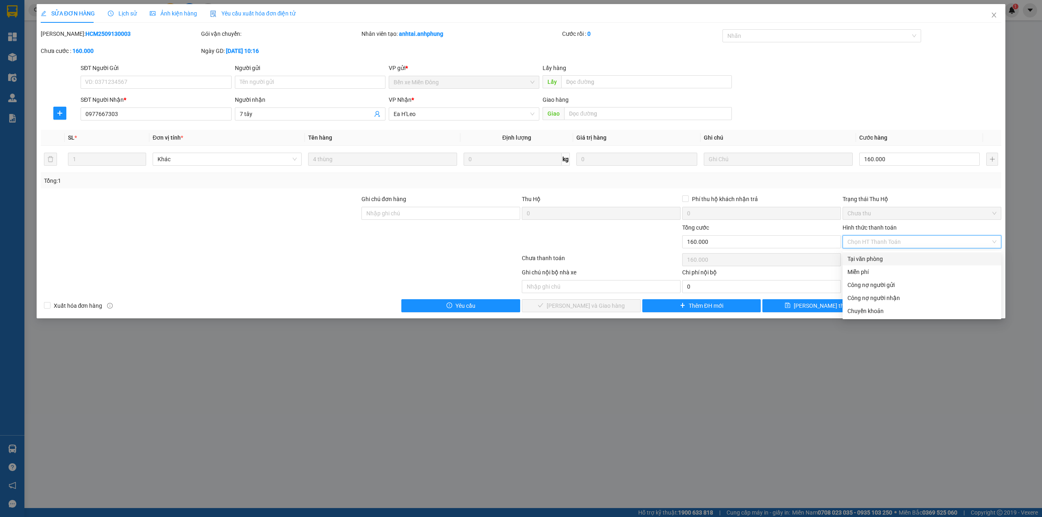
click at [885, 260] on div "Tại văn phòng" at bounding box center [921, 258] width 149 height 9
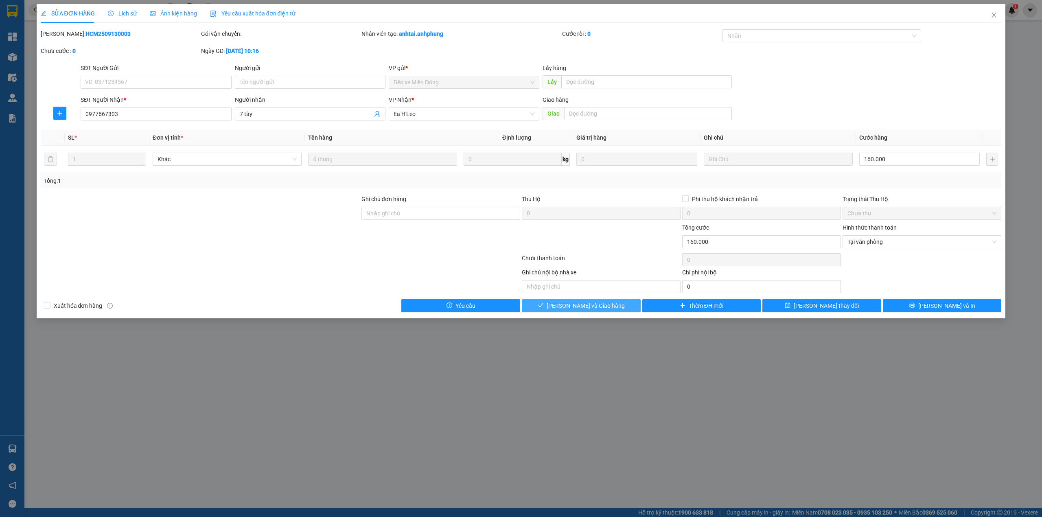
click at [585, 306] on span "Lưu và Giao hàng" at bounding box center [585, 305] width 78 height 9
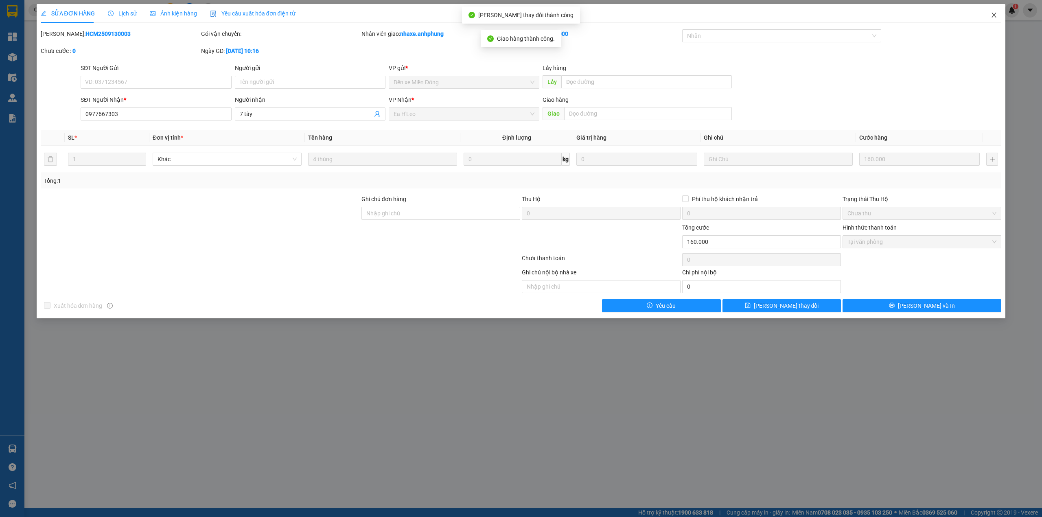
click at [992, 17] on icon "close" at bounding box center [993, 15] width 7 height 7
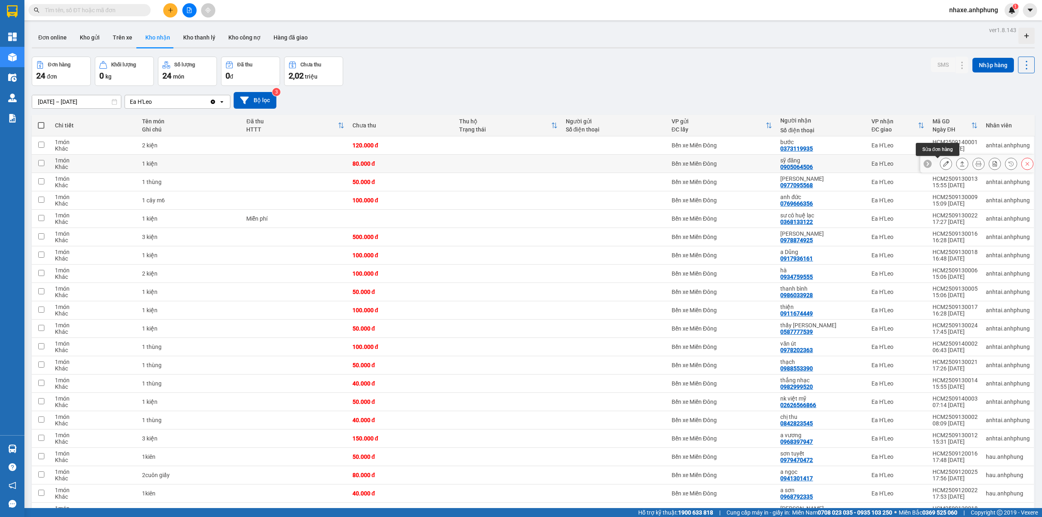
click at [943, 166] on icon at bounding box center [946, 164] width 6 height 6
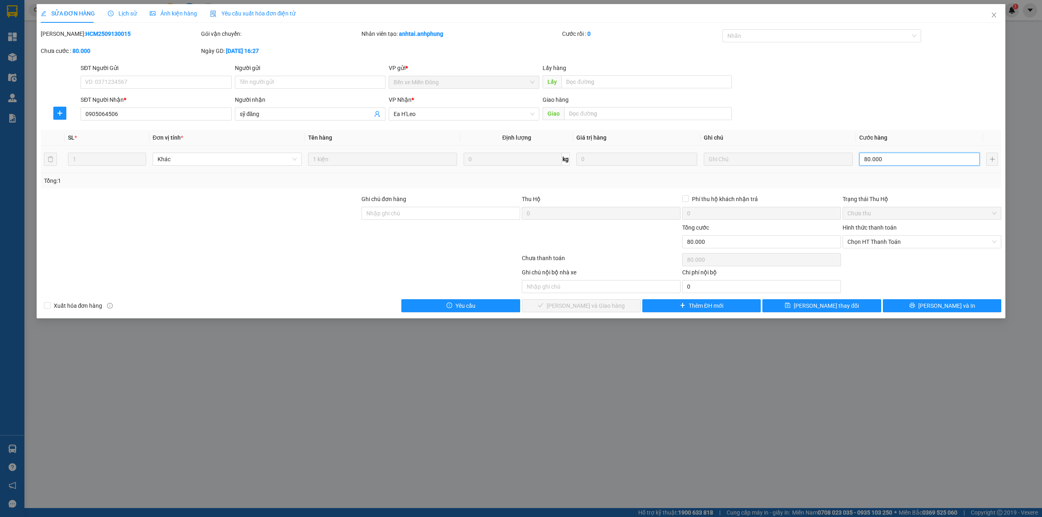
click at [886, 163] on input "80.000" at bounding box center [919, 159] width 120 height 13
click at [888, 244] on span "Chọn HT Thanh Toán" at bounding box center [921, 242] width 149 height 12
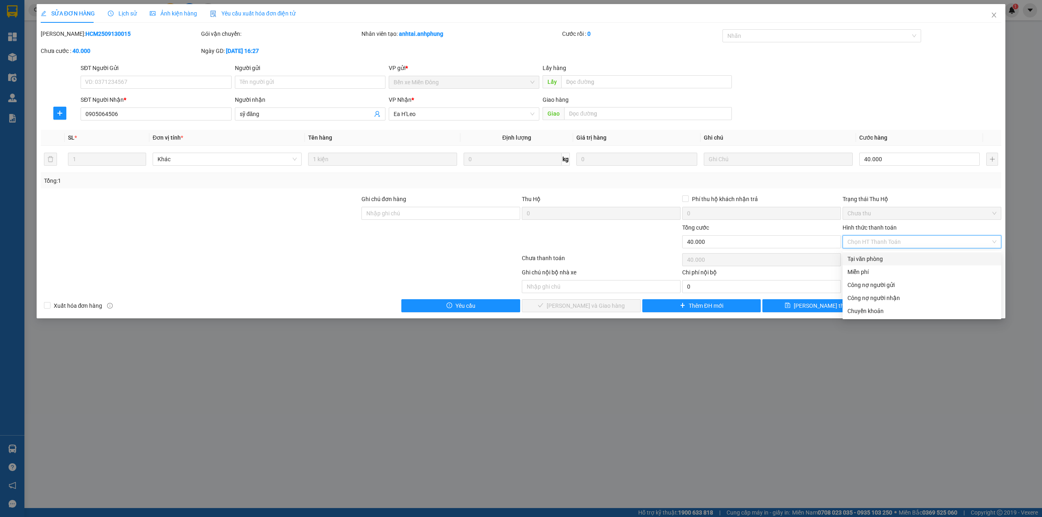
click at [881, 255] on div "Tại văn phòng" at bounding box center [921, 258] width 149 height 9
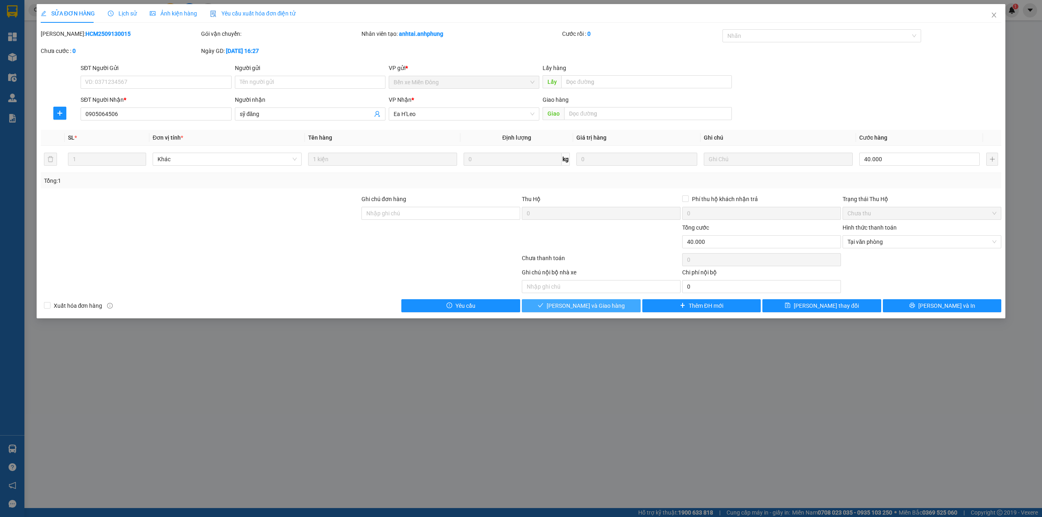
click at [592, 304] on span "Lưu và Giao hàng" at bounding box center [585, 305] width 78 height 9
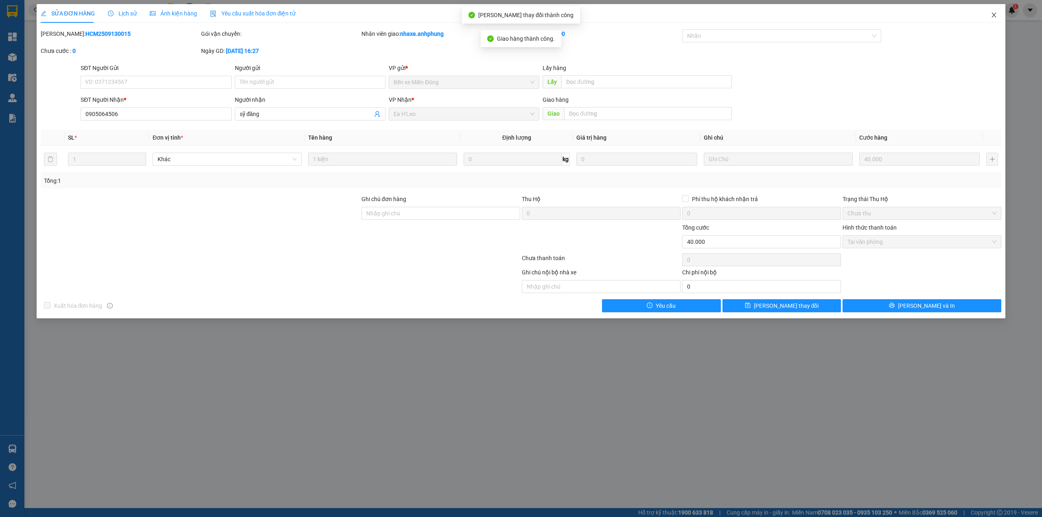
click at [993, 15] on icon "close" at bounding box center [994, 15] width 4 height 5
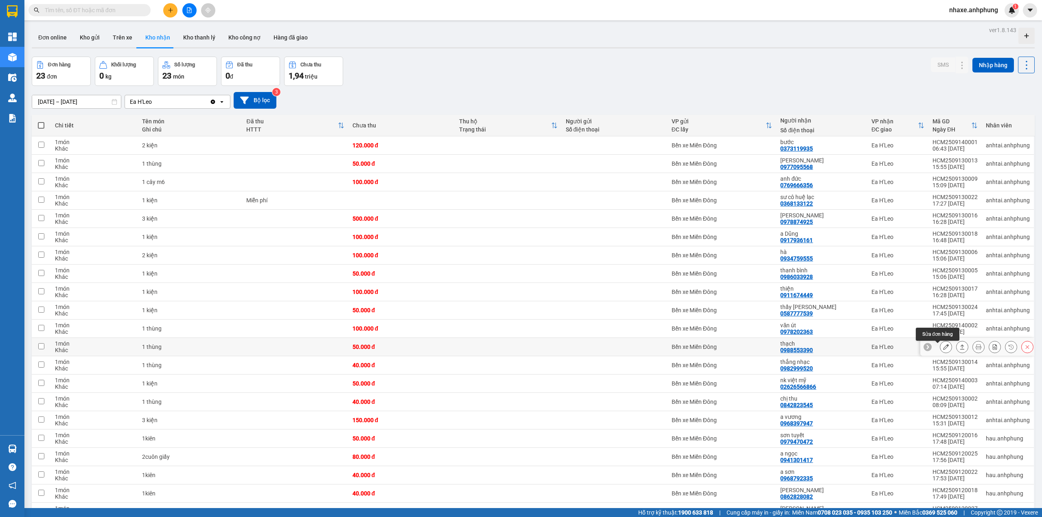
click at [943, 349] on icon at bounding box center [946, 347] width 6 height 6
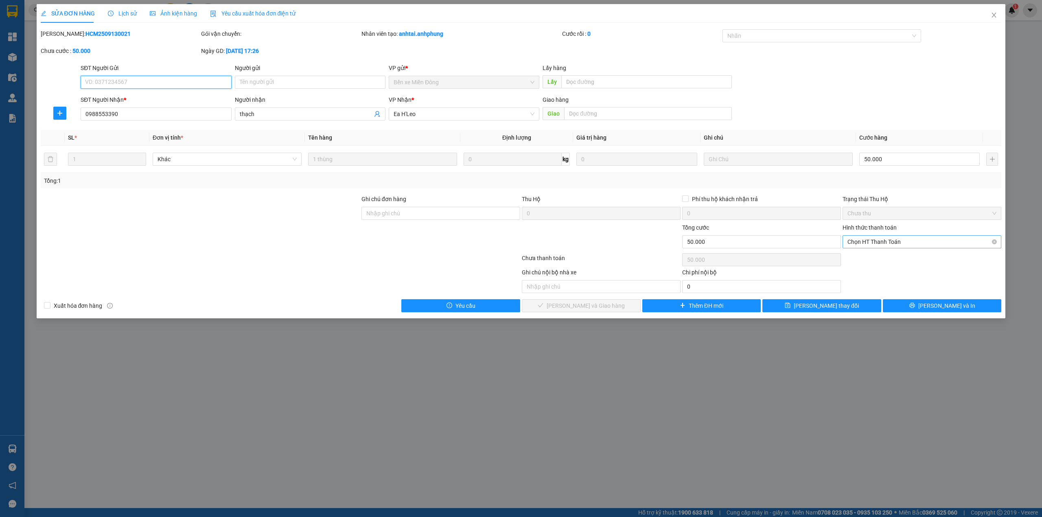
click at [896, 238] on span "Chọn HT Thanh Toán" at bounding box center [921, 242] width 149 height 12
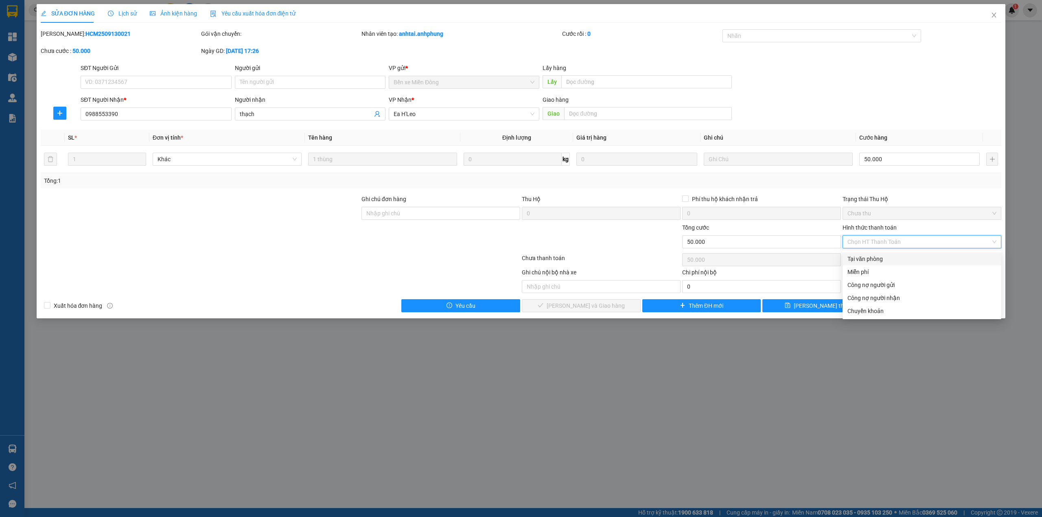
click at [888, 261] on div "Tại văn phòng" at bounding box center [921, 258] width 149 height 9
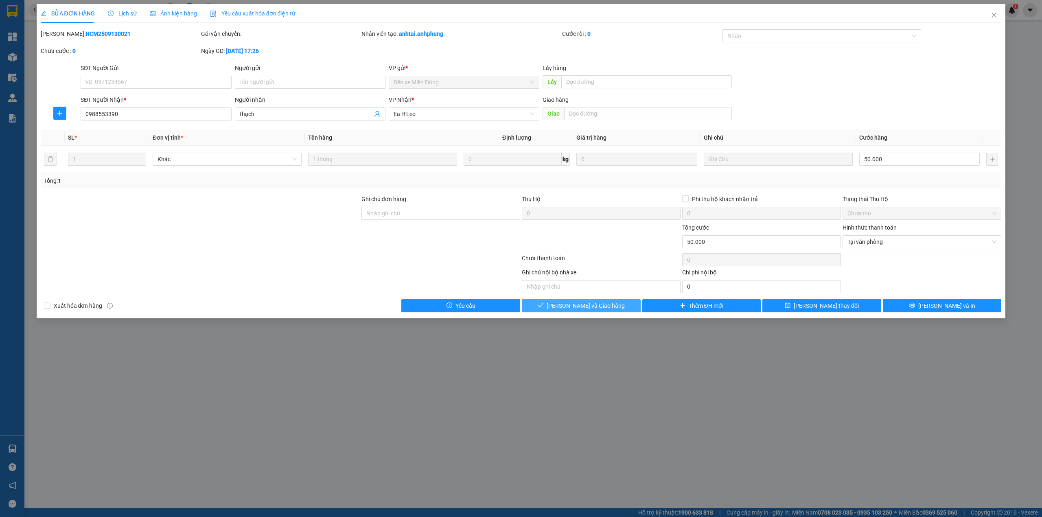
click at [610, 304] on button "Lưu và Giao hàng" at bounding box center [581, 305] width 119 height 13
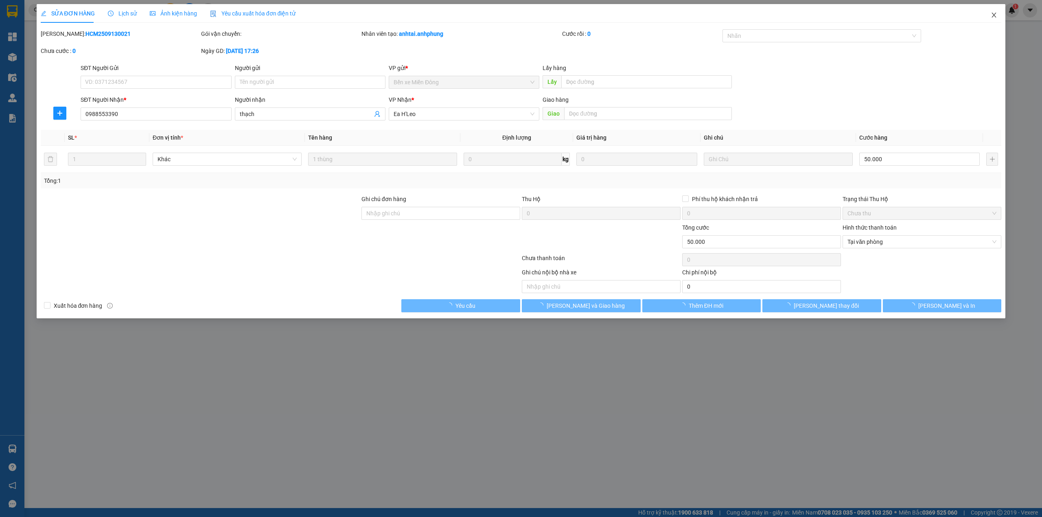
click at [994, 12] on icon "close" at bounding box center [993, 15] width 7 height 7
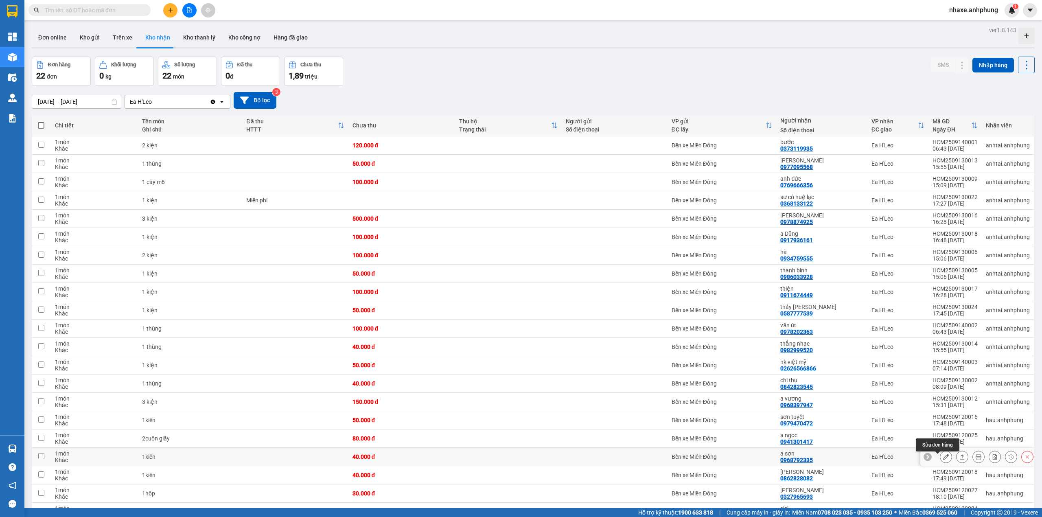
click at [943, 458] on icon at bounding box center [946, 457] width 6 height 6
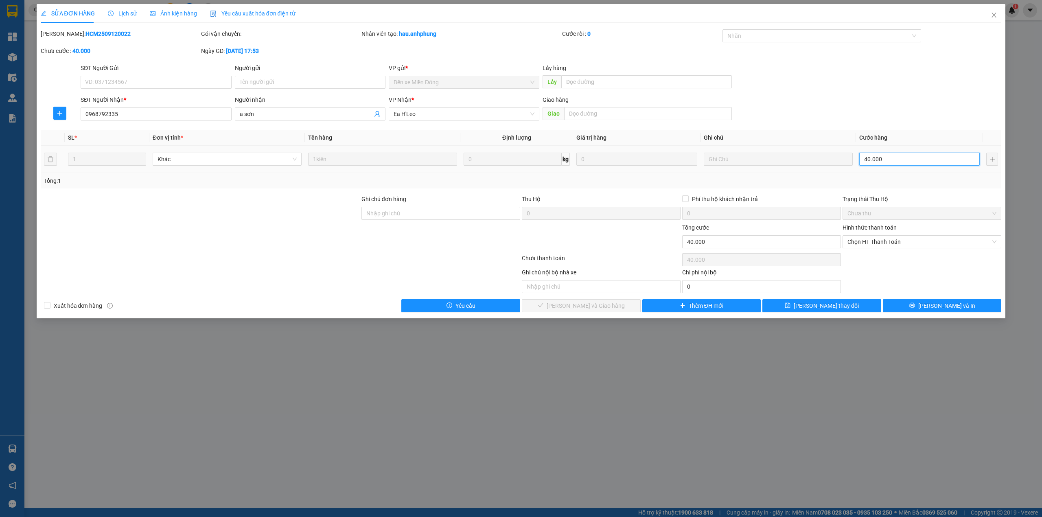
click at [891, 158] on input "40.000" at bounding box center [919, 159] width 120 height 13
click at [884, 240] on span "Chọn HT Thanh Toán" at bounding box center [921, 242] width 149 height 12
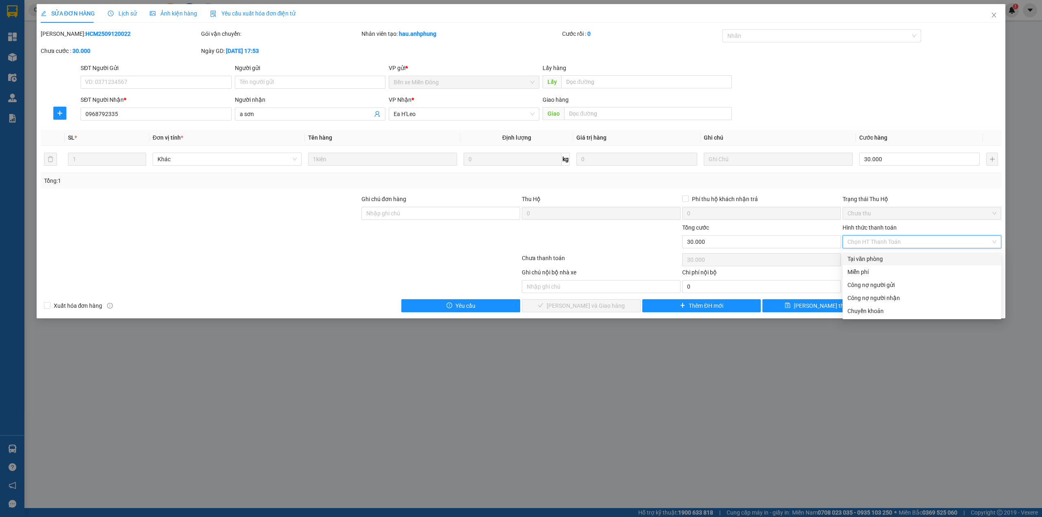
click at [880, 257] on div "Tại văn phòng" at bounding box center [921, 258] width 149 height 9
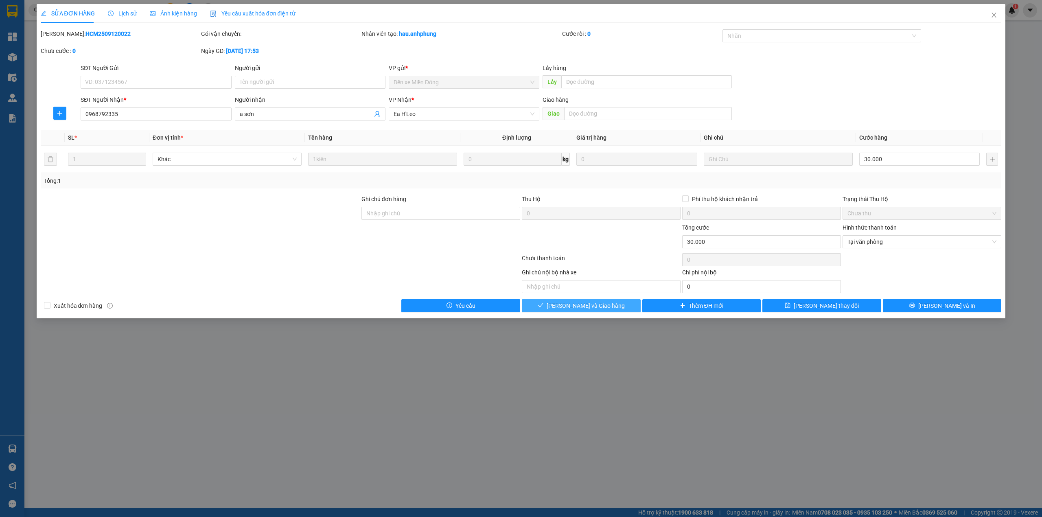
click at [568, 308] on span "Lưu và Giao hàng" at bounding box center [585, 305] width 78 height 9
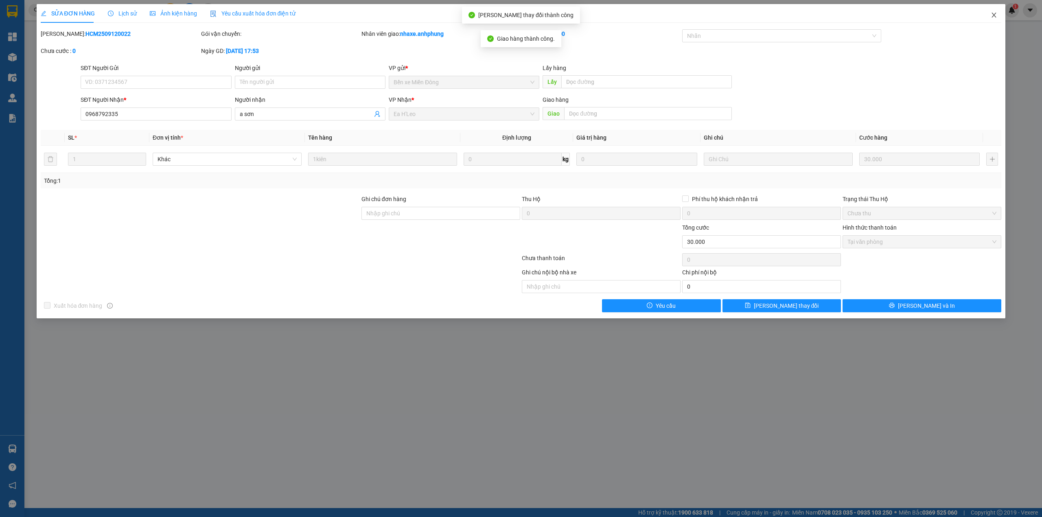
click at [995, 15] on icon "close" at bounding box center [993, 15] width 7 height 7
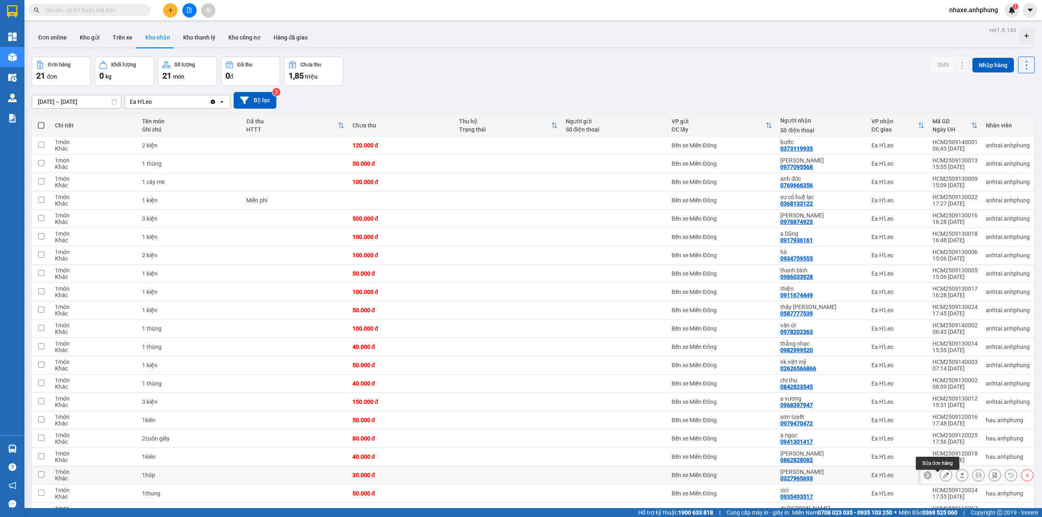
click at [940, 478] on button at bounding box center [945, 475] width 11 height 14
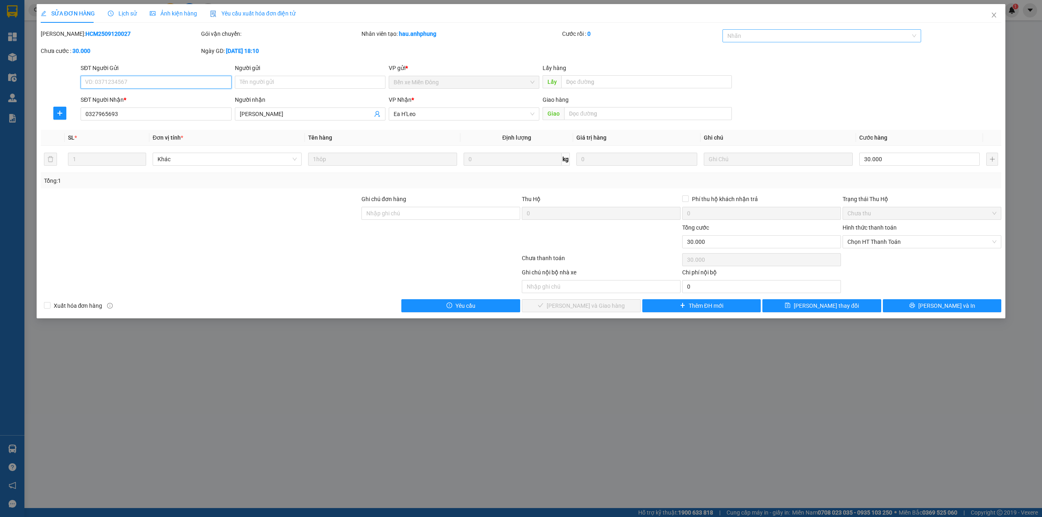
click at [750, 39] on div at bounding box center [817, 36] width 187 height 10
click at [749, 52] on div "CHUYỂN KHOẢN" at bounding box center [821, 52] width 189 height 9
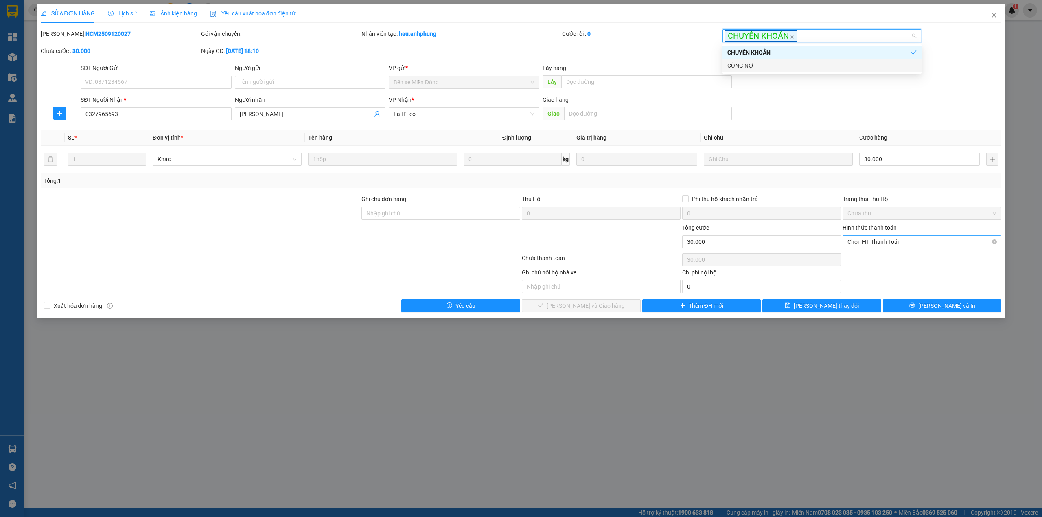
click at [867, 240] on span "Chọn HT Thanh Toán" at bounding box center [921, 242] width 149 height 12
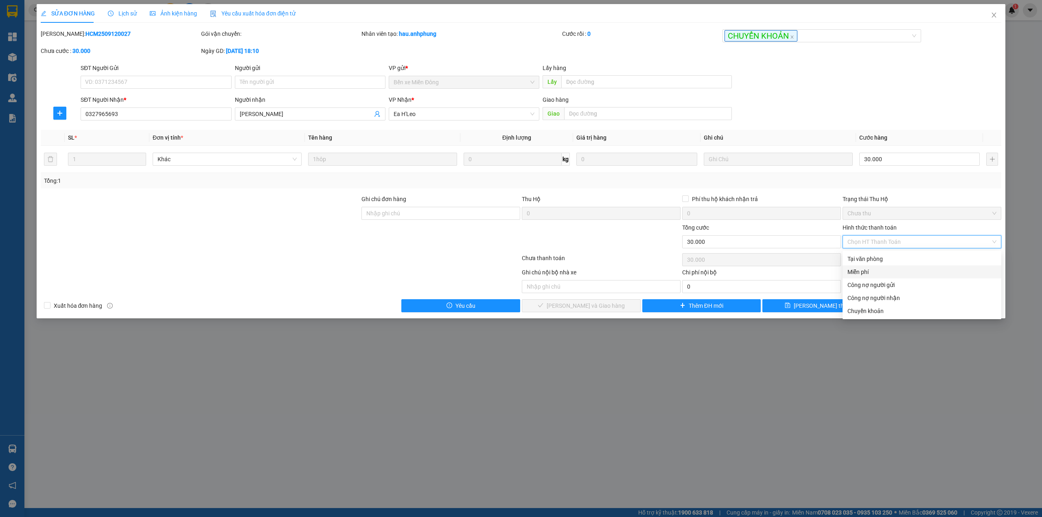
click at [868, 267] on div "Miễn phí" at bounding box center [921, 271] width 149 height 9
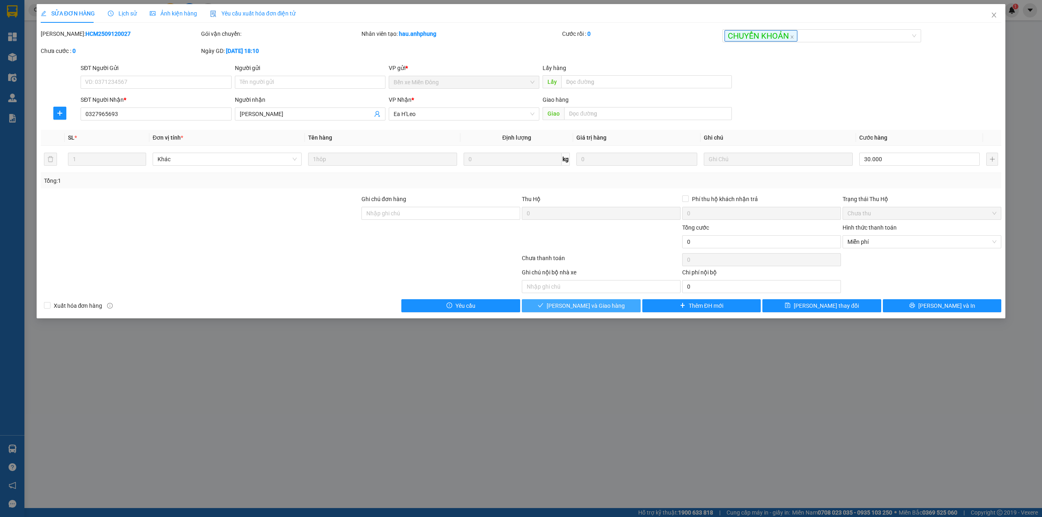
click at [610, 308] on button "Lưu và Giao hàng" at bounding box center [581, 305] width 119 height 13
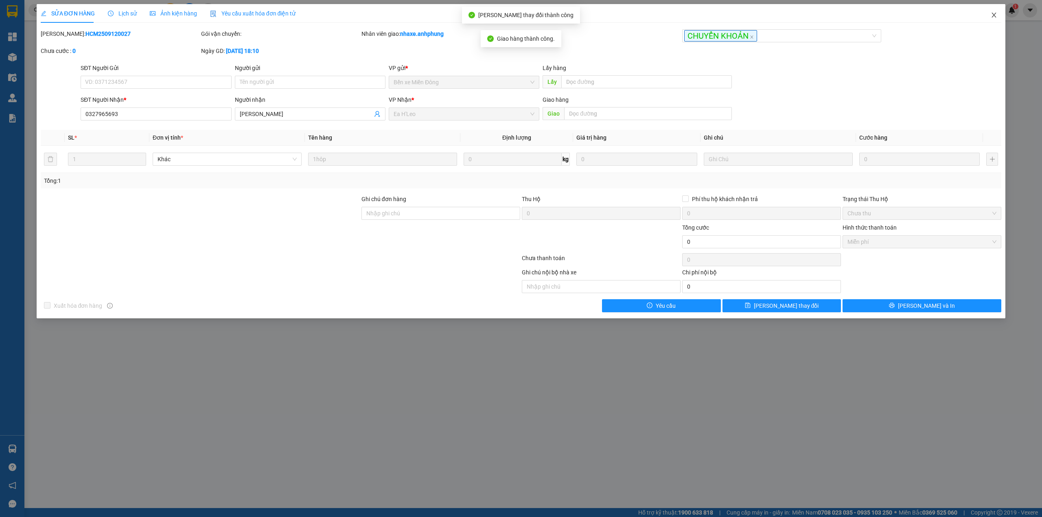
click at [994, 18] on icon "close" at bounding box center [993, 15] width 7 height 7
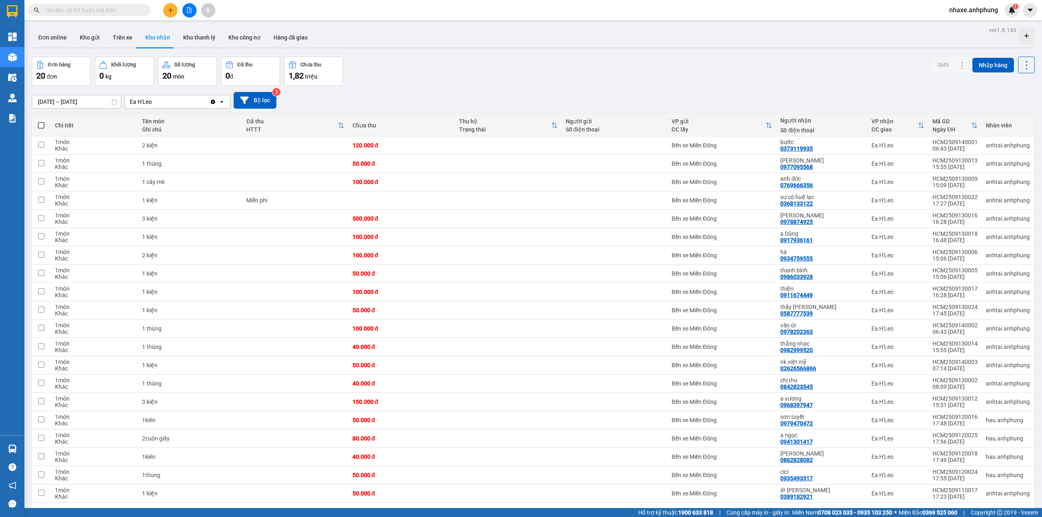
scroll to position [37, 0]
